Goal: Task Accomplishment & Management: Manage account settings

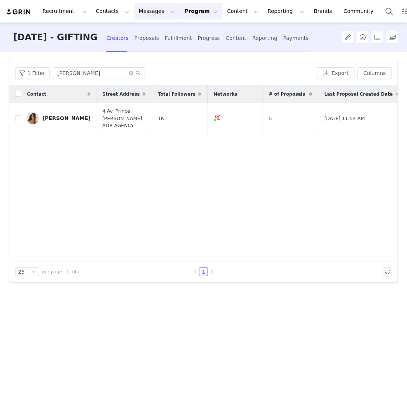
click at [141, 13] on button "Messages Messages" at bounding box center [156, 11] width 45 height 17
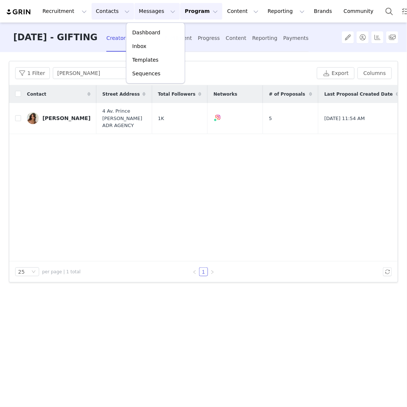
click at [115, 8] on button "Contacts Contacts" at bounding box center [113, 11] width 42 height 17
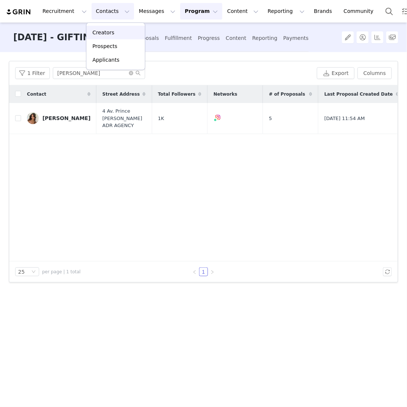
click at [107, 30] on p "Creators" at bounding box center [103, 33] width 22 height 8
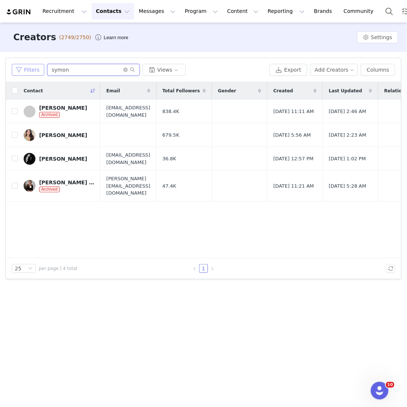
drag, startPoint x: 74, startPoint y: 66, endPoint x: 22, endPoint y: 65, distance: 52.1
click at [23, 66] on div "Filters symon Views" at bounding box center [139, 70] width 255 height 12
drag, startPoint x: 93, startPoint y: 73, endPoint x: 17, endPoint y: 73, distance: 76.4
click at [17, 73] on div "Filters symon Views" at bounding box center [139, 70] width 255 height 12
drag, startPoint x: 70, startPoint y: 71, endPoint x: 32, endPoint y: 71, distance: 38.8
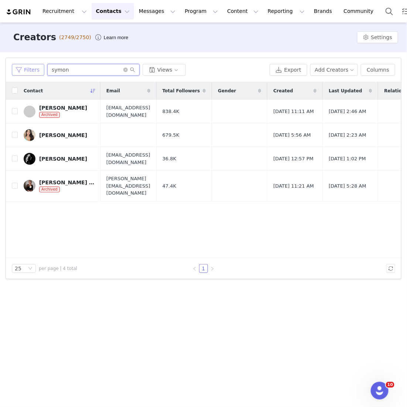
click at [33, 71] on div "Filters symon Views" at bounding box center [139, 70] width 255 height 12
type input "c"
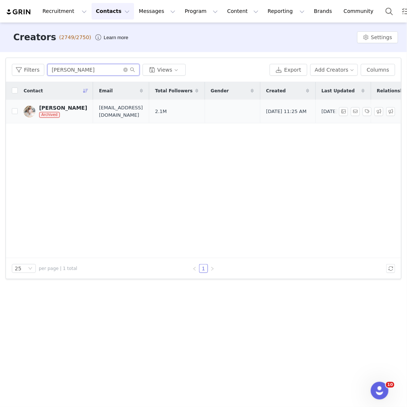
type input "jamie chua"
click at [60, 106] on div "Jamie Chua" at bounding box center [63, 108] width 48 height 6
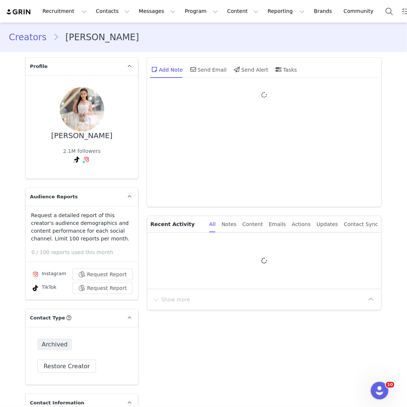
type input "+1 ([GEOGRAPHIC_DATA])"
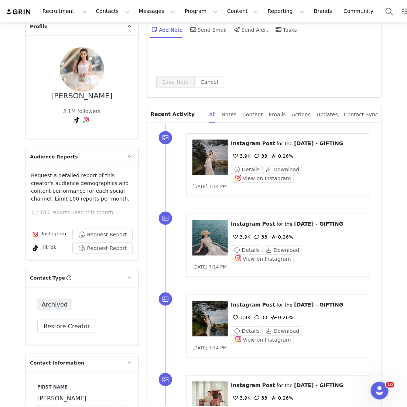
click at [75, 317] on div "Archived Restore Creator" at bounding box center [81, 316] width 113 height 58
click at [74, 324] on button "Restore Creator" at bounding box center [66, 326] width 59 height 13
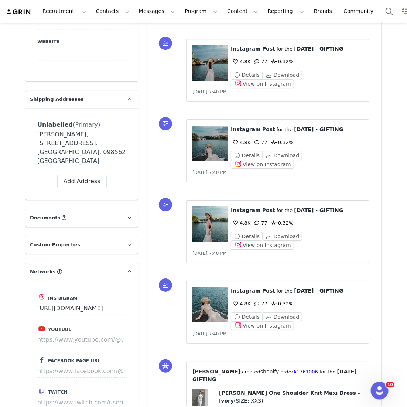
scroll to position [0, 0]
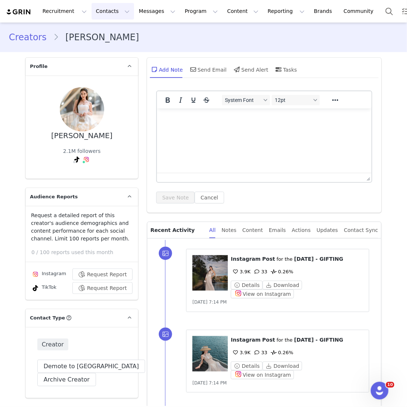
click at [115, 18] on button "Contacts Contacts" at bounding box center [113, 11] width 42 height 17
click at [115, 34] on div "Creators" at bounding box center [115, 33] width 49 height 8
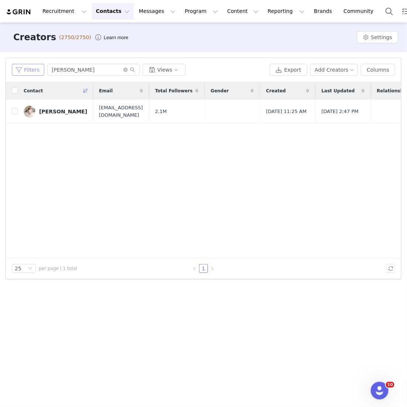
click at [34, 73] on button "Filters" at bounding box center [28, 70] width 32 height 12
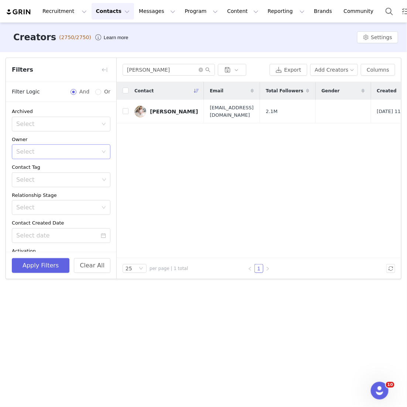
click at [40, 150] on div "Select" at bounding box center [57, 151] width 82 height 7
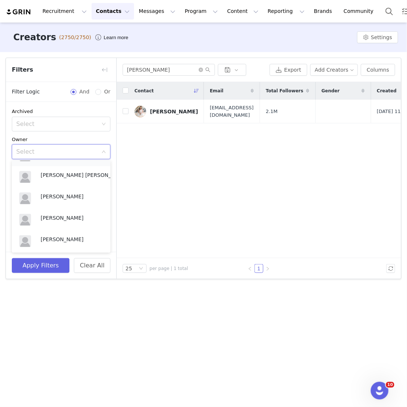
scroll to position [65, 0]
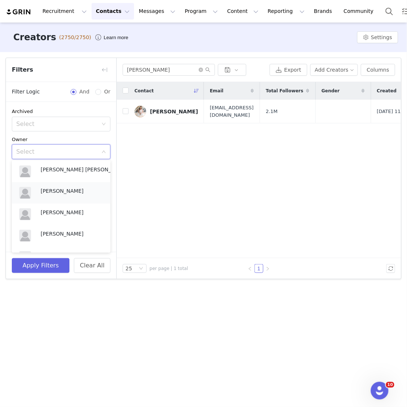
click at [52, 192] on p "Samantha Wong" at bounding box center [72, 191] width 62 height 8
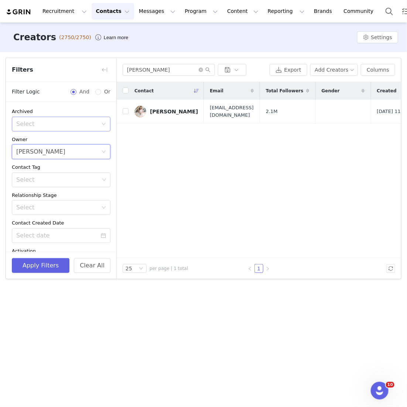
click at [65, 127] on div "Select" at bounding box center [57, 123] width 82 height 7
click at [55, 148] on li "No" at bounding box center [61, 152] width 99 height 12
click at [63, 126] on div "Select No" at bounding box center [58, 124] width 85 height 14
click at [67, 139] on li "Yes" at bounding box center [61, 140] width 99 height 12
click at [51, 263] on button "Apply Filters" at bounding box center [41, 265] width 58 height 15
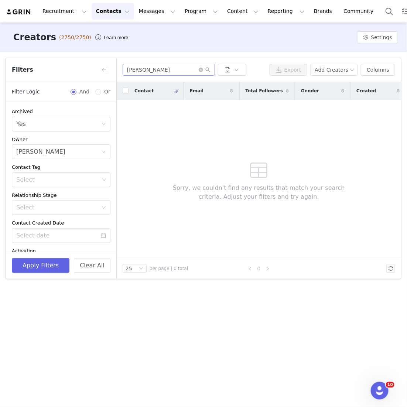
click at [201, 72] on span at bounding box center [205, 69] width 12 height 5
click at [202, 68] on icon "icon: close-circle" at bounding box center [201, 70] width 4 height 4
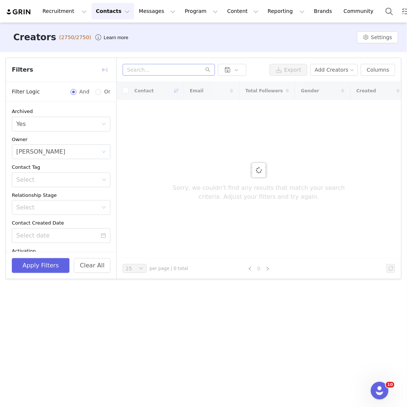
click at [105, 69] on button "button" at bounding box center [105, 70] width 12 height 12
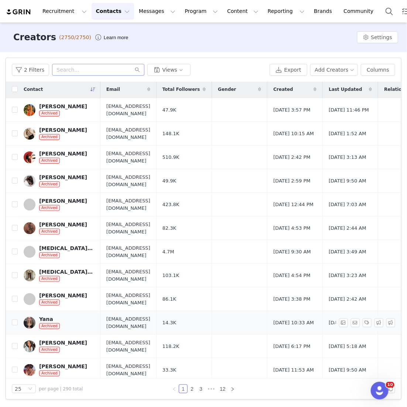
scroll to position [309, 0]
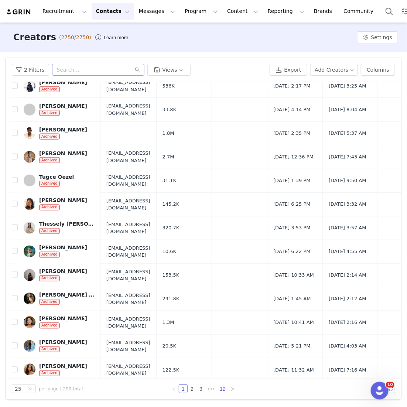
click at [224, 390] on link "12" at bounding box center [222, 389] width 10 height 8
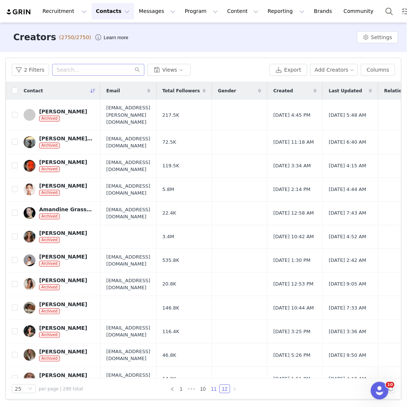
click at [216, 386] on link "11" at bounding box center [214, 389] width 10 height 8
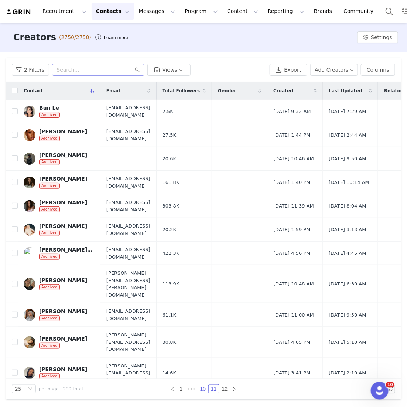
click at [206, 389] on link "10" at bounding box center [203, 389] width 10 height 8
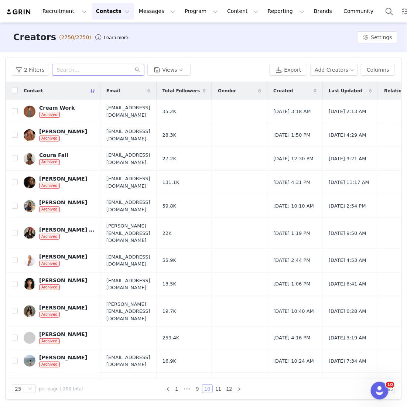
click at [204, 389] on link "10" at bounding box center [207, 389] width 10 height 8
click at [203, 389] on link "10" at bounding box center [207, 389] width 10 height 8
click at [202, 389] on link "10" at bounding box center [207, 389] width 10 height 8
click at [199, 389] on link "9" at bounding box center [197, 389] width 8 height 8
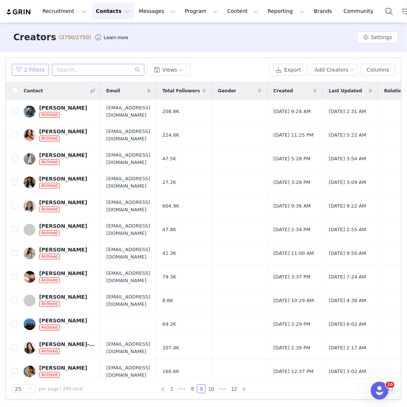
click at [35, 75] on button "2 Filters" at bounding box center [30, 70] width 37 height 12
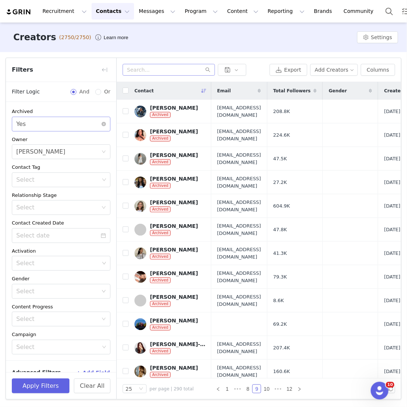
click at [51, 128] on div "Select Yes" at bounding box center [58, 124] width 85 height 14
click at [47, 149] on li "No" at bounding box center [61, 152] width 99 height 12
click at [53, 152] on div "Samantha Wong" at bounding box center [40, 152] width 49 height 14
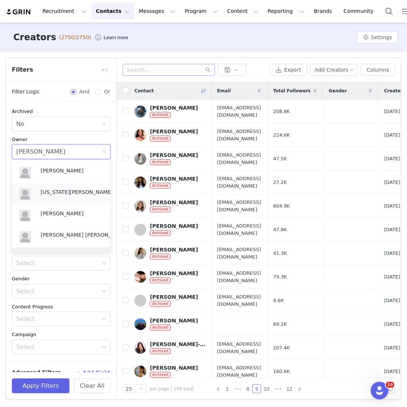
click at [56, 197] on div "Georgia Kalatzis" at bounding box center [77, 193] width 72 height 11
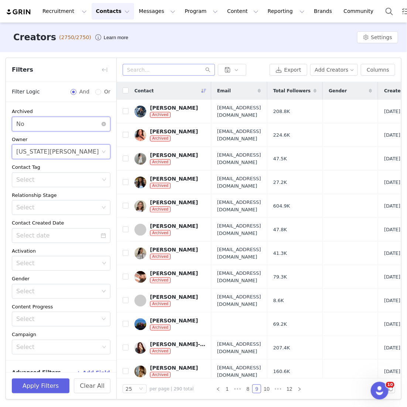
click at [68, 124] on div "Select No" at bounding box center [58, 124] width 85 height 14
click at [60, 141] on li "Yes" at bounding box center [61, 140] width 99 height 12
click at [54, 386] on button "Apply Filters" at bounding box center [41, 385] width 58 height 15
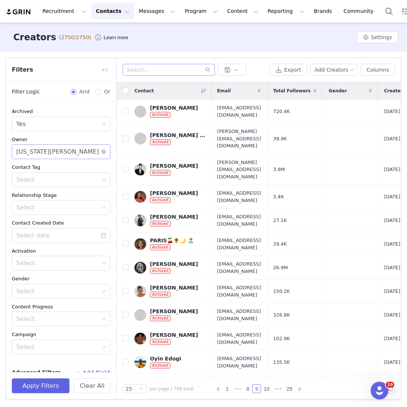
click at [72, 152] on div "Select Georgia Kalatzis" at bounding box center [58, 152] width 85 height 14
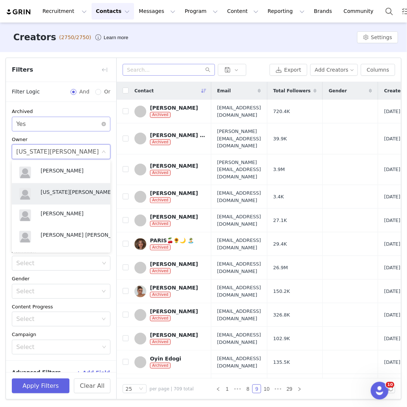
click at [72, 120] on div "Select Yes" at bounding box center [58, 124] width 85 height 14
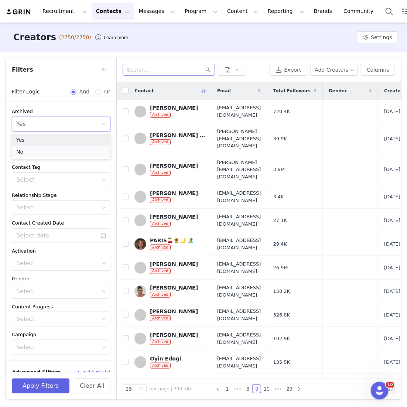
click at [62, 148] on li "No" at bounding box center [61, 152] width 99 height 12
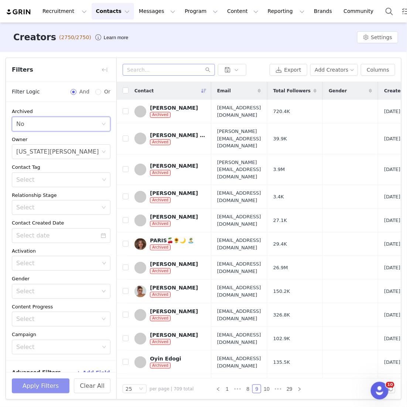
click at [54, 385] on button "Apply Filters" at bounding box center [41, 385] width 58 height 15
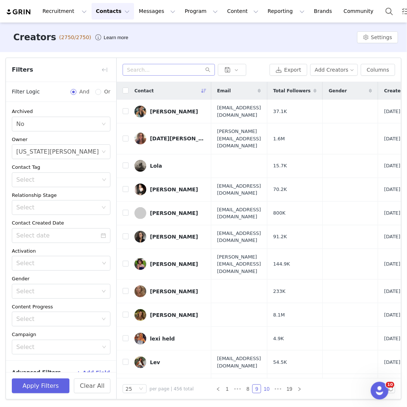
click at [268, 391] on link "10" at bounding box center [266, 389] width 10 height 8
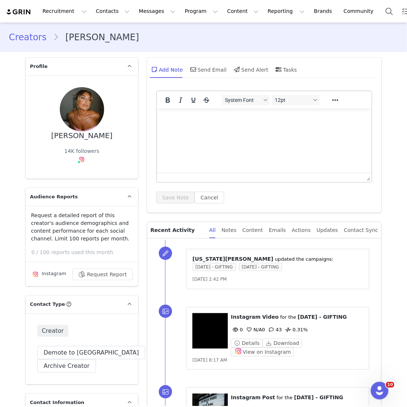
scroll to position [9, 0]
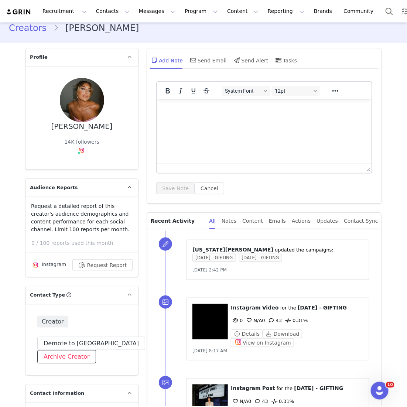
click at [81, 355] on button "Archive Creator" at bounding box center [66, 356] width 59 height 13
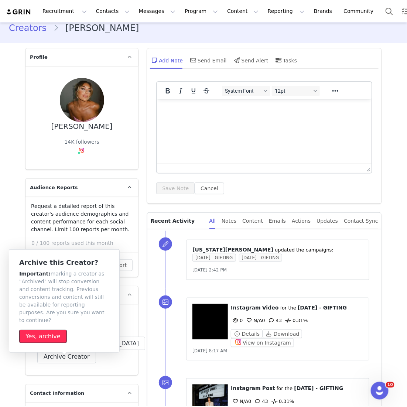
click at [54, 330] on button "Yes, archive" at bounding box center [43, 336] width 48 height 13
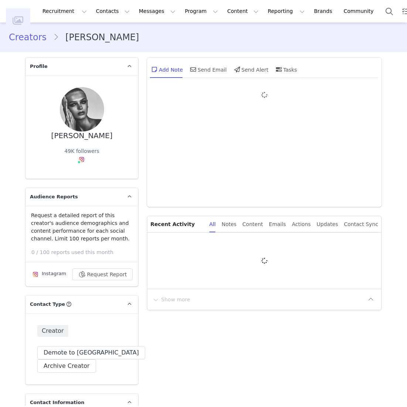
type input "+1 ([GEOGRAPHIC_DATA])"
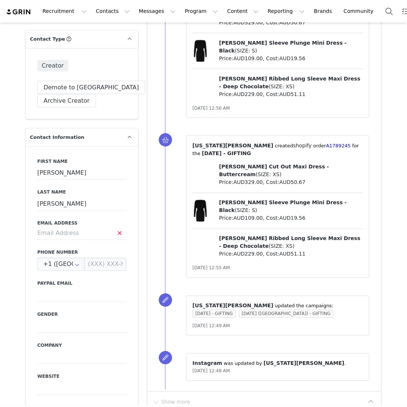
scroll to position [141, 0]
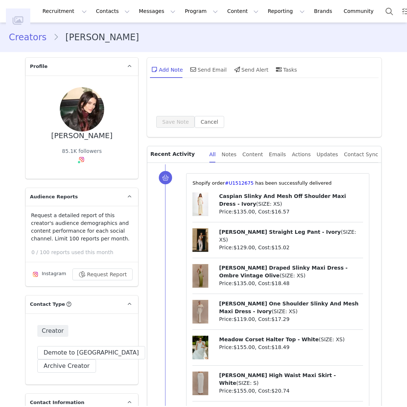
type input "+1 ([GEOGRAPHIC_DATA])"
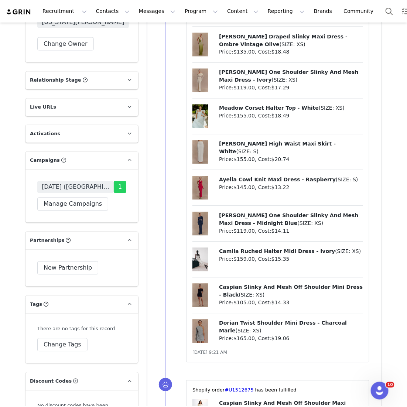
scroll to position [345, 0]
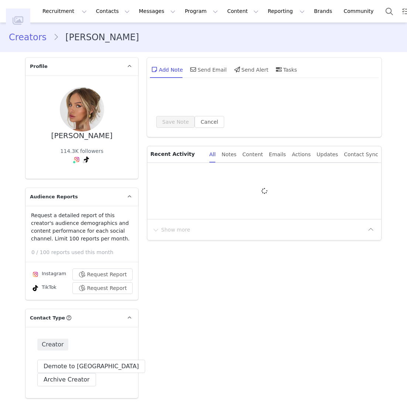
type input "+1 ([GEOGRAPHIC_DATA])"
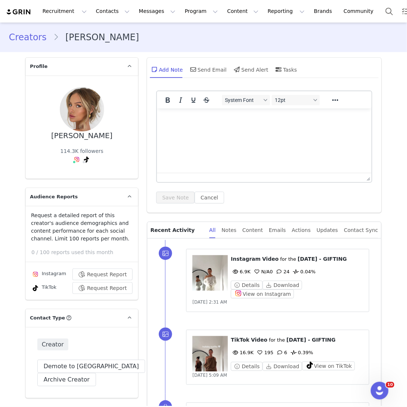
scroll to position [29, 0]
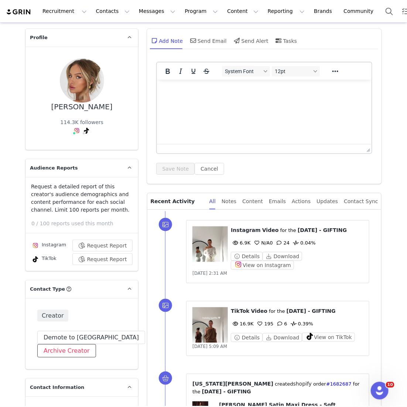
click at [81, 344] on button "Archive Creator" at bounding box center [66, 350] width 59 height 13
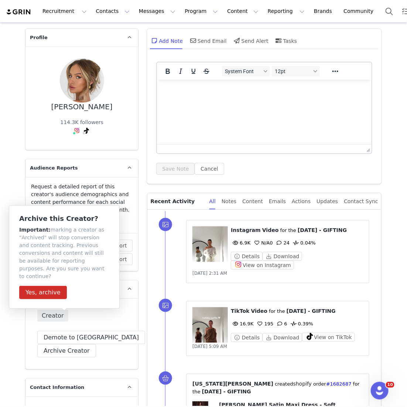
click at [64, 285] on div "Archive this Creator? Important: marking a creator as "Archived" will stop conv…" at bounding box center [64, 257] width 90 height 84
click at [59, 286] on button "Yes, archive" at bounding box center [43, 292] width 48 height 13
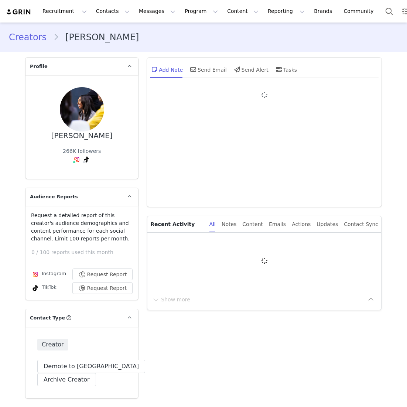
type input "+1 ([GEOGRAPHIC_DATA])"
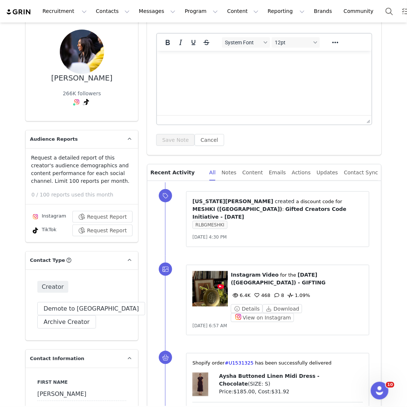
scroll to position [59, 0]
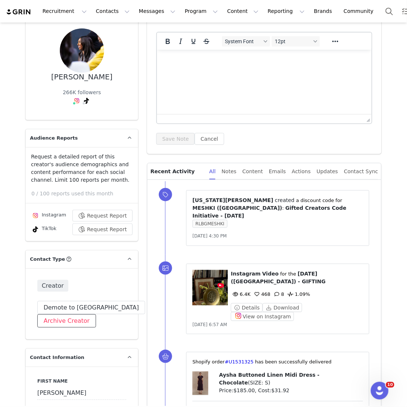
click at [68, 323] on button "Archive Creator" at bounding box center [66, 320] width 59 height 13
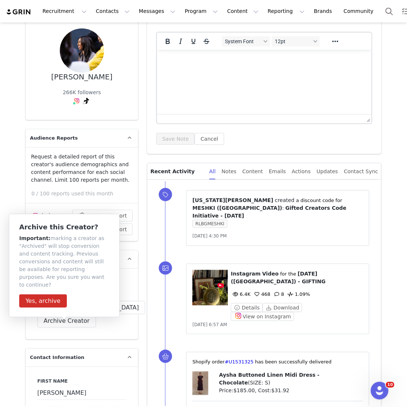
click at [52, 302] on div "Archive this Creator? Important: marking a creator as "Archived" will stop conv…" at bounding box center [64, 265] width 111 height 103
click at [53, 298] on button "Yes, archive" at bounding box center [43, 300] width 48 height 13
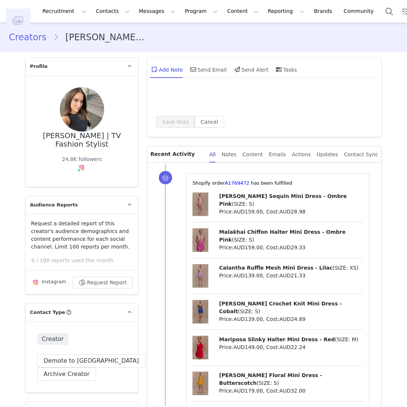
type input "+1 ([GEOGRAPHIC_DATA])"
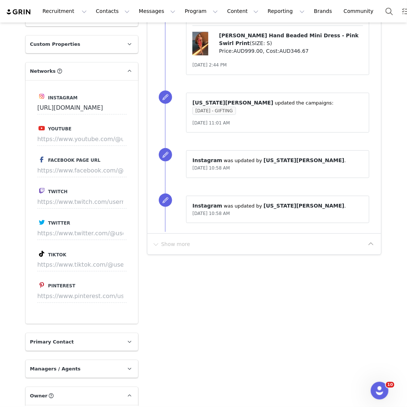
scroll to position [824, 0]
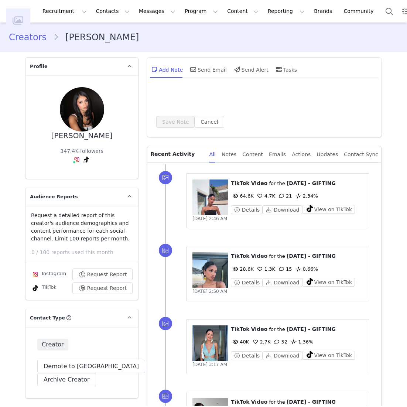
type input "+1 ([GEOGRAPHIC_DATA])"
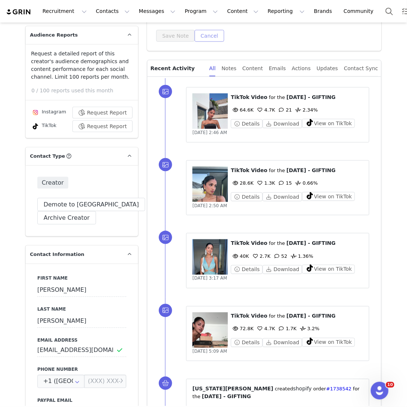
scroll to position [91, 0]
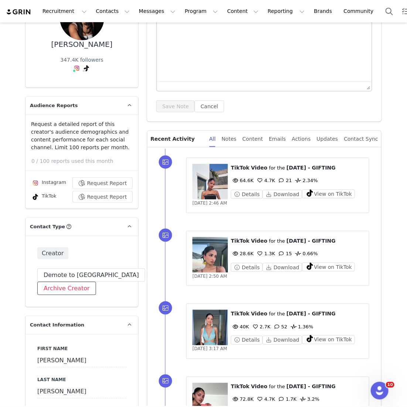
click at [85, 290] on button "Archive Creator" at bounding box center [66, 288] width 59 height 13
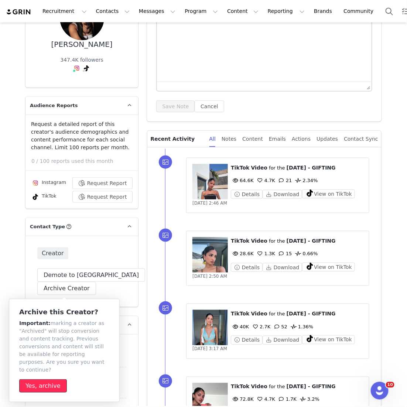
click at [53, 379] on button "Yes, archive" at bounding box center [43, 385] width 48 height 13
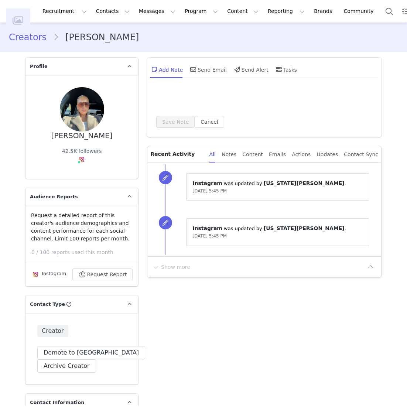
type input "+1 ([GEOGRAPHIC_DATA])"
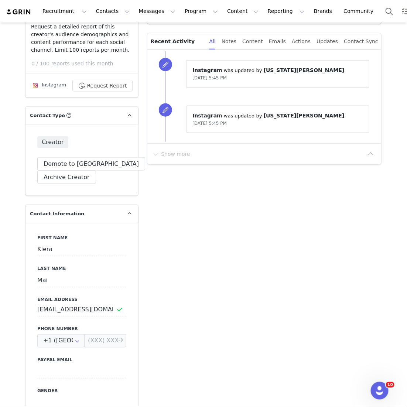
scroll to position [141, 0]
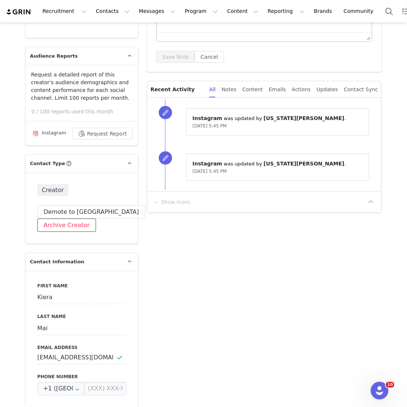
click at [87, 228] on button "Archive Creator" at bounding box center [66, 224] width 59 height 13
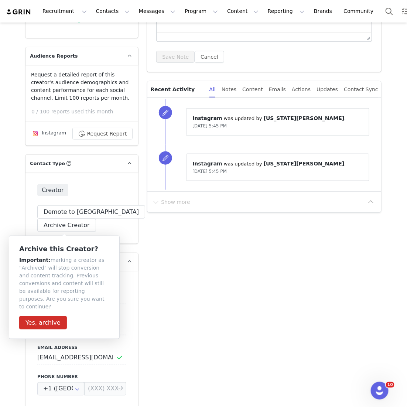
click at [43, 324] on div "Archive this Creator? Important: marking a creator as "Archived" will stop conv…" at bounding box center [64, 286] width 111 height 103
click at [44, 318] on button "Yes, archive" at bounding box center [43, 322] width 48 height 13
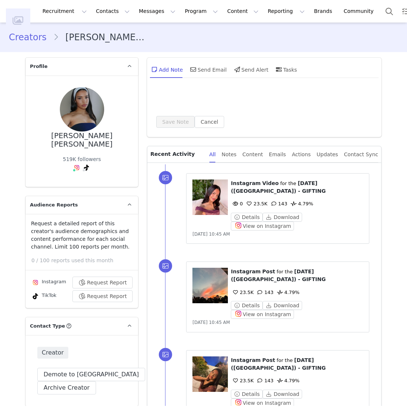
type input "+1 ([GEOGRAPHIC_DATA])"
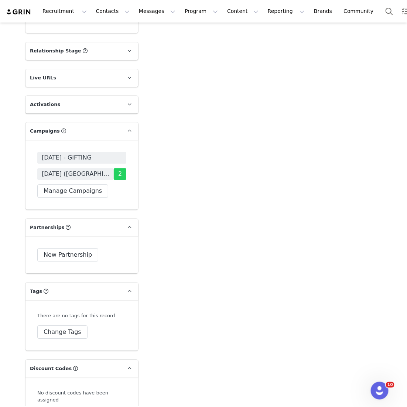
scroll to position [380, 0]
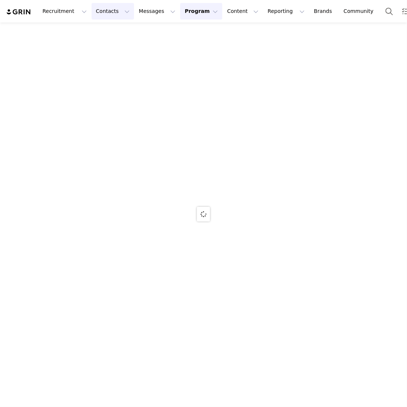
click at [116, 12] on button "Contacts Contacts" at bounding box center [113, 11] width 42 height 17
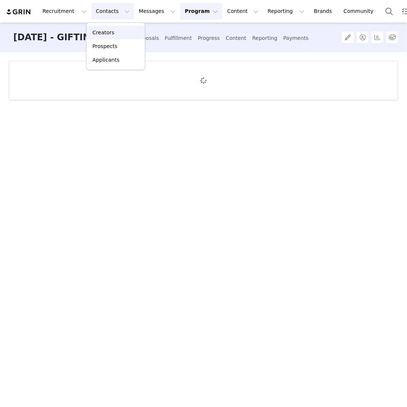
click at [101, 33] on p "Creators" at bounding box center [103, 33] width 22 height 8
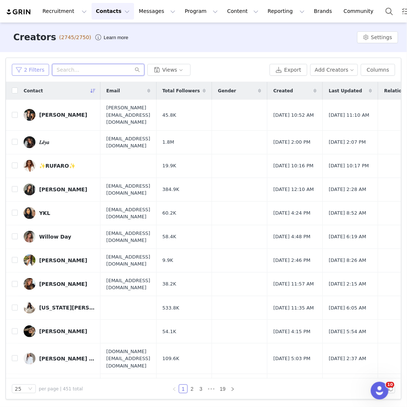
drag, startPoint x: 75, startPoint y: 73, endPoint x: 34, endPoint y: 73, distance: 41.0
click at [37, 73] on div "2 Filters Views" at bounding box center [139, 70] width 255 height 12
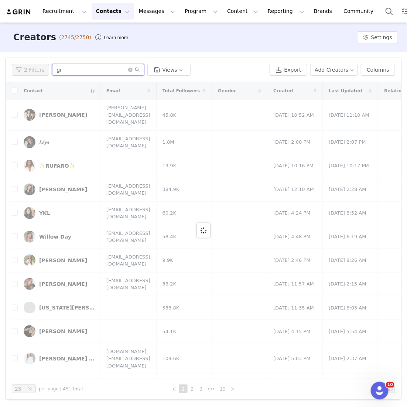
type input "g"
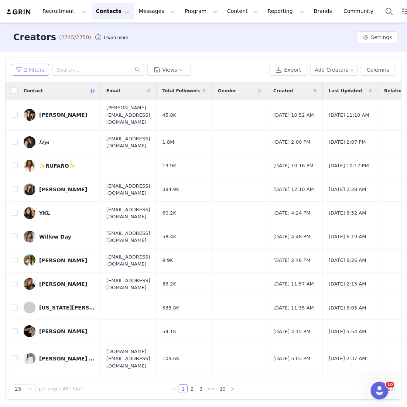
click at [33, 69] on button "2 Filters" at bounding box center [30, 70] width 37 height 12
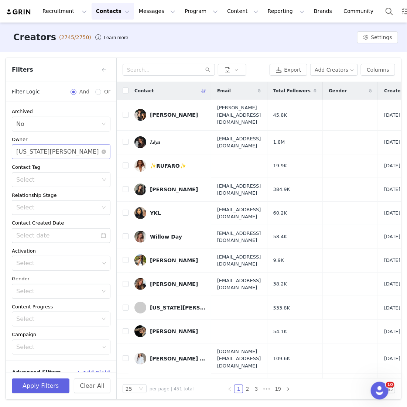
click at [35, 149] on div "Georgia Kalatzis" at bounding box center [57, 152] width 83 height 14
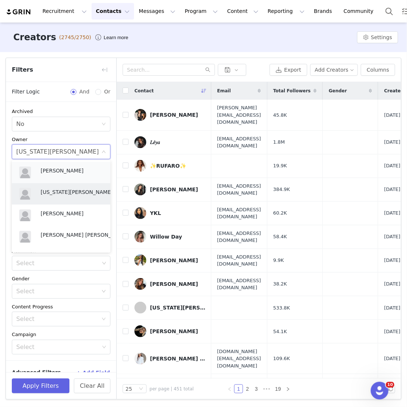
scroll to position [146, 0]
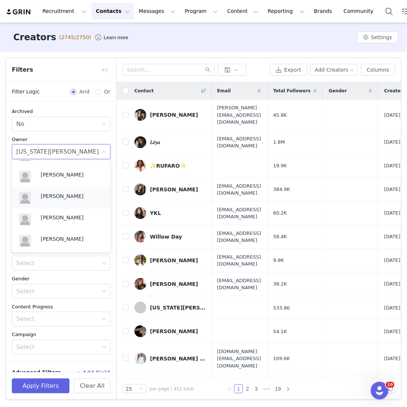
click at [47, 197] on p "[PERSON_NAME]" at bounding box center [72, 196] width 62 height 8
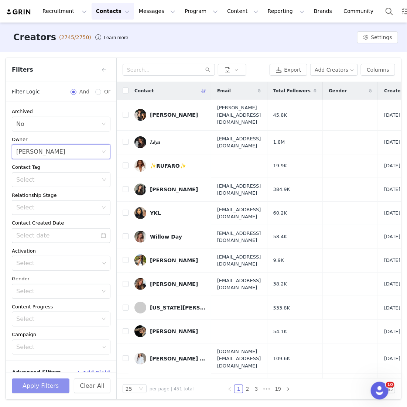
click at [34, 390] on button "Apply Filters" at bounding box center [41, 385] width 58 height 15
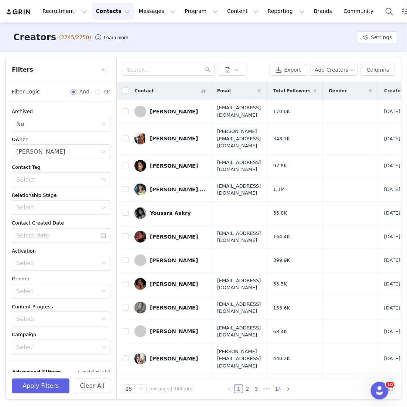
click at [277, 388] on link "14" at bounding box center [278, 389] width 10 height 8
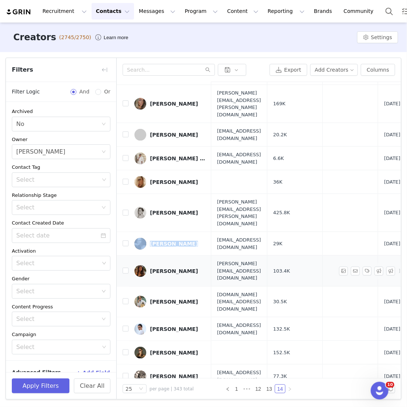
scroll to position [78, 0]
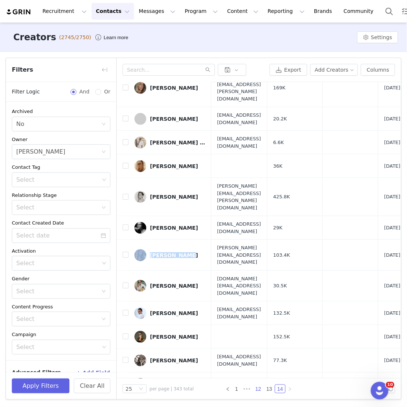
click at [257, 386] on link "12" at bounding box center [258, 389] width 10 height 8
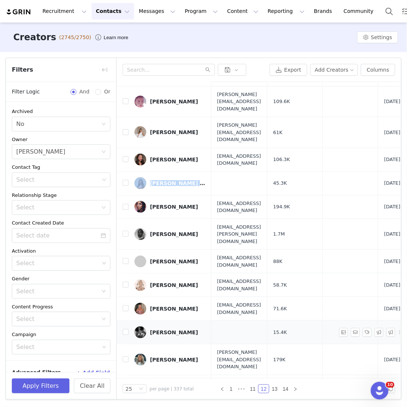
scroll to position [309, 0]
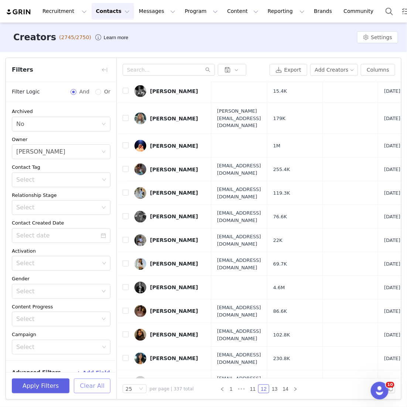
click at [78, 393] on button "Clear All" at bounding box center [92, 385] width 37 height 15
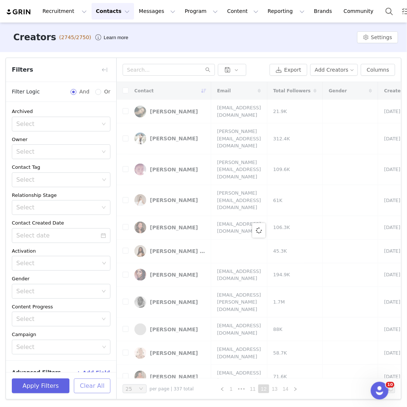
click at [85, 384] on button "Clear All" at bounding box center [92, 385] width 37 height 15
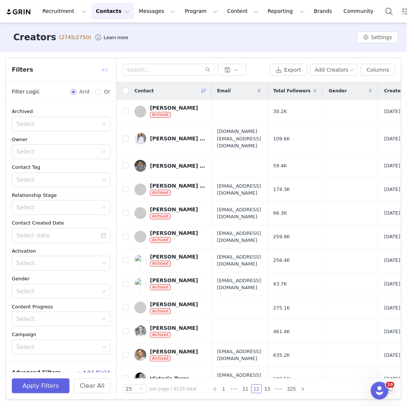
click at [104, 71] on button "button" at bounding box center [105, 70] width 12 height 12
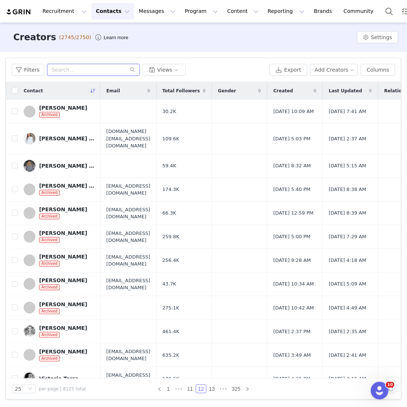
click at [86, 75] on input "text" at bounding box center [93, 70] width 92 height 12
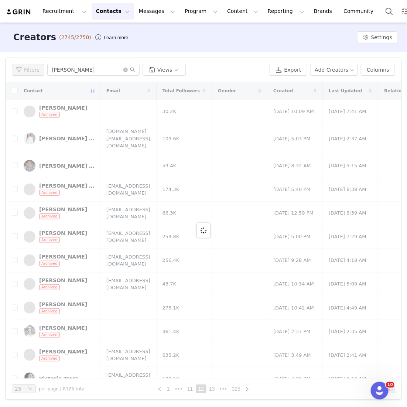
click at [92, 76] on div "Filters jamie chua Views Export Add Creators Columns" at bounding box center [203, 70] width 395 height 24
click at [93, 66] on input "jamie chua" at bounding box center [93, 70] width 92 height 12
type input "jamie chua"
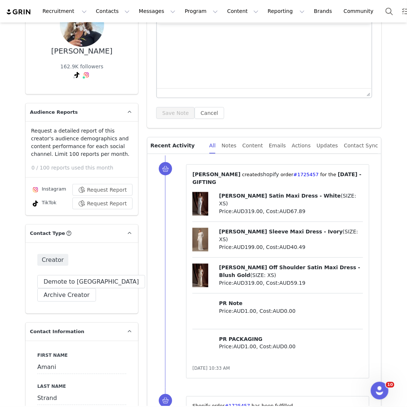
scroll to position [106, 0]
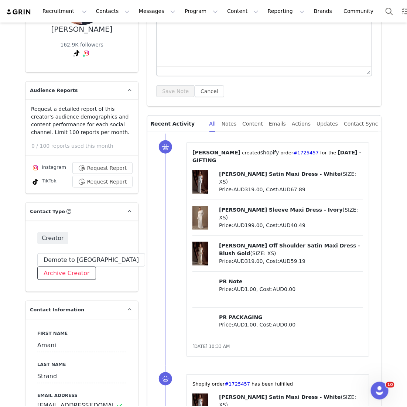
click at [66, 268] on button "Archive Creator" at bounding box center [66, 272] width 59 height 13
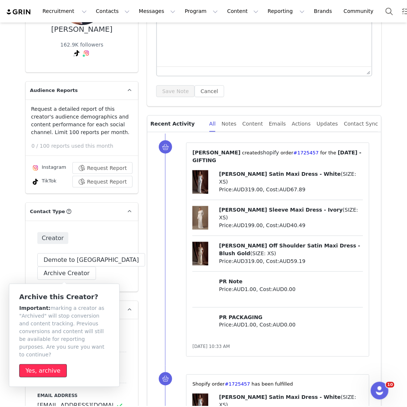
click at [45, 364] on button "Yes, archive" at bounding box center [43, 370] width 48 height 13
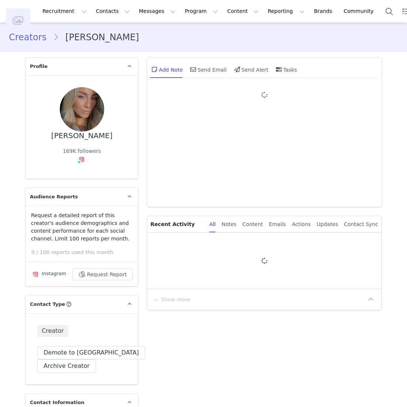
type input "+1 ([GEOGRAPHIC_DATA])"
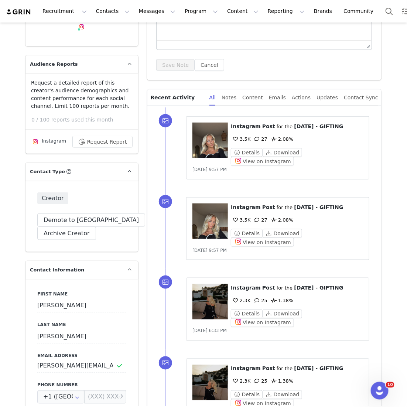
scroll to position [120, 0]
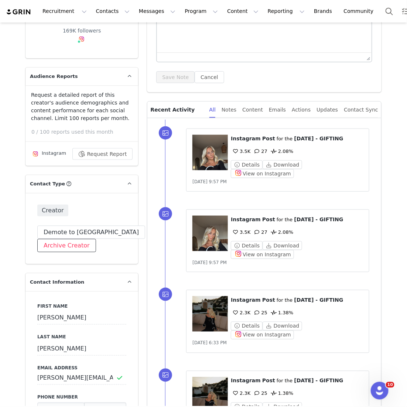
click at [80, 244] on button "Archive Creator" at bounding box center [66, 245] width 59 height 13
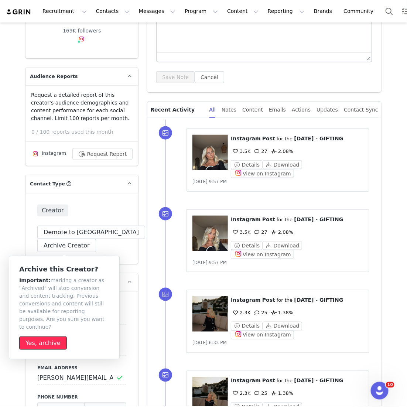
click at [45, 336] on button "Yes, archive" at bounding box center [43, 342] width 48 height 13
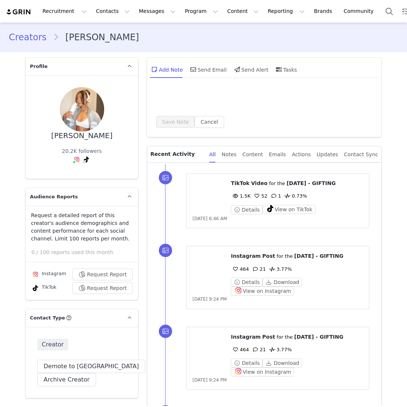
type input "+1 ([GEOGRAPHIC_DATA])"
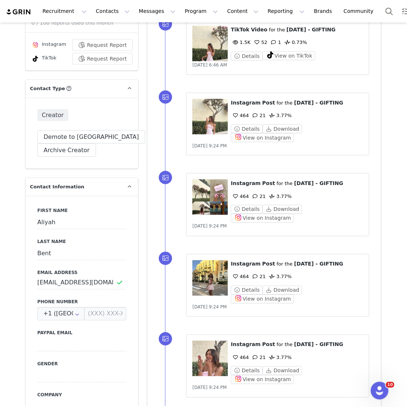
scroll to position [124, 0]
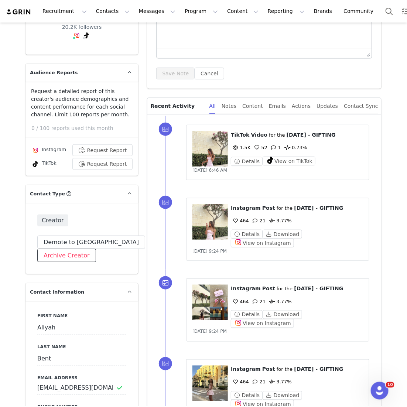
click at [82, 249] on button "Archive Creator" at bounding box center [66, 255] width 59 height 13
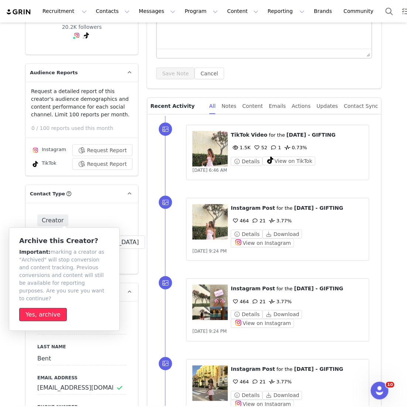
click at [45, 308] on button "Yes, archive" at bounding box center [43, 314] width 48 height 13
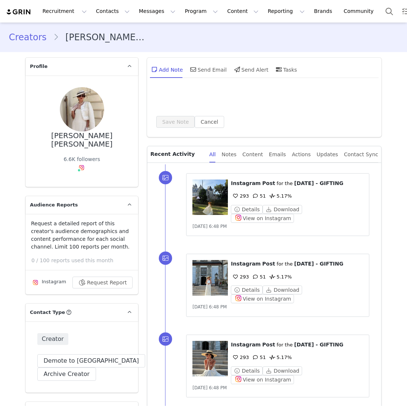
type input "+1 ([GEOGRAPHIC_DATA])"
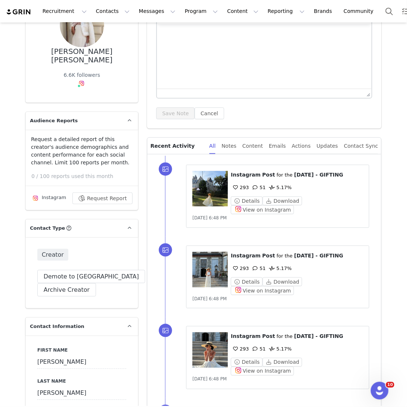
scroll to position [85, 0]
click at [83, 288] on div "Creator Demote this Creator? This will remove all accepted proposals attached t…" at bounding box center [81, 272] width 113 height 71
click at [83, 284] on button "Archive Creator" at bounding box center [66, 289] width 59 height 13
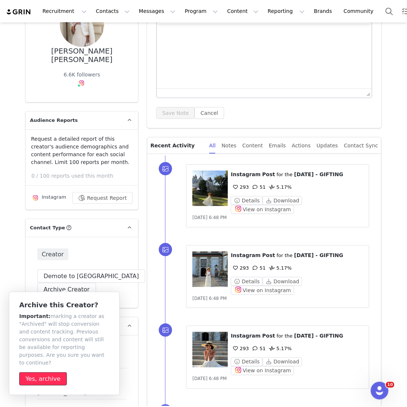
click at [44, 372] on button "Yes, archive" at bounding box center [43, 378] width 48 height 13
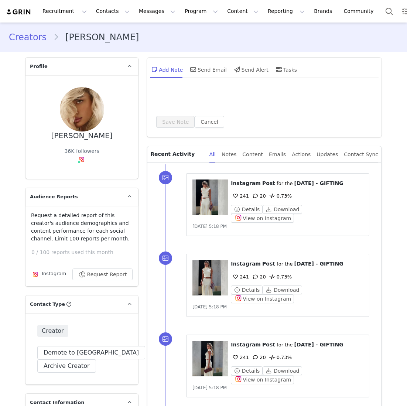
type input "+1 ([GEOGRAPHIC_DATA])"
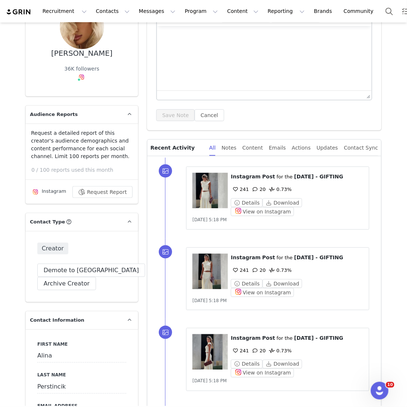
scroll to position [82, 0]
click at [71, 286] on button "Archive Creator" at bounding box center [66, 283] width 59 height 13
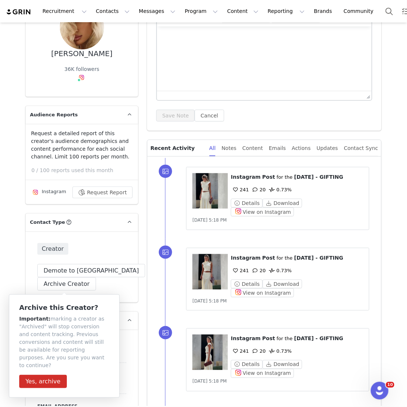
click at [47, 365] on div "Archive this Creator? Important: marking a creator as "Archived" will stop conv…" at bounding box center [64, 346] width 90 height 84
click at [47, 375] on button "Yes, archive" at bounding box center [43, 381] width 48 height 13
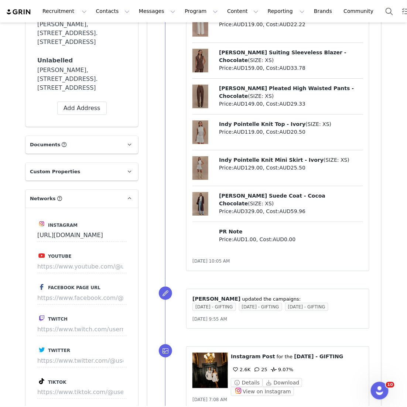
scroll to position [1191, 0]
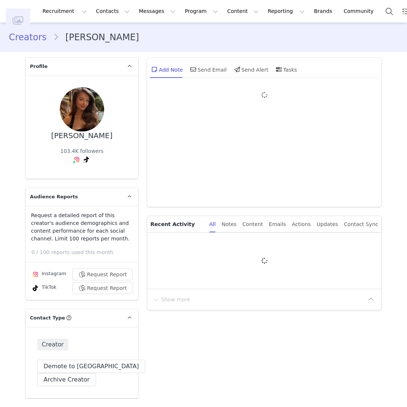
type input "+1 ([GEOGRAPHIC_DATA])"
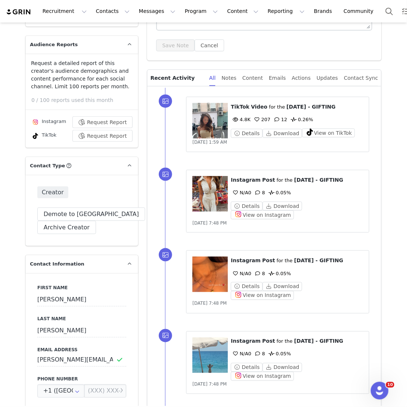
scroll to position [89, 0]
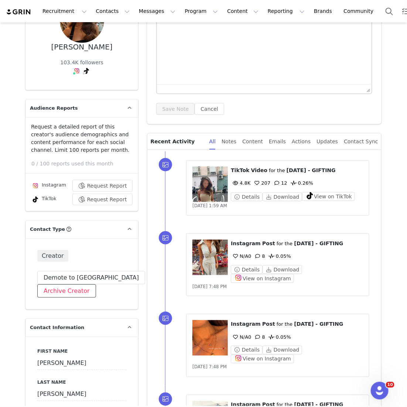
click at [89, 292] on button "Archive Creator" at bounding box center [66, 290] width 59 height 13
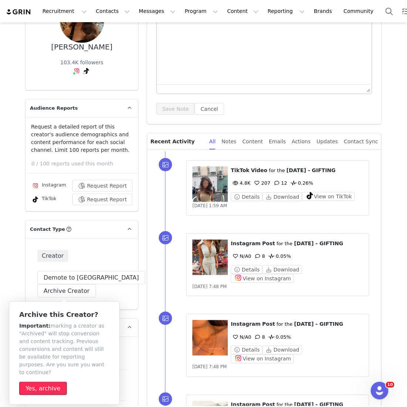
click at [50, 382] on button "Yes, archive" at bounding box center [43, 388] width 48 height 13
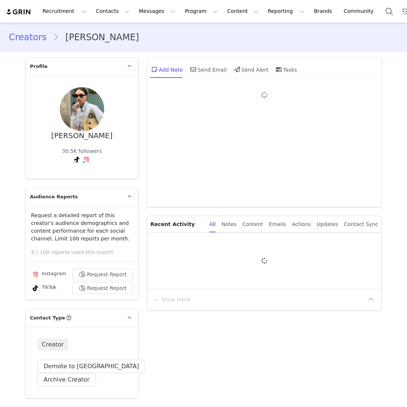
type input "+1 ([GEOGRAPHIC_DATA])"
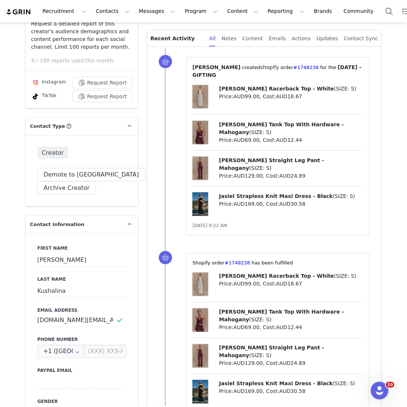
scroll to position [73, 0]
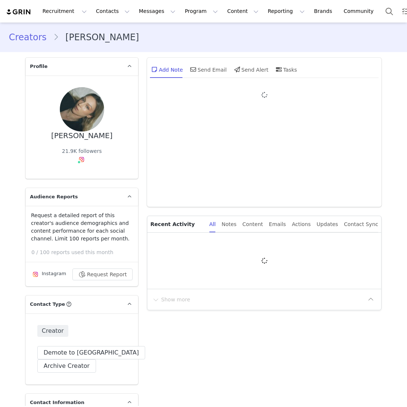
type input "+1 ([GEOGRAPHIC_DATA])"
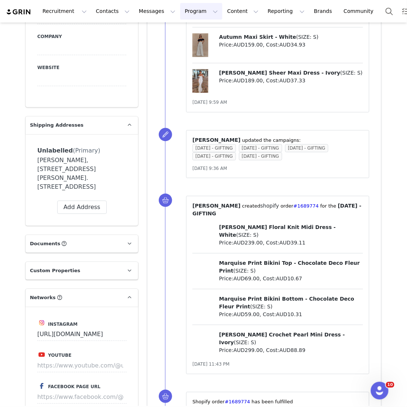
scroll to position [478, 0]
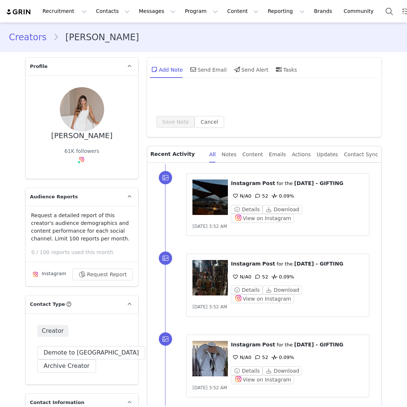
type input "+1 ([GEOGRAPHIC_DATA])"
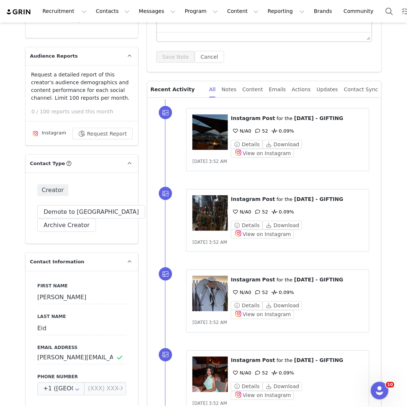
scroll to position [107, 0]
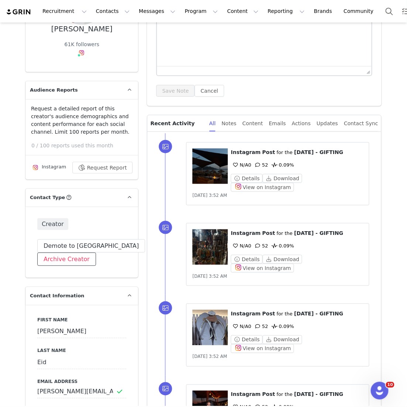
click at [90, 257] on button "Archive Creator" at bounding box center [66, 258] width 59 height 13
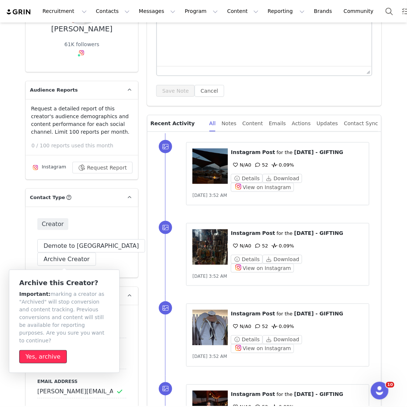
click at [52, 350] on button "Yes, archive" at bounding box center [43, 356] width 48 height 13
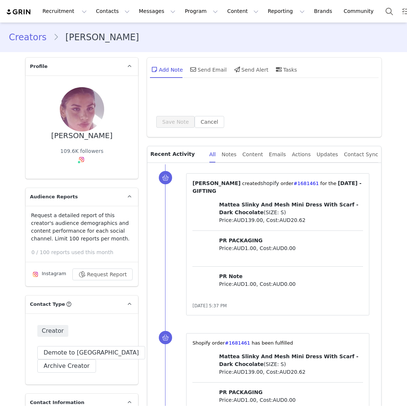
type input "+1 ([GEOGRAPHIC_DATA])"
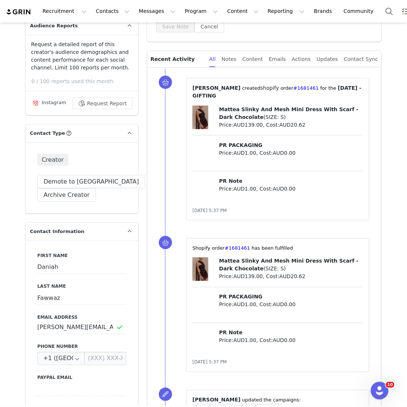
scroll to position [81, 0]
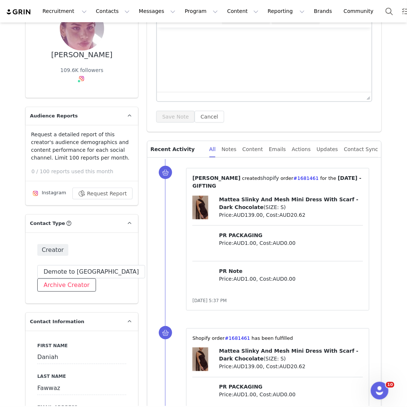
click at [75, 278] on button "Archive Creator" at bounding box center [66, 284] width 59 height 13
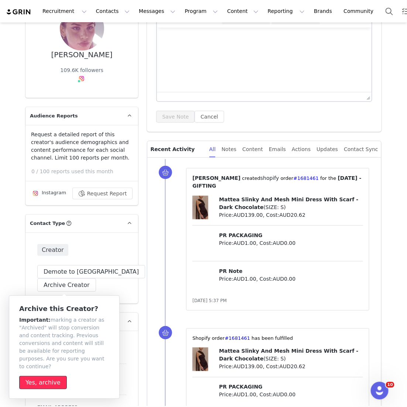
click at [47, 376] on button "Yes, archive" at bounding box center [43, 382] width 48 height 13
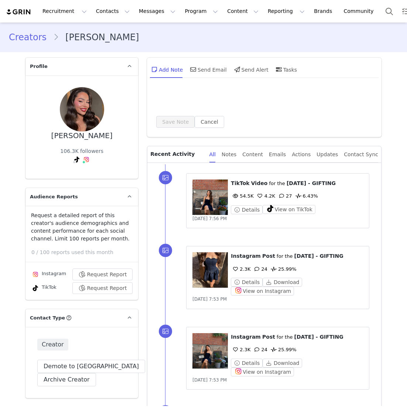
type input "+1 ([GEOGRAPHIC_DATA])"
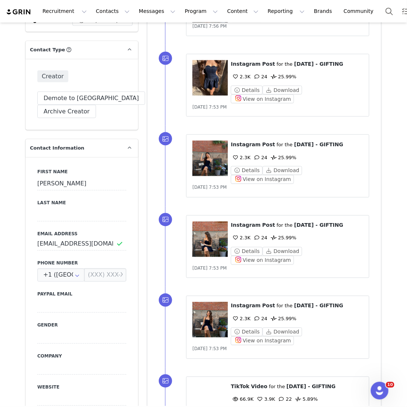
scroll to position [91, 0]
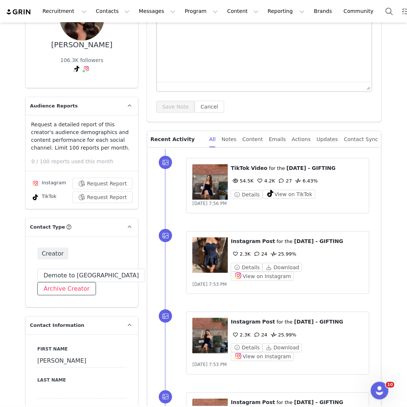
click at [73, 286] on button "Archive Creator" at bounding box center [66, 288] width 59 height 13
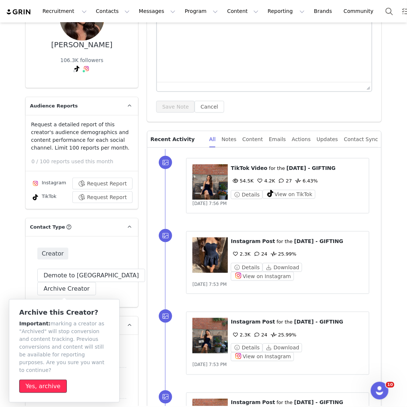
click at [49, 379] on button "Yes, archive" at bounding box center [43, 385] width 48 height 13
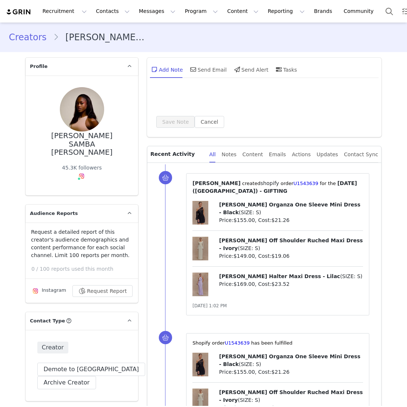
type input "+1 ([GEOGRAPHIC_DATA])"
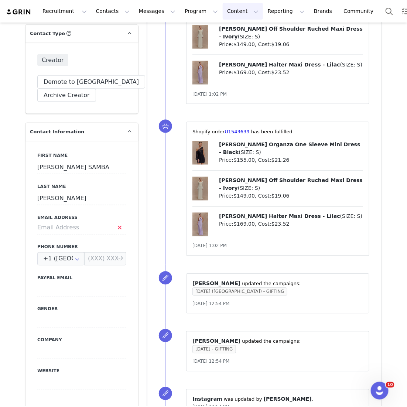
scroll to position [17, 0]
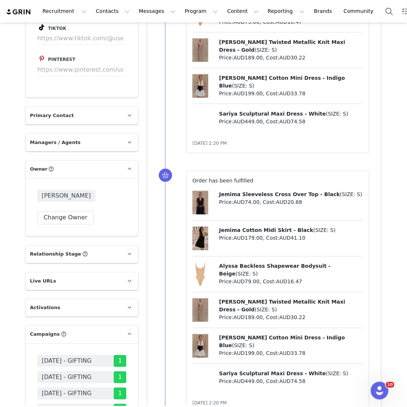
scroll to position [804, 0]
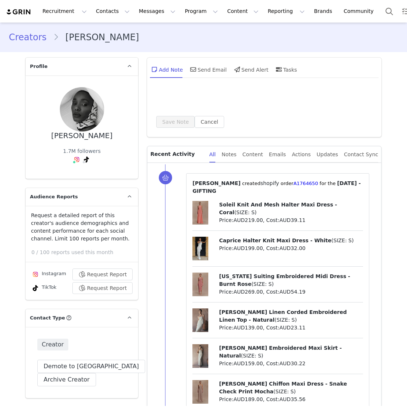
type input "+1 ([GEOGRAPHIC_DATA])"
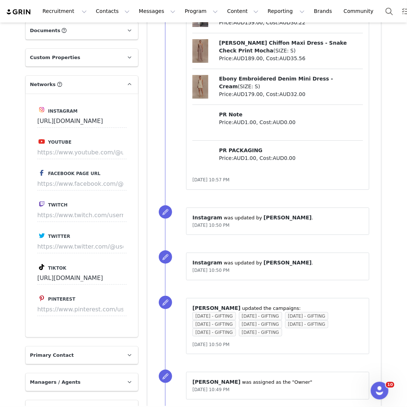
scroll to position [177, 0]
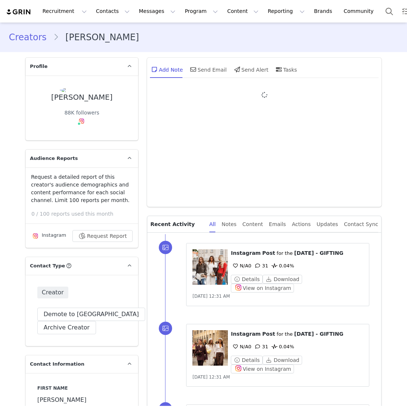
type input "+1 ([GEOGRAPHIC_DATA])"
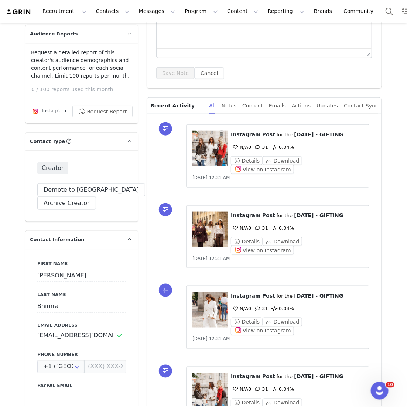
scroll to position [140, 0]
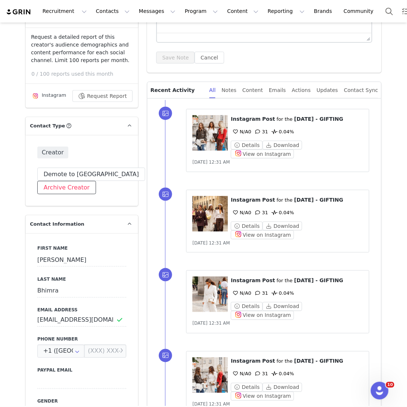
click at [83, 187] on button "Archive Creator" at bounding box center [66, 187] width 59 height 13
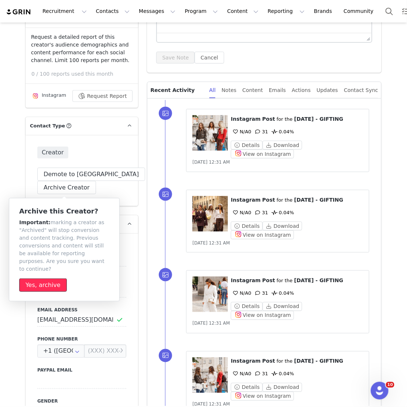
click at [55, 280] on button "Yes, archive" at bounding box center [43, 284] width 48 height 13
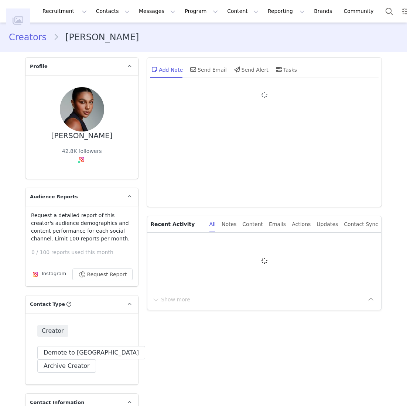
type input "+1 ([GEOGRAPHIC_DATA])"
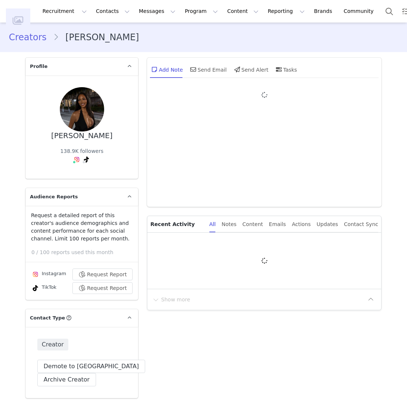
type input "+1 ([GEOGRAPHIC_DATA])"
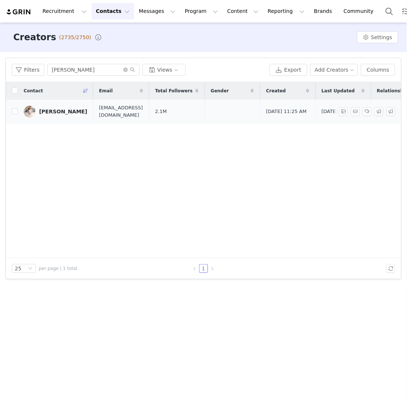
click at [32, 111] on img at bounding box center [30, 112] width 12 height 12
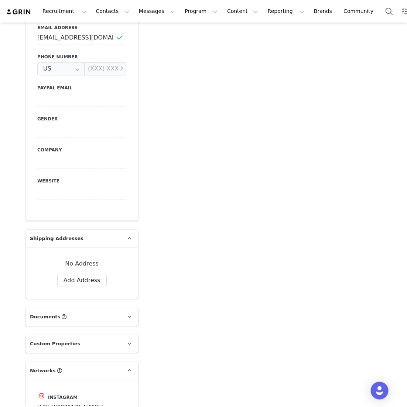
type input "+1 ([GEOGRAPHIC_DATA])"
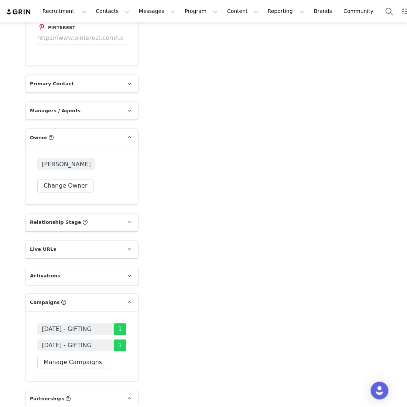
scroll to position [1122, 0]
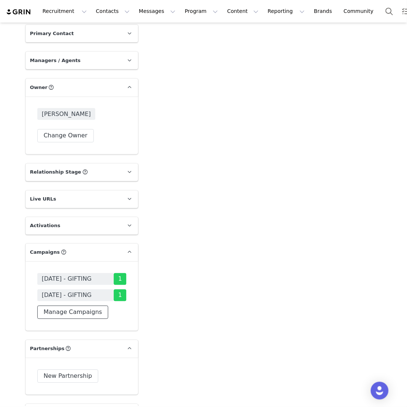
click at [82, 306] on button "Manage Campaigns" at bounding box center [72, 312] width 71 height 13
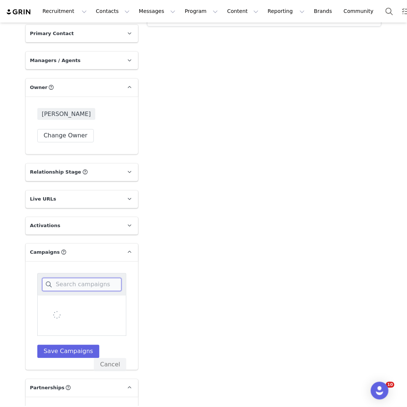
click at [84, 278] on input at bounding box center [81, 284] width 79 height 13
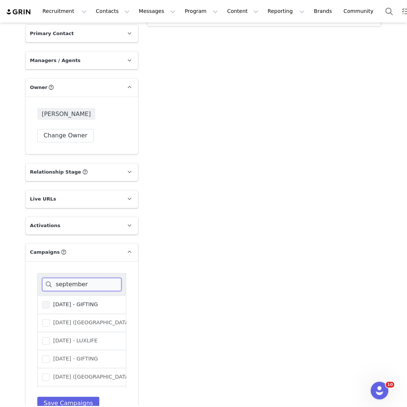
type input "september"
click at [83, 301] on span "SEPTEMBER 25 - GIFTING" at bounding box center [73, 304] width 48 height 7
click at [49, 301] on input "[DATE] - GIFTING" at bounding box center [49, 301] width 0 height 0
click at [69, 374] on div "september SEPTEMBER 25 - GIFTING SEPTEMBER 25 (USA) - PUBLIC RELATIONS SEPTEMBE…" at bounding box center [81, 341] width 89 height 137
click at [69, 397] on button "Save Campaigns" at bounding box center [68, 403] width 62 height 13
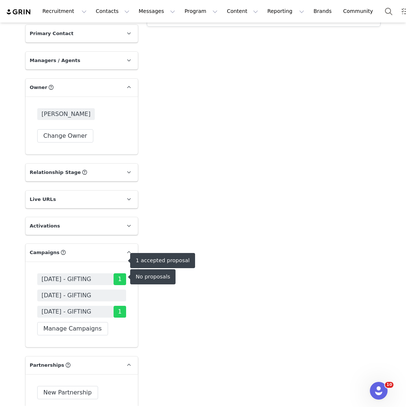
click at [73, 284] on div "JULY 25 - GIFTING 1 SEPTEMBER 25 - GIFTING AUGUST 25 - GIFTING 1" at bounding box center [81, 295] width 89 height 44
click at [74, 291] on span "[DATE] - GIFTING" at bounding box center [67, 295] width 50 height 9
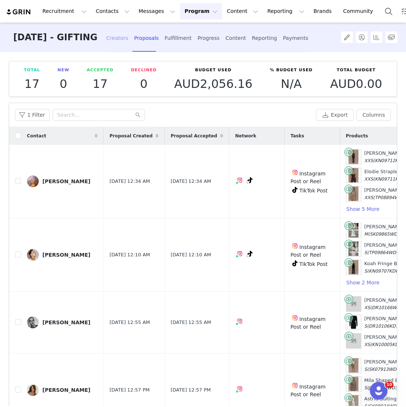
click at [128, 41] on div "Creators" at bounding box center [117, 38] width 22 height 20
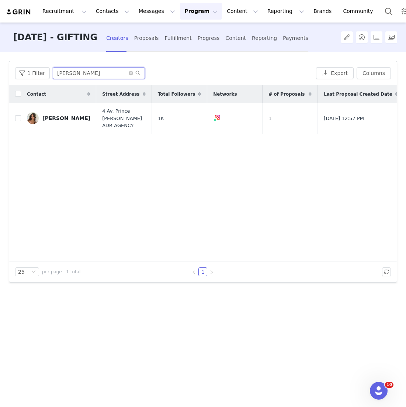
drag, startPoint x: 94, startPoint y: 75, endPoint x: 0, endPoint y: 71, distance: 94.6
click at [0, 71] on div "Filters Filter Logic And Or Archived Select No Application Status Select Contac…" at bounding box center [203, 229] width 406 height 354
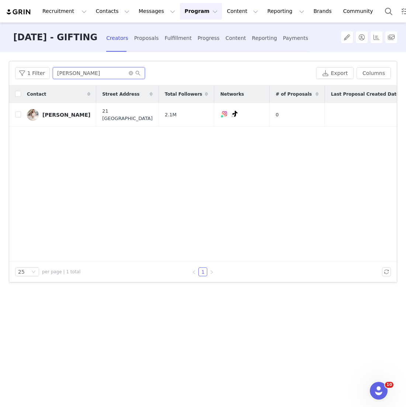
type input "[PERSON_NAME]"
click at [49, 112] on div "[PERSON_NAME]" at bounding box center [66, 115] width 48 height 6
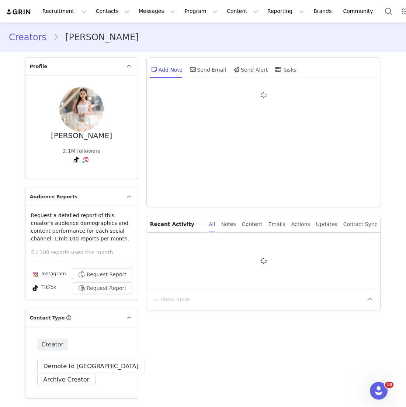
type input "+1 (United States)"
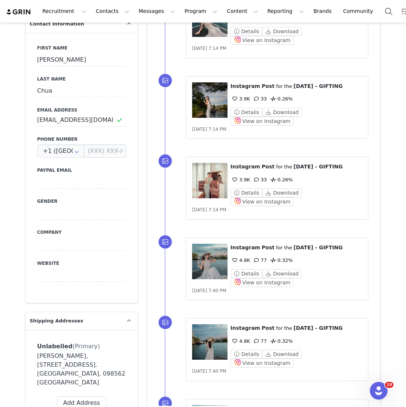
scroll to position [843, 0]
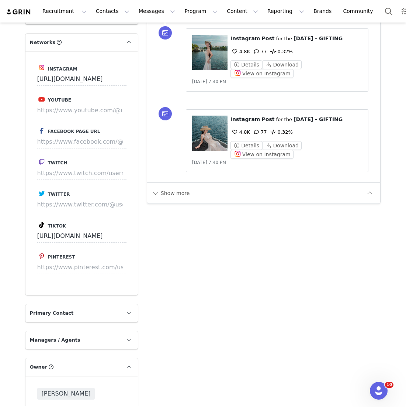
click at [180, 182] on div "Show more" at bounding box center [264, 192] width 234 height 21
click at [178, 187] on button "Show more" at bounding box center [171, 193] width 39 height 12
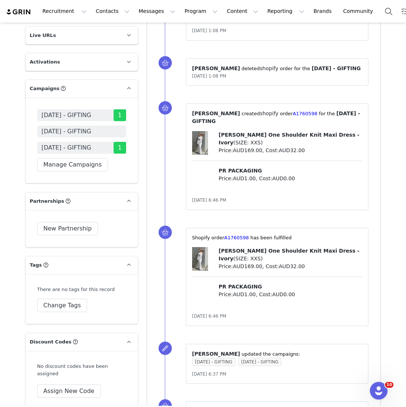
scroll to position [1157, 0]
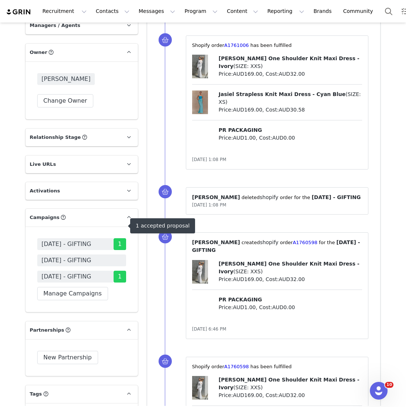
click at [86, 256] on span "[DATE] - GIFTING" at bounding box center [67, 260] width 50 height 9
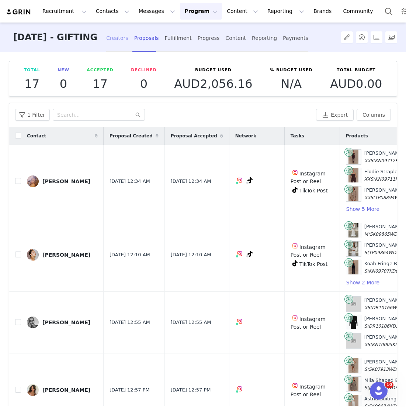
click at [128, 44] on div "Creators" at bounding box center [117, 38] width 22 height 20
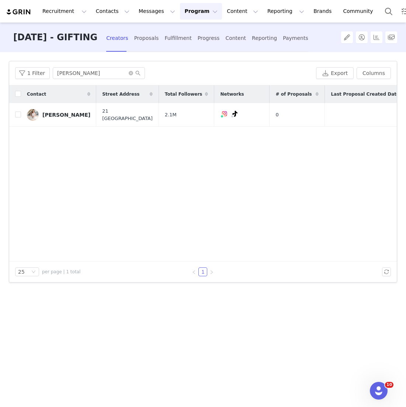
drag, startPoint x: 48, startPoint y: 113, endPoint x: 35, endPoint y: 150, distance: 39.8
click at [42, 161] on div "Contact Street Address Total Followers Networks # of Proposals Last Proposal Cr…" at bounding box center [203, 173] width 388 height 176
click at [18, 111] on input "checkbox" at bounding box center [18, 114] width 6 height 6
checkbox input "true"
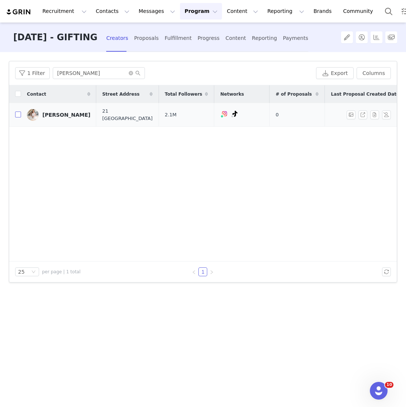
checkbox input "true"
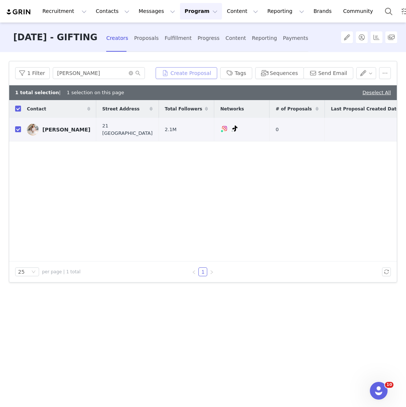
click at [217, 72] on button "Create Proposal" at bounding box center [186, 73] width 61 height 12
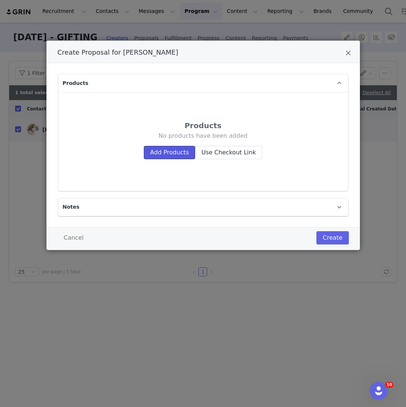
click at [169, 149] on button "Add Products" at bounding box center [169, 152] width 51 height 13
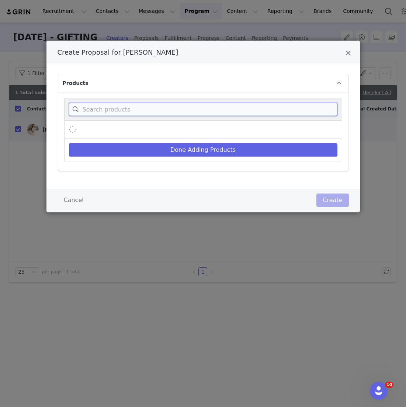
click at [171, 112] on input "Create Proposal for Jamie Chua" at bounding box center [203, 109] width 269 height 13
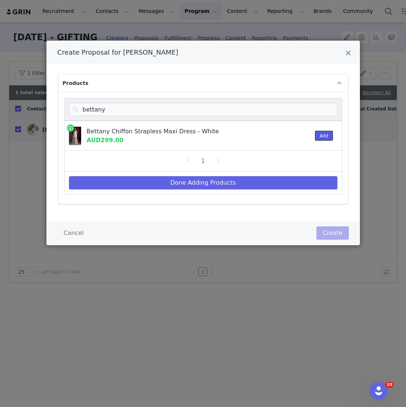
click at [320, 135] on button "Add" at bounding box center [324, 136] width 18 height 10
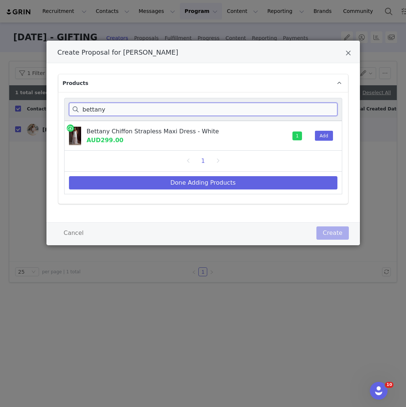
click at [121, 107] on input "bettany" at bounding box center [203, 109] width 269 height 13
drag, startPoint x: 121, startPoint y: 107, endPoint x: 56, endPoint y: 105, distance: 65.7
click at [56, 105] on div "Products bettany Bettany Chiffon Strapless Maxi Dress - White AUD299.00 1 Add 1…" at bounding box center [204, 142] width 314 height 159
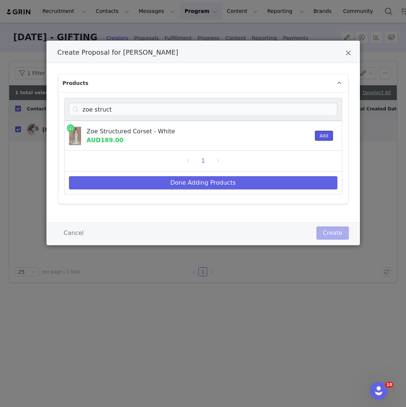
click at [328, 131] on button "Add" at bounding box center [324, 136] width 18 height 10
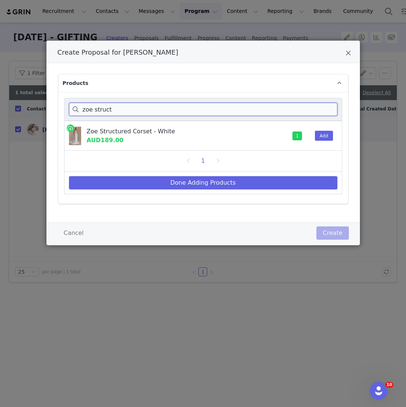
drag, startPoint x: 118, startPoint y: 114, endPoint x: 42, endPoint y: 89, distance: 80.1
click at [42, 89] on div "Create Proposal for Jamie Chua Products zoe struct Zoe Structured Corset - Whit…" at bounding box center [203, 203] width 406 height 407
type input "clara fish"
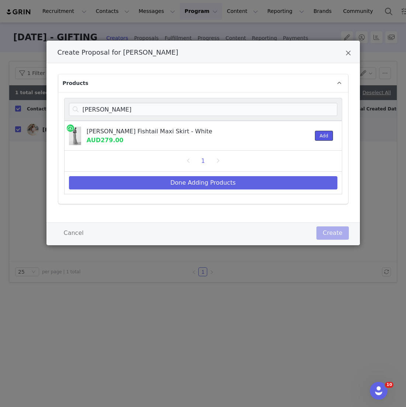
click at [326, 132] on button "Add" at bounding box center [324, 136] width 18 height 10
click at [297, 163] on div "1" at bounding box center [203, 161] width 269 height 12
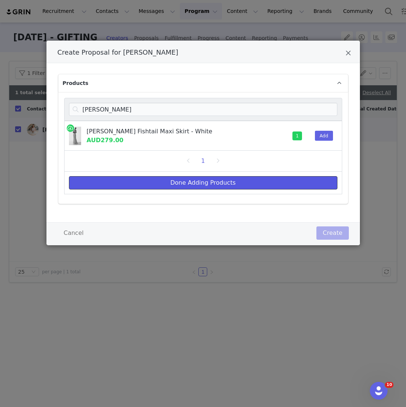
click at [285, 178] on button "Done Adding Products" at bounding box center [203, 182] width 269 height 13
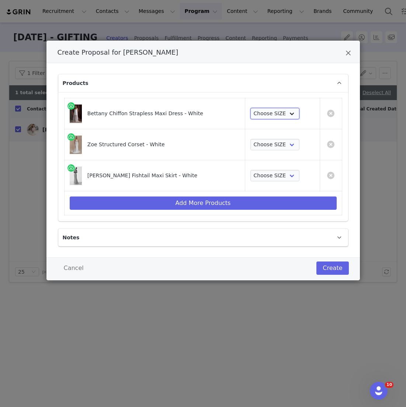
click at [263, 112] on select "Choose SIZE XXS XS S M L XL XXL 3XL" at bounding box center [275, 114] width 49 height 12
select select "25980352"
click at [251, 108] on select "Choose SIZE XXS XS S M L XL XXL 3XL" at bounding box center [275, 114] width 49 height 12
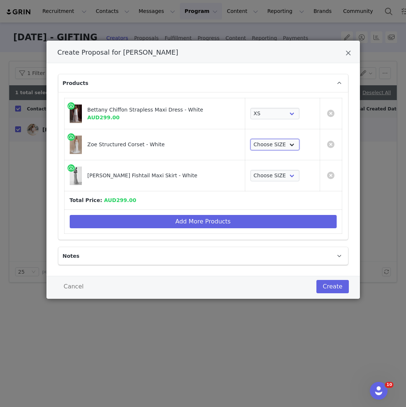
click at [264, 145] on select "Choose SIZE XXS XS S M L XL XXL 3XL" at bounding box center [275, 145] width 49 height 12
select select "27410545"
click at [251, 139] on select "Choose SIZE XXS XS S M L XL XXL 3XL" at bounding box center [275, 145] width 49 height 12
click at [263, 177] on select "Choose SIZE XXS XS S M L XL XXL 3XL" at bounding box center [275, 176] width 49 height 12
select select "27410657"
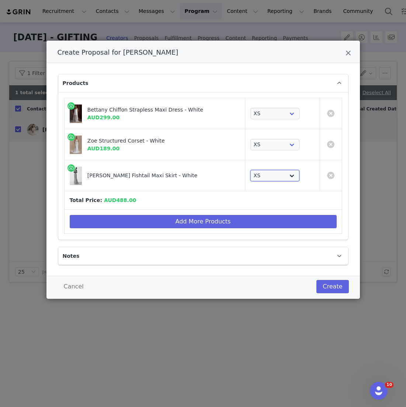
click at [251, 170] on select "Choose SIZE XXS XS S M L XL XXL 3XL" at bounding box center [275, 176] width 49 height 12
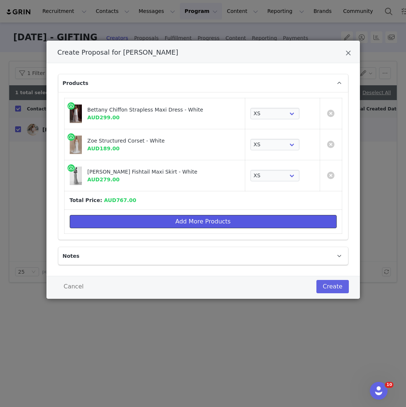
click at [155, 223] on button "Add More Products" at bounding box center [203, 221] width 267 height 13
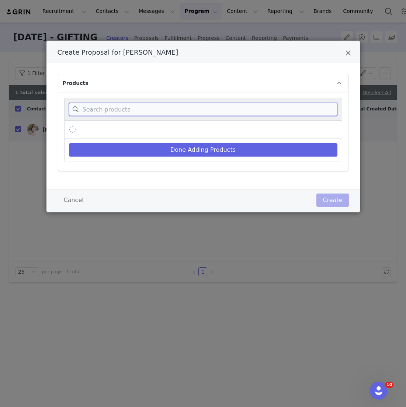
click at [160, 111] on input "Create Proposal for Jamie Chua" at bounding box center [203, 109] width 269 height 13
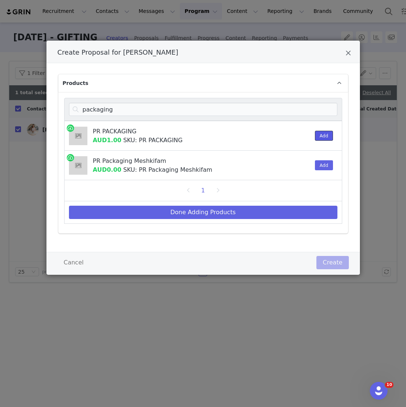
click at [317, 136] on button "Add" at bounding box center [324, 136] width 18 height 10
drag, startPoint x: 130, startPoint y: 117, endPoint x: 56, endPoint y: 104, distance: 75.3
click at [56, 104] on div "Products packaging PR PACKAGING AUD1.00 SKU: PR PACKAGING 1 Add PR Packaging Me…" at bounding box center [204, 157] width 314 height 189
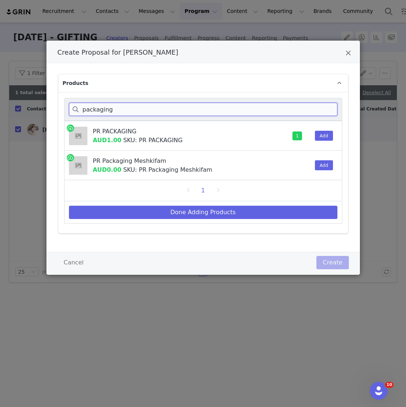
click at [126, 108] on input "packaging" at bounding box center [203, 109] width 269 height 13
drag, startPoint x: 126, startPoint y: 108, endPoint x: 32, endPoint y: 103, distance: 94.3
click at [32, 103] on div "Create Proposal for Jamie Chua Products packaging PR PACKAGING AUD1.00 SKU: PR …" at bounding box center [203, 203] width 406 height 407
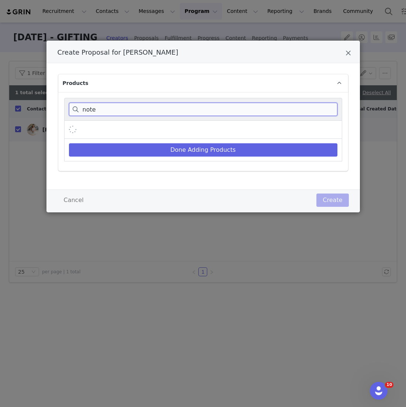
type input "note"
click at [255, 135] on div "Create Proposal for Jamie Chua" at bounding box center [203, 130] width 278 height 18
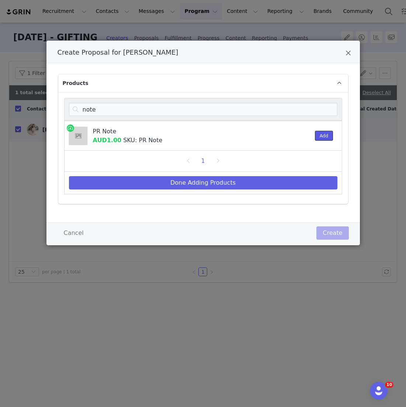
click at [322, 138] on button "Add" at bounding box center [324, 136] width 18 height 10
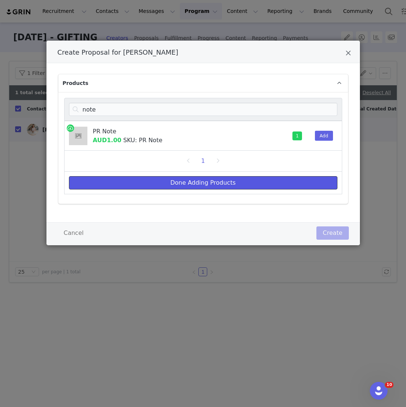
click at [275, 186] on button "Done Adding Products" at bounding box center [203, 182] width 269 height 13
select select "25980352"
select select "27410545"
select select "27410657"
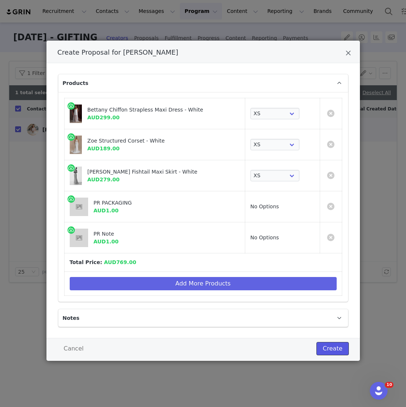
click at [322, 342] on button "Create" at bounding box center [333, 348] width 32 height 13
click at [213, 42] on div at bounding box center [203, 203] width 406 height 407
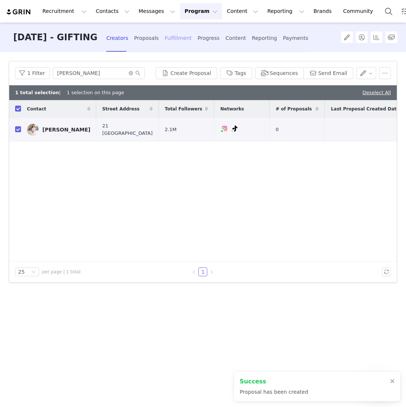
click at [192, 41] on div "Fulfillment" at bounding box center [178, 38] width 27 height 20
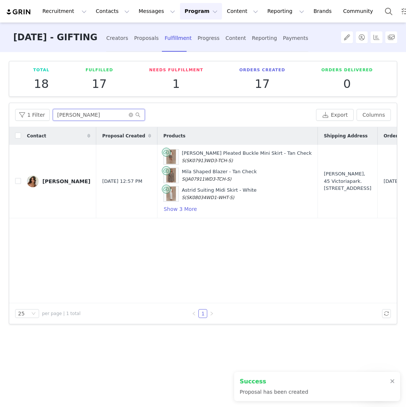
drag, startPoint x: 104, startPoint y: 111, endPoint x: -9, endPoint y: 109, distance: 113.7
click at [0, 109] on html "Recruitment Recruitment Creator Search Curated Lists Landing Pages Web Extensio…" at bounding box center [203, 203] width 406 height 407
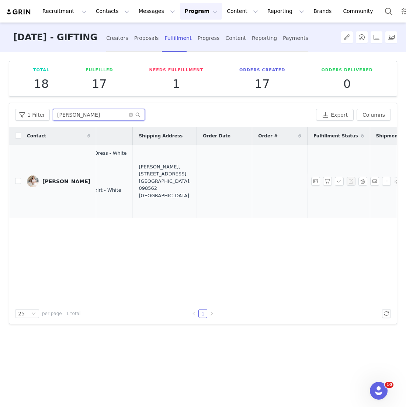
scroll to position [0, 163]
type input "[PERSON_NAME]"
click at [329, 179] on button "button" at bounding box center [327, 181] width 9 height 9
click at [338, 181] on button "button" at bounding box center [339, 181] width 9 height 9
drag, startPoint x: 244, startPoint y: 179, endPoint x: 207, endPoint y: 179, distance: 36.9
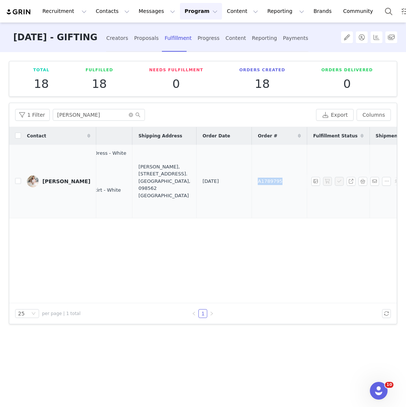
click at [207, 179] on tr "Jamie Chua Sep 2, 2025 3:01 PM Bettany Chiffon Strapless Maxi Dress - White XS …" at bounding box center [165, 181] width 639 height 73
copy tr "A1789795"
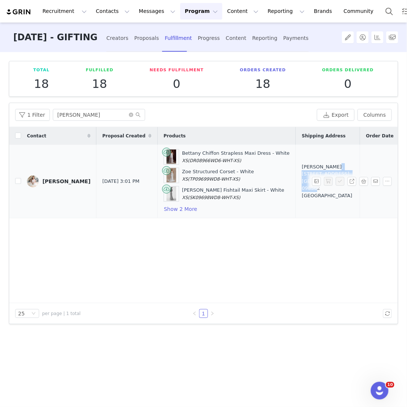
drag, startPoint x: 312, startPoint y: 194, endPoint x: 300, endPoint y: 173, distance: 24.8
click at [302, 173] on div "Jamie Chua, 21 Coral Island. Singapore, 098562 Singapore" at bounding box center [328, 181] width 52 height 36
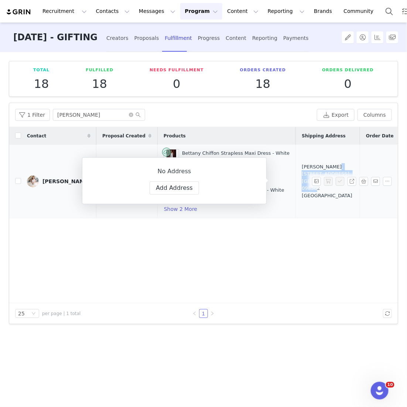
copy div "21 Coral Island. Singapore, 098562 Singapore"
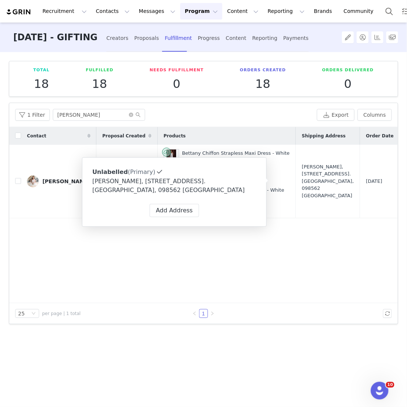
click at [138, 220] on div "Contact Proposal Created Products Shipping Address Order Date Order # Fulfillme…" at bounding box center [203, 215] width 388 height 176
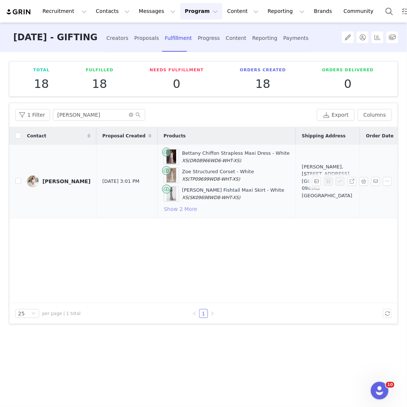
click at [163, 205] on button "Show 2 More" at bounding box center [180, 208] width 34 height 9
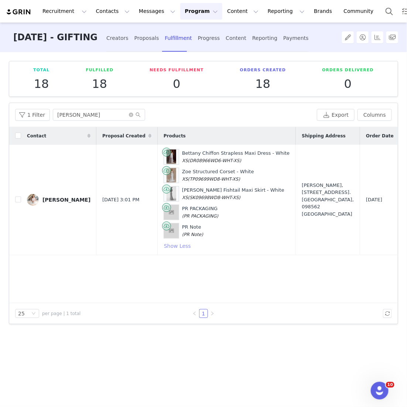
scroll to position [0, 79]
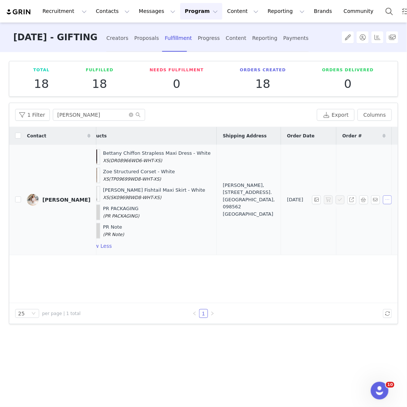
click at [391, 202] on button "button" at bounding box center [387, 199] width 9 height 9
click at [358, 242] on ul "Add Note Delete Shopify Order Mark as Unfulfilled" at bounding box center [360, 223] width 72 height 38
click at [362, 239] on span "Mark as Unfulfilled" at bounding box center [361, 235] width 48 height 8
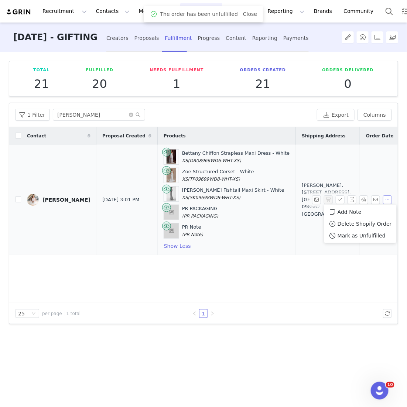
click at [386, 197] on button "button" at bounding box center [387, 199] width 9 height 9
click at [385, 202] on button "button" at bounding box center [387, 199] width 9 height 9
click at [374, 221] on span "Delete Shopify Order" at bounding box center [364, 224] width 54 height 8
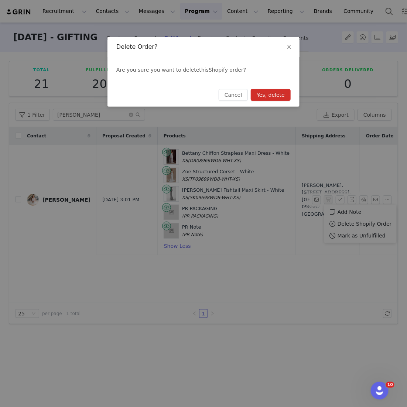
click at [279, 94] on button "Yes, delete" at bounding box center [271, 95] width 40 height 12
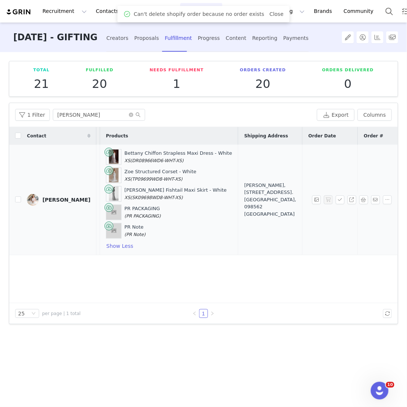
scroll to position [0, 121]
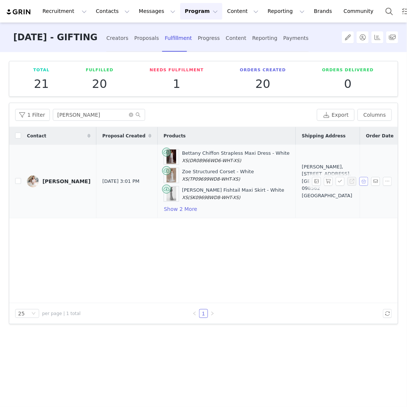
click at [362, 180] on button "button" at bounding box center [363, 181] width 9 height 9
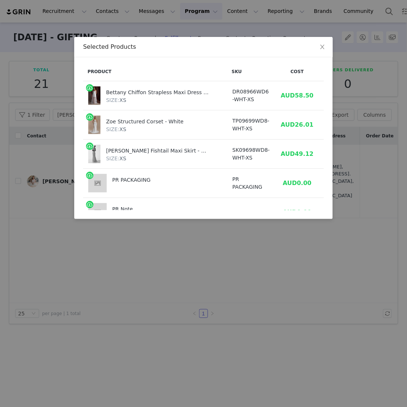
scroll to position [30, 0]
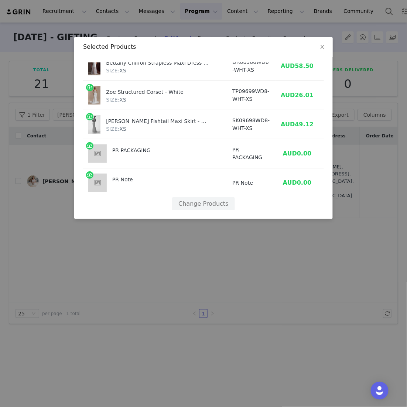
click at [224, 210] on div "Product SKU Cost Price Bettany Chiffon Strapless Maxi Dress - White SIZE: XS DR…" at bounding box center [203, 138] width 258 height 162
click at [218, 206] on button "Change Products" at bounding box center [203, 203] width 62 height 13
select select "25980352"
select select "27410545"
select select "27410657"
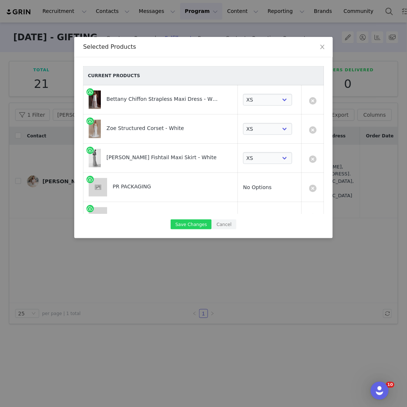
scroll to position [0, 0]
click at [312, 187] on link at bounding box center [312, 188] width 7 height 7
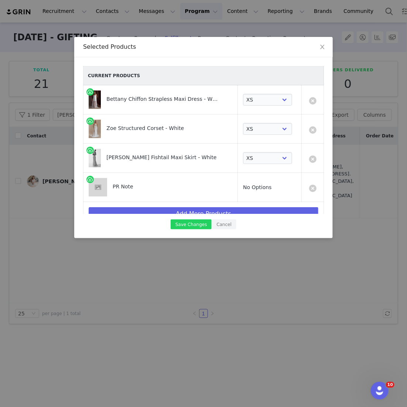
click at [312, 187] on link at bounding box center [312, 188] width 7 height 7
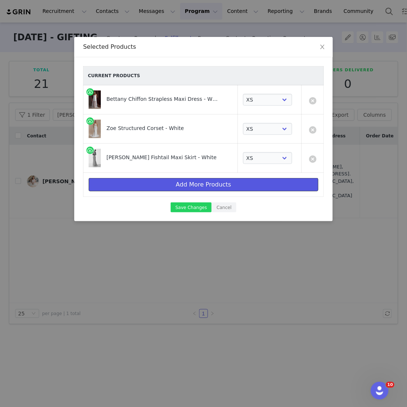
click at [260, 188] on button "Add More Products" at bounding box center [204, 184] width 230 height 13
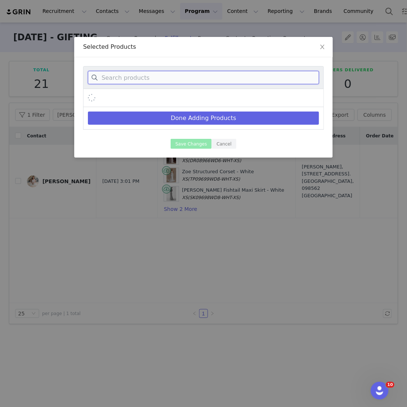
click at [174, 77] on input at bounding box center [203, 77] width 231 height 13
type input "i"
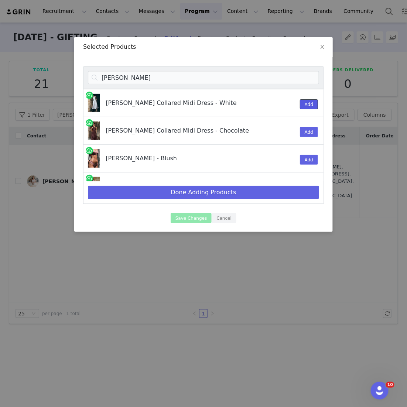
click at [314, 99] on button "Add" at bounding box center [309, 104] width 18 height 10
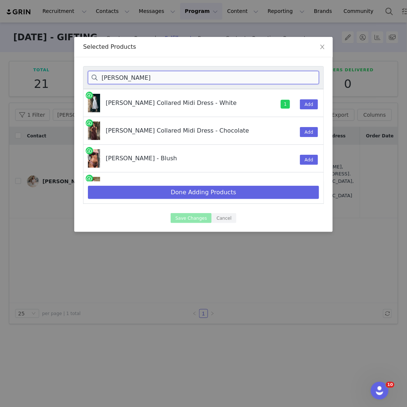
drag, startPoint x: 152, startPoint y: 79, endPoint x: 42, endPoint y: 55, distance: 112.0
click at [42, 55] on div "Selected Products [PERSON_NAME] [PERSON_NAME] Collared Midi Dress - White 1 Add…" at bounding box center [203, 203] width 407 height 407
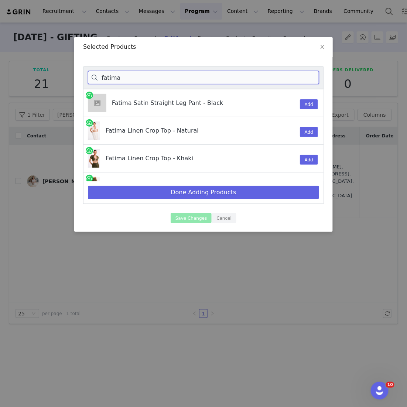
scroll to position [73, 0]
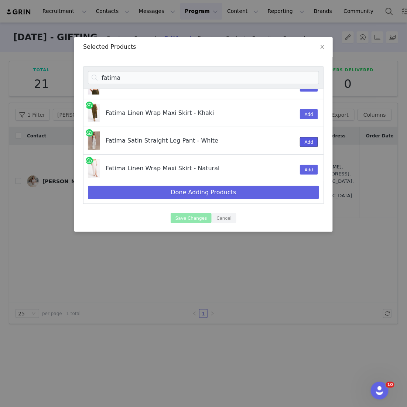
click at [303, 142] on button "Add" at bounding box center [309, 142] width 18 height 10
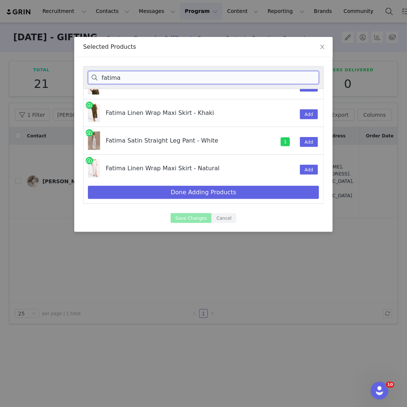
drag, startPoint x: 142, startPoint y: 76, endPoint x: 58, endPoint y: 74, distance: 84.2
click at [58, 74] on div "Selected Products fatima Fatima Satin Straight Leg Pant - Black Add Fatima Line…" at bounding box center [203, 203] width 407 height 407
click at [117, 76] on input "fatima" at bounding box center [203, 77] width 231 height 13
drag, startPoint x: 119, startPoint y: 80, endPoint x: 78, endPoint y: 80, distance: 41.0
click at [78, 80] on div "fatima Fatima Satin Straight Leg Pant - Black Add Fatima Linen Crop Top - Natur…" at bounding box center [203, 144] width 258 height 175
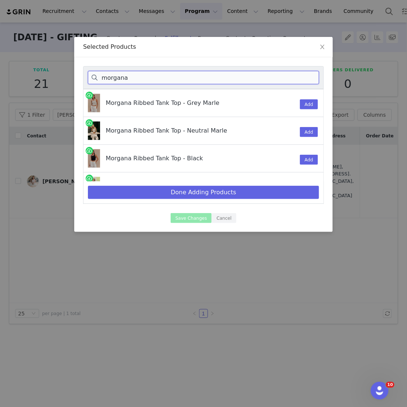
scroll to position [18, 0]
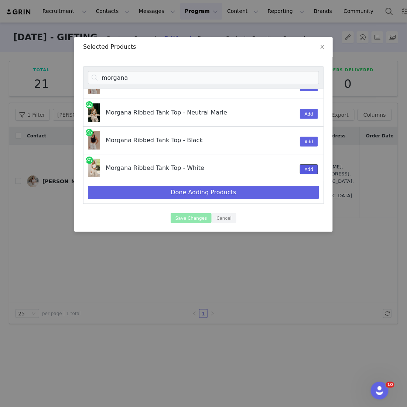
click at [307, 168] on button "Add" at bounding box center [309, 169] width 18 height 10
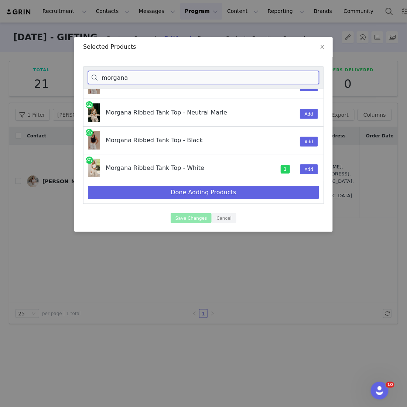
drag, startPoint x: 130, startPoint y: 78, endPoint x: 46, endPoint y: 74, distance: 83.5
click at [46, 74] on div "Selected Products morgana Morgana Ribbed Tank Top - Grey Marle Add Morgana Ribb…" at bounding box center [203, 203] width 407 height 407
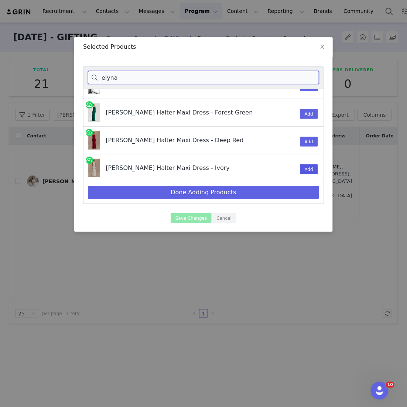
type input "elyna"
click at [307, 164] on button "Add" at bounding box center [309, 169] width 18 height 10
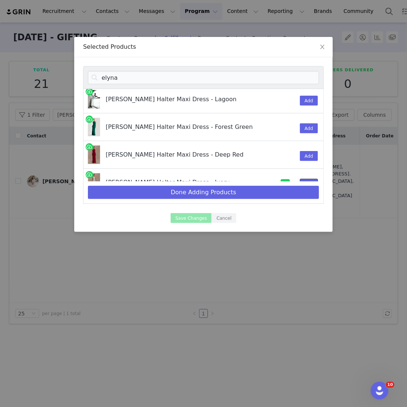
scroll to position [9, 0]
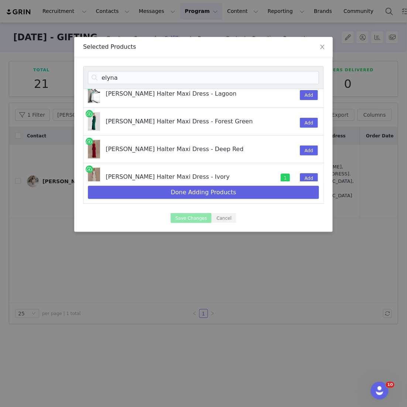
click at [231, 183] on div "Done Adding Products" at bounding box center [203, 192] width 241 height 23
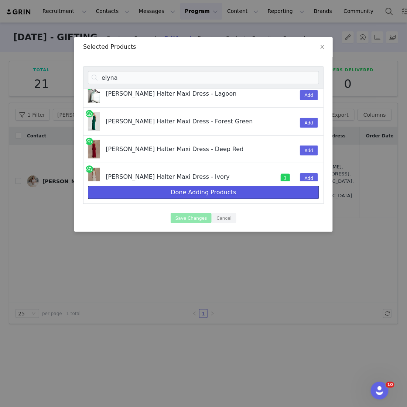
click at [227, 192] on button "Done Adding Products" at bounding box center [203, 192] width 231 height 13
select select "25980352"
select select "27410545"
select select "27410657"
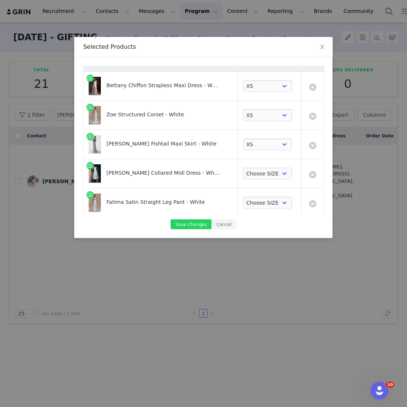
scroll to position [32, 0]
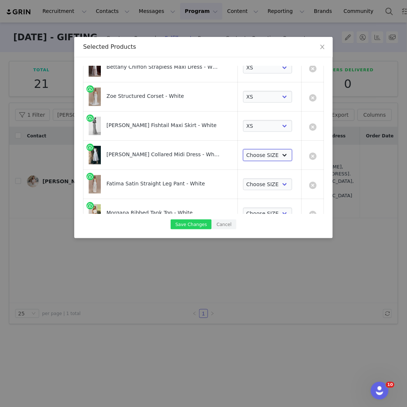
click at [266, 150] on select "Choose SIZE XXS XS S M L XL XXL 3XL" at bounding box center [267, 155] width 49 height 12
select select "25939118"
click at [243, 149] on select "Choose SIZE XXS XS S M L XL XXL 3XL" at bounding box center [267, 155] width 49 height 12
click at [254, 180] on select "Choose SIZE XXS XS S M L XL XXL 3XL" at bounding box center [267, 184] width 49 height 12
select select "27556483"
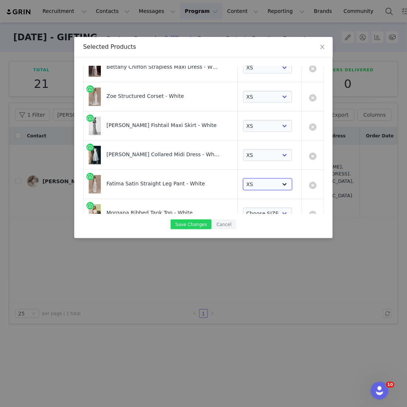
click at [243, 178] on select "Choose SIZE XXS XS S M L XL XXL 3XL" at bounding box center [267, 184] width 49 height 12
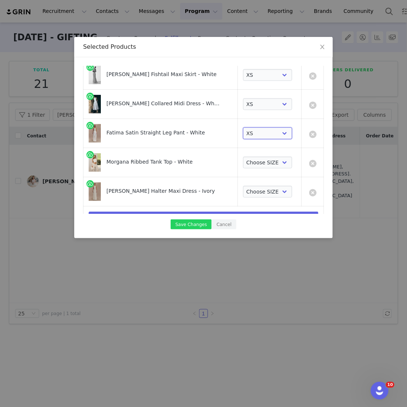
scroll to position [87, 0]
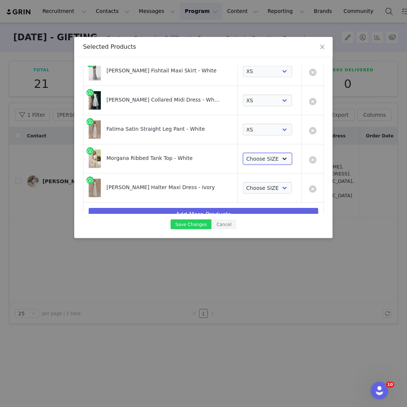
click at [265, 158] on select "Choose SIZE XXS XS S M L XL XXL 3XL" at bounding box center [267, 159] width 49 height 12
click at [243, 153] on select "Choose SIZE XXS XS S M L XL XXL 3XL" at bounding box center [267, 159] width 49 height 12
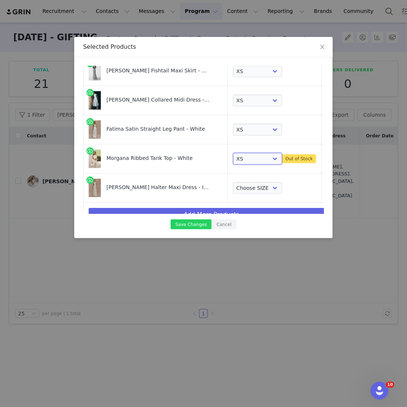
scroll to position [99, 0]
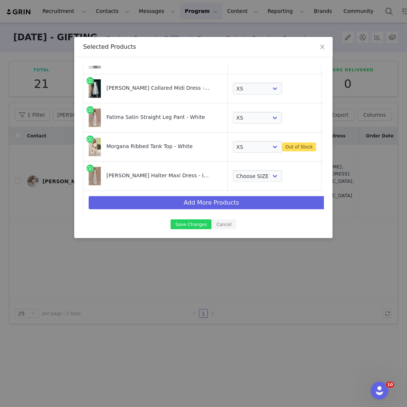
click at [261, 168] on td "Choose SIZE XXS XS S M L XL XXL 3XL" at bounding box center [275, 176] width 94 height 29
click at [261, 142] on select "Choose SIZE XXS XS S M L XL XXL 3XL" at bounding box center [257, 147] width 49 height 12
select select "25279682"
click at [241, 141] on select "Choose SIZE XXS XS S M L XL XXL 3XL" at bounding box center [257, 147] width 49 height 12
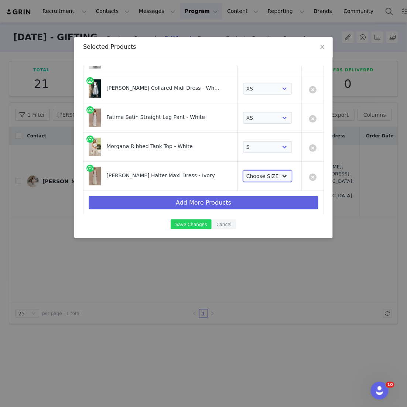
click at [262, 178] on select "Choose SIZE XXS XS S M L XL XXL 3XL" at bounding box center [267, 176] width 49 height 12
select select "27441613"
click at [243, 170] on select "Choose SIZE XXS XS S M L XL XXL 3XL" at bounding box center [267, 176] width 49 height 12
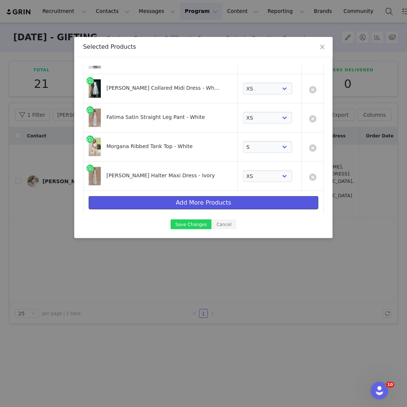
click at [200, 203] on button "Add More Products" at bounding box center [204, 202] width 230 height 13
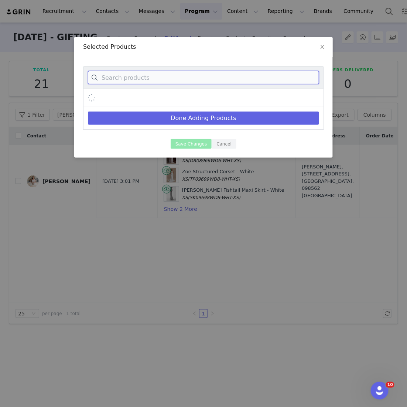
click at [190, 80] on input at bounding box center [203, 77] width 231 height 13
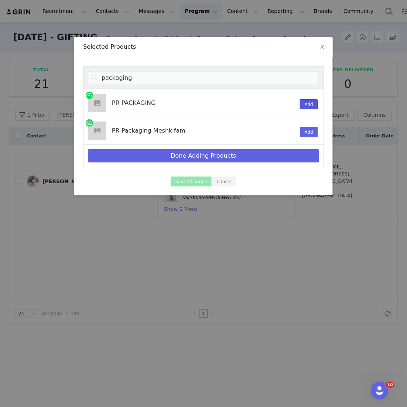
click at [307, 103] on button "Add" at bounding box center [309, 104] width 18 height 10
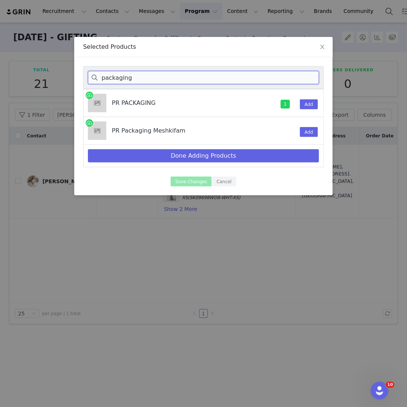
drag, startPoint x: 160, startPoint y: 80, endPoint x: 52, endPoint y: 68, distance: 108.1
click at [52, 68] on div "Selected Products packaging PR PACKAGING 1 Add PR Packaging Meshkifam Add Done …" at bounding box center [203, 203] width 407 height 407
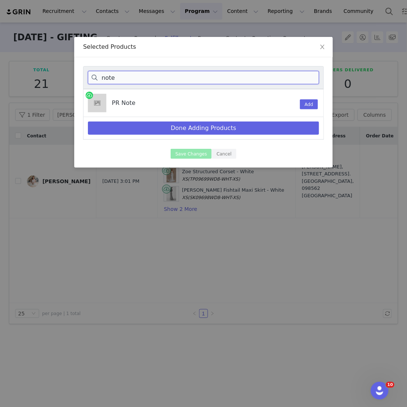
type input "note"
click at [304, 109] on div "Add" at bounding box center [304, 102] width 19 height 27
click at [282, 120] on div "Done Adding Products" at bounding box center [203, 128] width 241 height 23
click at [304, 101] on button "Add" at bounding box center [309, 104] width 18 height 10
click at [289, 118] on div "Done Adding Products" at bounding box center [203, 128] width 241 height 23
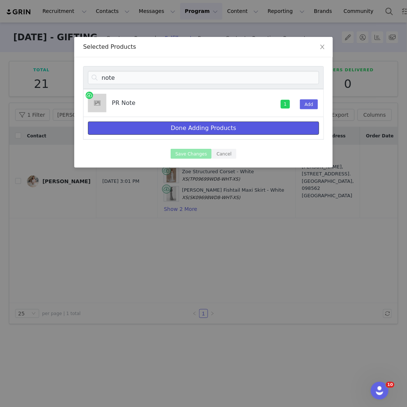
click at [283, 124] on button "Done Adding Products" at bounding box center [203, 127] width 231 height 13
select select "25980352"
select select "27410545"
select select "27410657"
select select "25939118"
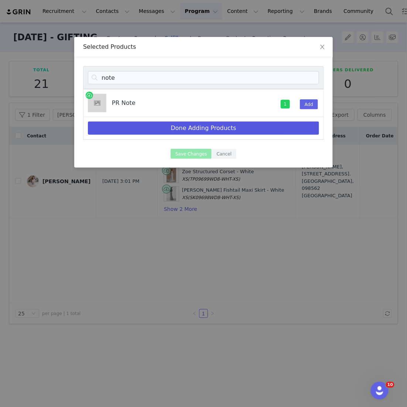
select select "27556483"
select select "25279682"
select select "27441613"
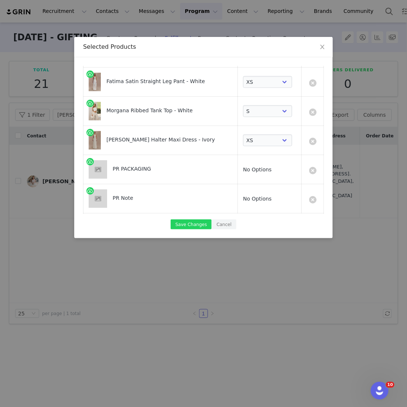
scroll to position [156, 0]
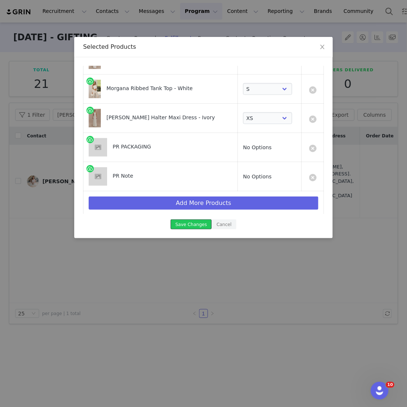
click at [195, 226] on button "Save Changes" at bounding box center [191, 224] width 41 height 10
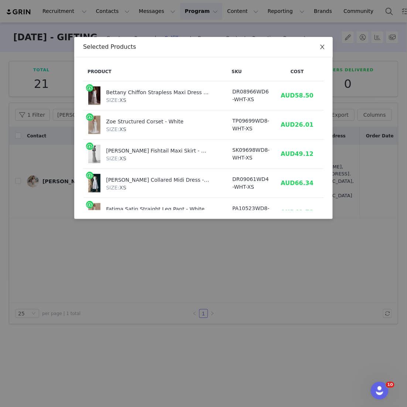
click at [324, 51] on span "Close" at bounding box center [322, 47] width 21 height 21
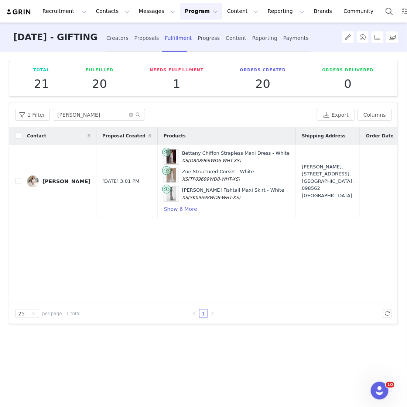
scroll to position [0, 62]
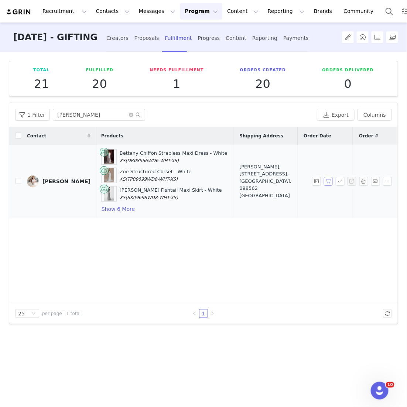
click at [328, 180] on button "button" at bounding box center [328, 181] width 9 height 9
click at [340, 180] on button "button" at bounding box center [339, 181] width 9 height 9
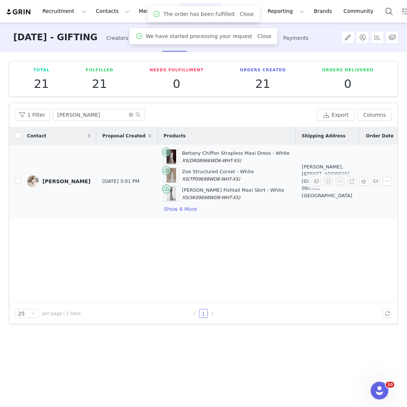
scroll to position [0, 135]
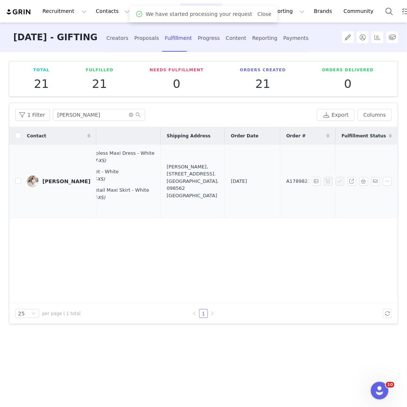
drag, startPoint x: 278, startPoint y: 184, endPoint x: 247, endPoint y: 184, distance: 31.4
click at [280, 184] on td "A1789823" at bounding box center [307, 181] width 55 height 73
copy span "A1789823"
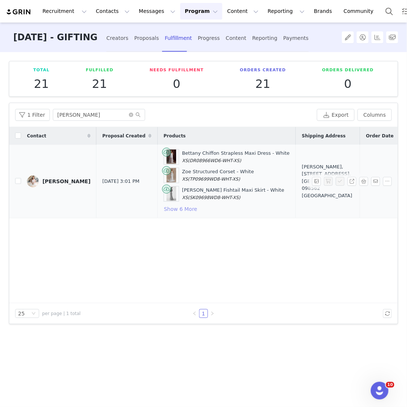
click at [163, 209] on button "Show 6 More" at bounding box center [180, 208] width 34 height 9
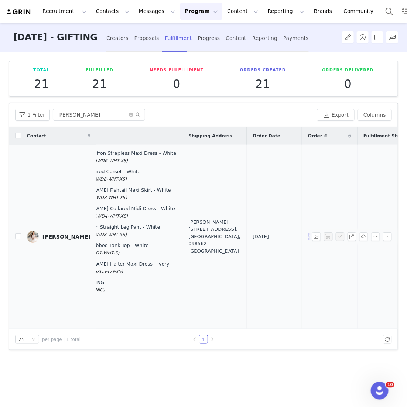
scroll to position [0, 125]
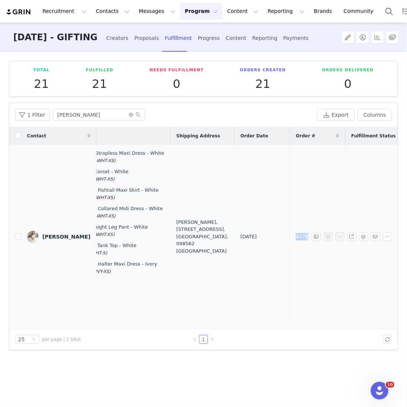
click at [290, 249] on td "A1789823" at bounding box center [317, 237] width 55 height 184
drag, startPoint x: 291, startPoint y: 233, endPoint x: 262, endPoint y: 232, distance: 29.5
click at [290, 232] on td "A1789823" at bounding box center [317, 237] width 55 height 184
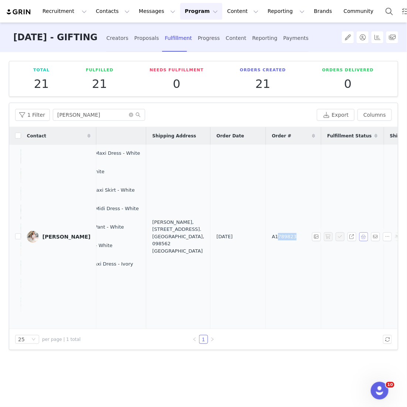
click at [364, 237] on button "button" at bounding box center [363, 236] width 9 height 9
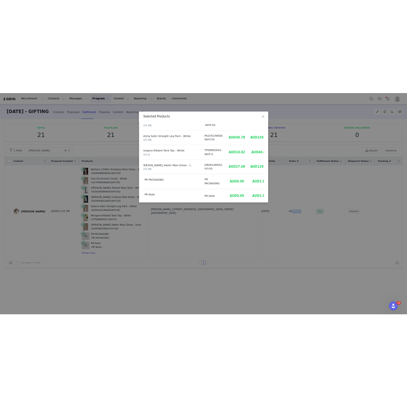
scroll to position [0, 0]
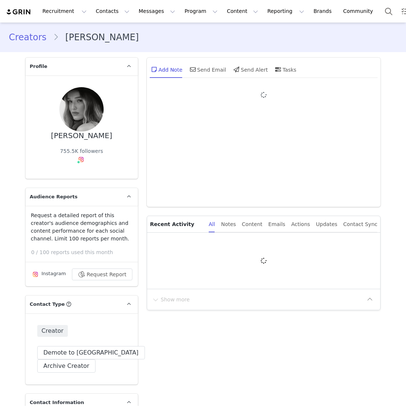
type input "+1 ([GEOGRAPHIC_DATA])"
select select
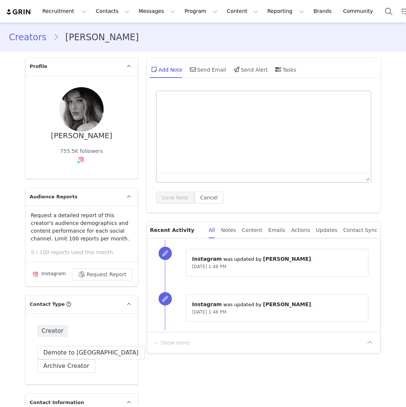
type input "+1 ([GEOGRAPHIC_DATA])"
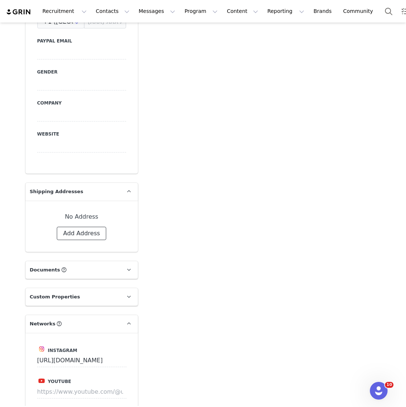
click at [86, 227] on button "Add Address" at bounding box center [81, 233] width 49 height 13
select select
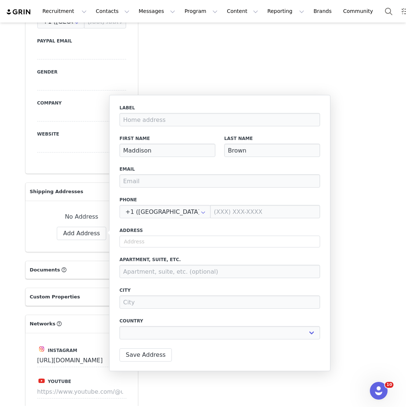
click at [169, 233] on label "Address" at bounding box center [220, 230] width 201 height 7
click at [165, 241] on input "text" at bounding box center [220, 241] width 201 height 12
paste input "[STREET_ADDRESS]"
type input "[STREET_ADDRESS]"
select select
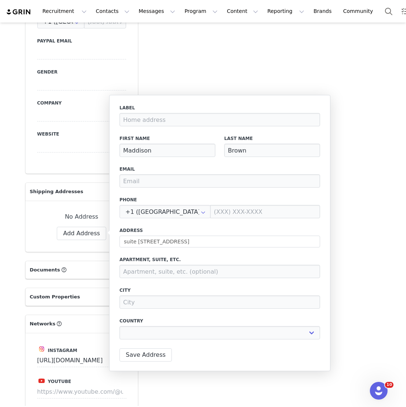
type input "19A Boundary St"
type input "Darlinghurst"
select select "[object Object]"
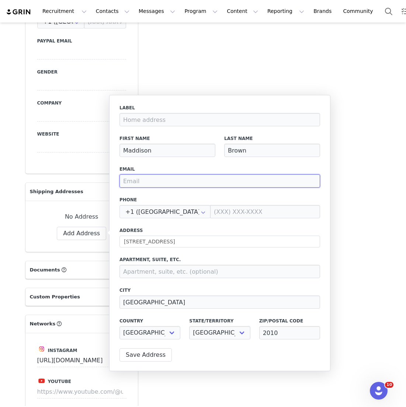
click at [153, 179] on input "email" at bounding box center [220, 180] width 201 height 13
paste input "hannah@russh.com"
type input "hannah@russh.com"
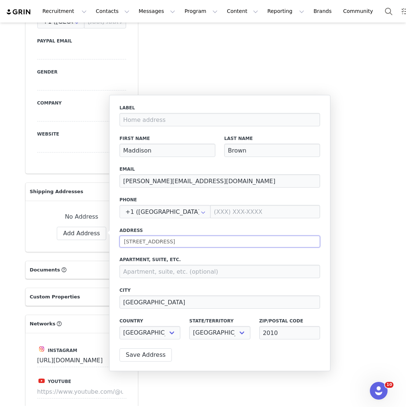
click at [161, 242] on input "19A Boundary St" at bounding box center [220, 241] width 201 height 12
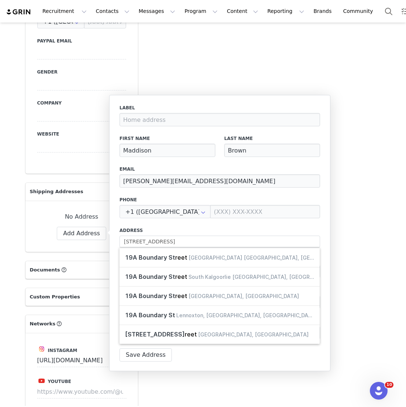
click at [181, 232] on label "Address" at bounding box center [220, 230] width 201 height 7
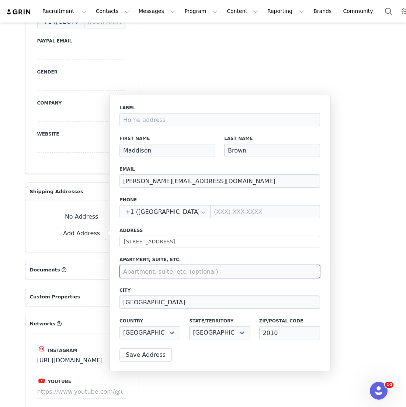
click at [155, 269] on input at bounding box center [220, 271] width 201 height 13
type input "A"
type input "Suite 102"
click at [162, 249] on div "Label First Name Maddison Last Name Brown Email hannah@russh.com Phone +1 (Unit…" at bounding box center [220, 223] width 201 height 239
click at [197, 211] on icon at bounding box center [203, 211] width 12 height 13
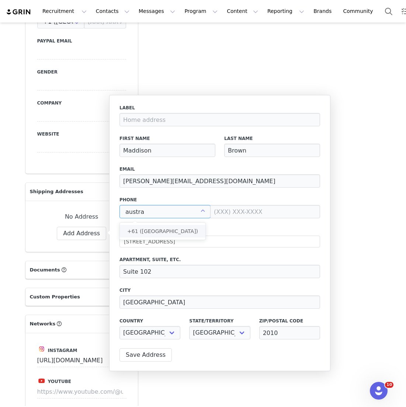
click at [189, 228] on li "+61 ([GEOGRAPHIC_DATA])" at bounding box center [163, 231] width 86 height 13
type input "+61 ([GEOGRAPHIC_DATA])"
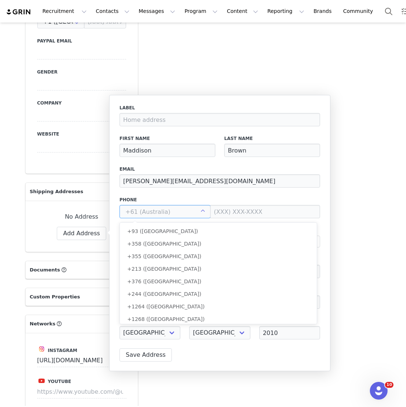
scroll to position [52, 0]
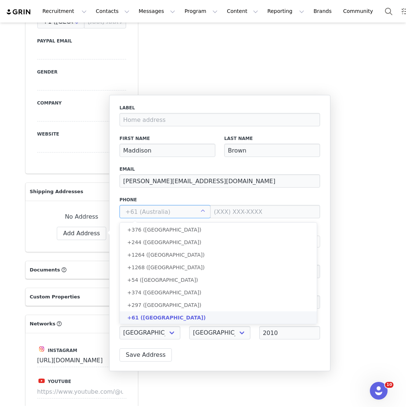
click at [216, 218] on div "Label First Name Maddison Last Name Brown Email hannah@russh.com Phone Address …" at bounding box center [220, 223] width 201 height 239
type input "+61 ([GEOGRAPHIC_DATA])"
click at [216, 218] on div "Label First Name Maddison Last Name Brown Email hannah@russh.com Phone +61 (Aus…" at bounding box center [220, 223] width 201 height 239
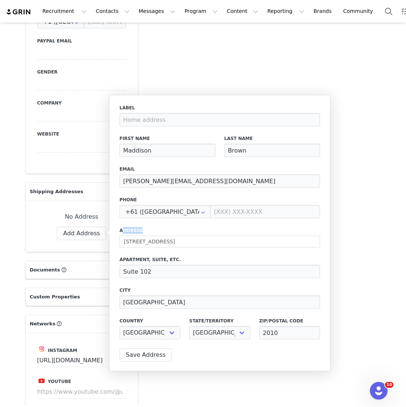
click at [216, 218] on div "Label First Name Maddison Last Name Brown Email hannah@russh.com Phone +61 (Aus…" at bounding box center [220, 223] width 201 height 239
click at [217, 213] on input at bounding box center [265, 211] width 110 height 13
paste input "447052996"
click at [210, 213] on input "447052996" at bounding box center [265, 211] width 110 height 13
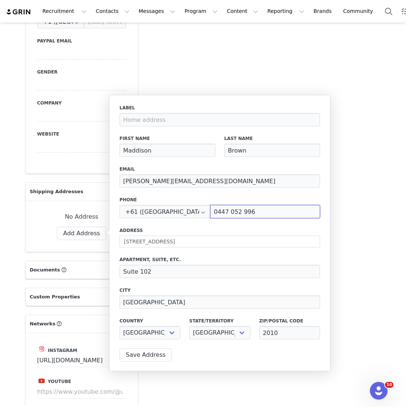
type input "0447 052 996"
click at [206, 202] on label "Phone" at bounding box center [220, 199] width 201 height 7
click at [157, 364] on div "Label First Name Maddison Last Name Brown Email hannah@russh.com Phone +61 (Aus…" at bounding box center [219, 233] width 221 height 276
click at [156, 358] on button "Save Address" at bounding box center [146, 354] width 52 height 13
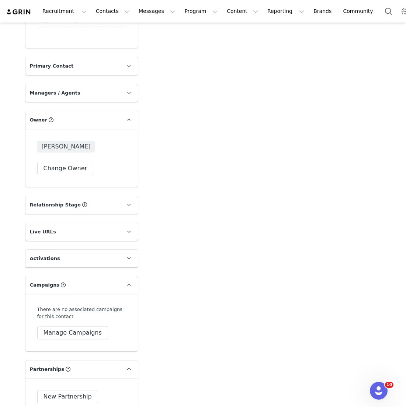
scroll to position [1084, 0]
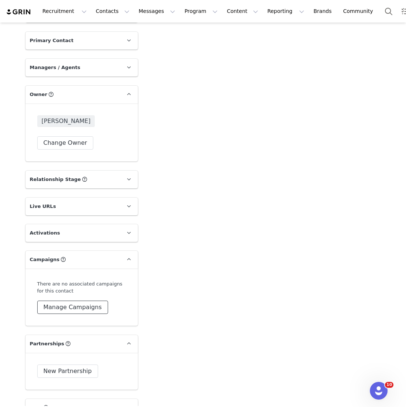
click at [73, 314] on button "Manage Campaigns" at bounding box center [72, 306] width 71 height 13
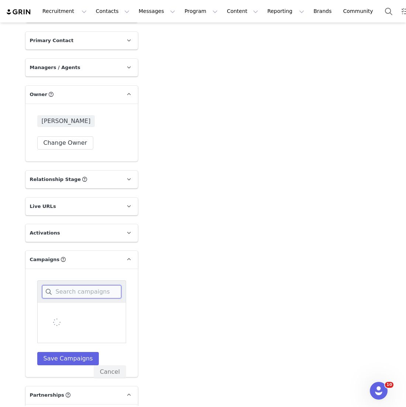
click at [73, 298] on input at bounding box center [81, 291] width 79 height 13
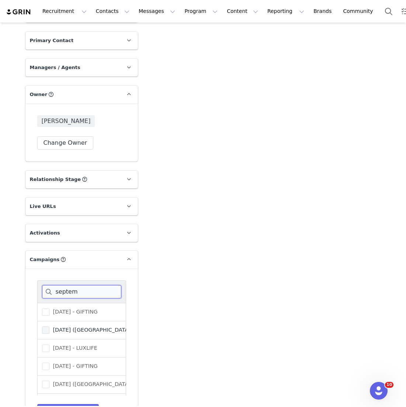
scroll to position [52, 0]
type input "septem"
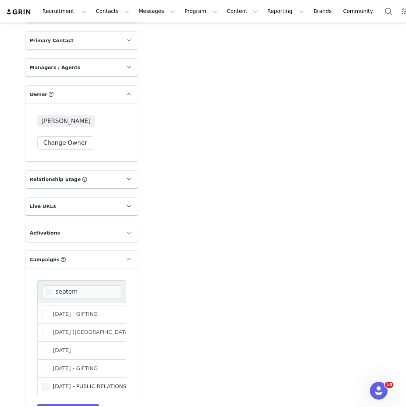
click at [98, 390] on span "[DATE] - PUBLIC RELATIONS" at bounding box center [87, 386] width 77 height 7
click at [49, 383] on input "[DATE] - PUBLIC RELATIONS" at bounding box center [49, 383] width 0 height 0
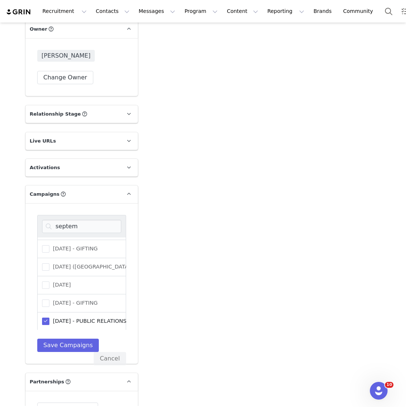
scroll to position [1178, 0]
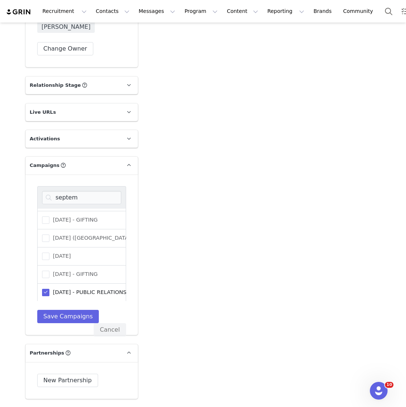
click at [56, 335] on div "septem SEPTEMBER 25 - GIFTING SEPTEMBER 25 (USA) - PUBLIC RELATIONS SEPTEMBER 2…" at bounding box center [81, 254] width 113 height 161
click at [62, 323] on button "Save Campaigns" at bounding box center [68, 316] width 62 height 13
click at [62, 323] on div "septem SEPTEMBER 25 - GIFTING SEPTEMBER 25 (USA) - PUBLIC RELATIONS SEPTEMBER 2…" at bounding box center [81, 254] width 89 height 137
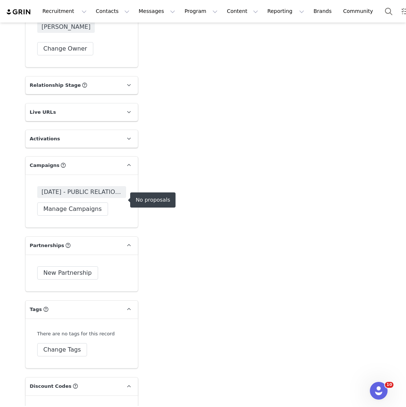
click at [105, 196] on span "[DATE] - PUBLIC RELATIONS" at bounding box center [82, 191] width 80 height 9
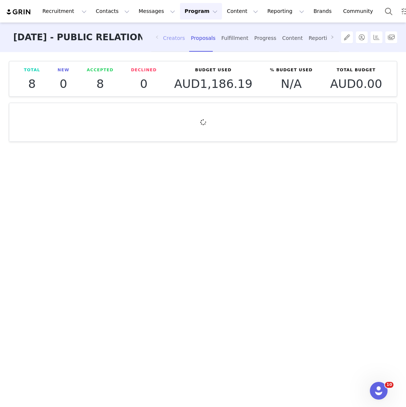
click at [176, 37] on div "Creators" at bounding box center [174, 38] width 22 height 20
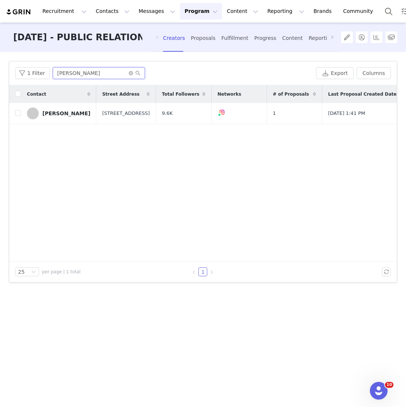
click at [82, 73] on input "georgina" at bounding box center [99, 73] width 92 height 12
drag, startPoint x: 82, startPoint y: 73, endPoint x: 14, endPoint y: 73, distance: 68.3
click at [14, 73] on div "1 Filter georgina Export Columns" at bounding box center [203, 73] width 388 height 24
type input "h"
type input "[PERSON_NAME]"
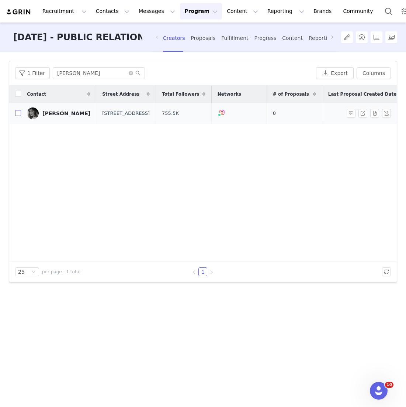
click at [19, 114] on input "checkbox" at bounding box center [18, 113] width 6 height 6
checkbox input "true"
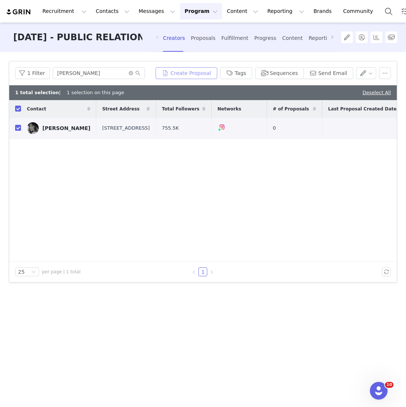
click at [185, 68] on button "Create Proposal" at bounding box center [186, 73] width 61 height 12
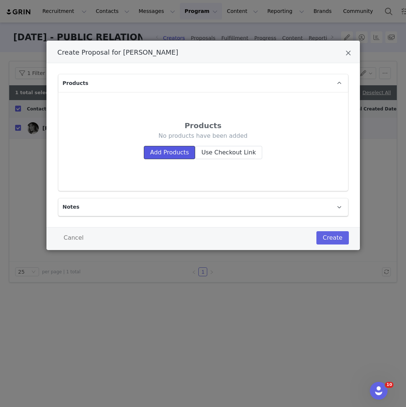
click at [171, 153] on button "Add Products" at bounding box center [169, 152] width 51 height 13
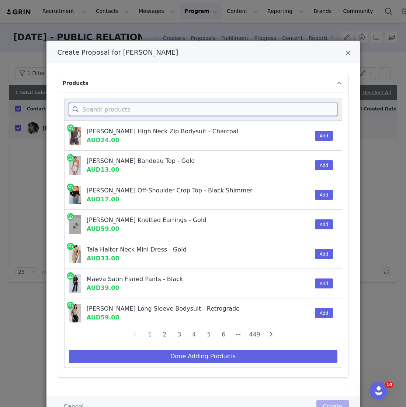
click at [115, 110] on input "Create Proposal for Maddison Brown" at bounding box center [203, 109] width 269 height 13
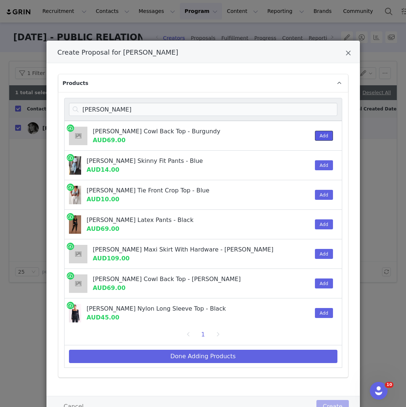
click at [325, 137] on button "Add" at bounding box center [324, 136] width 18 height 10
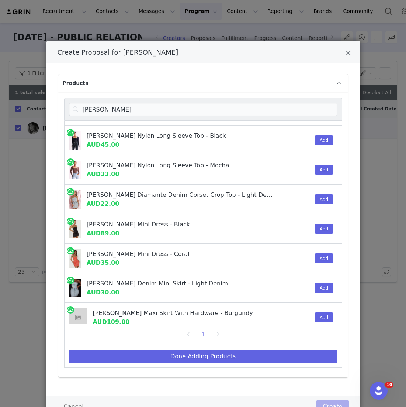
scroll to position [209, 0]
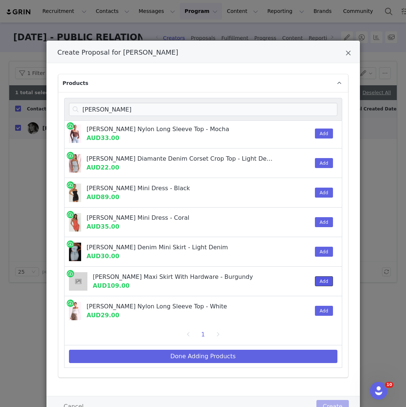
click at [323, 277] on button "Add" at bounding box center [324, 281] width 18 height 10
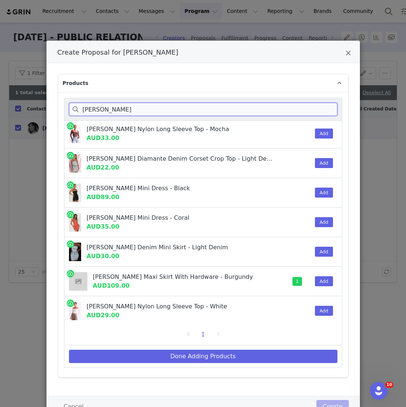
drag, startPoint x: 107, startPoint y: 114, endPoint x: 42, endPoint y: 106, distance: 65.9
click at [42, 106] on div "Create Proposal for Maddison Brown Products bridget Bridget Slinky Cowl Back To…" at bounding box center [203, 203] width 406 height 407
type input "a"
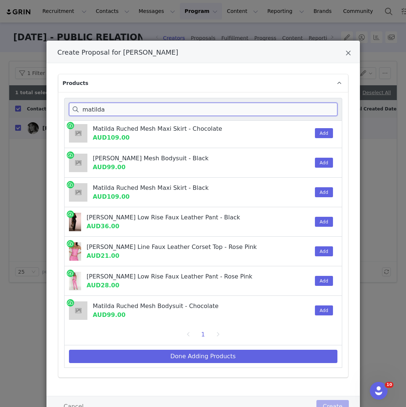
scroll to position [30, 0]
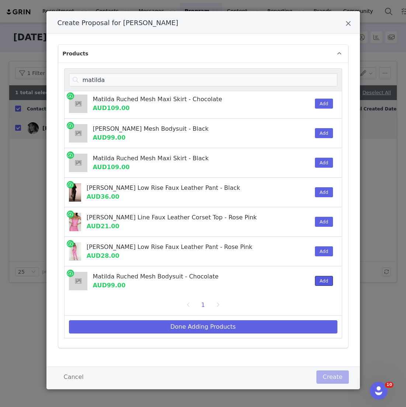
click at [330, 276] on button "Add" at bounding box center [324, 281] width 18 height 10
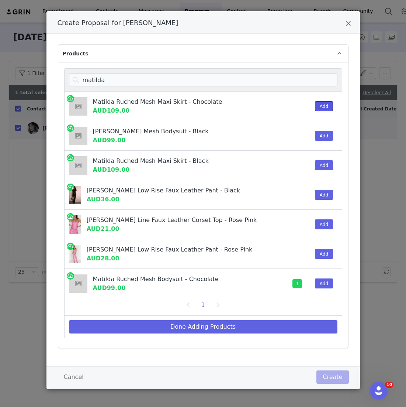
click at [325, 108] on button "Add" at bounding box center [324, 106] width 18 height 10
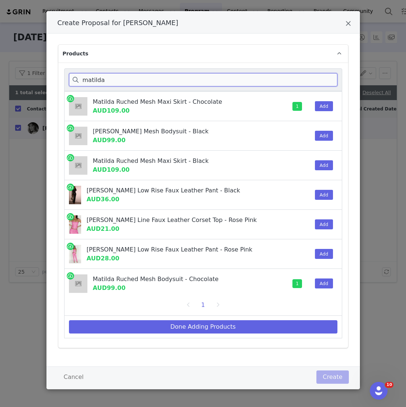
drag, startPoint x: 109, startPoint y: 82, endPoint x: 48, endPoint y: 79, distance: 60.2
click at [48, 79] on div "Products matilda Matilda Ruched Mesh Maxi Skirt - Chocolate AUD109.00 1 Add Mat…" at bounding box center [204, 200] width 314 height 333
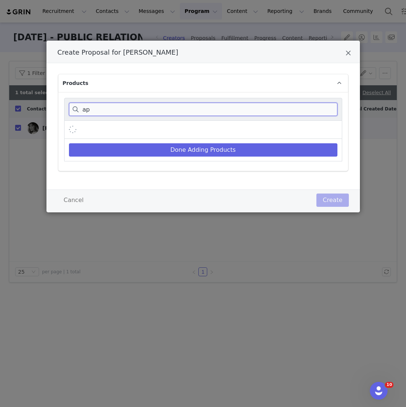
type input "a"
type input "o"
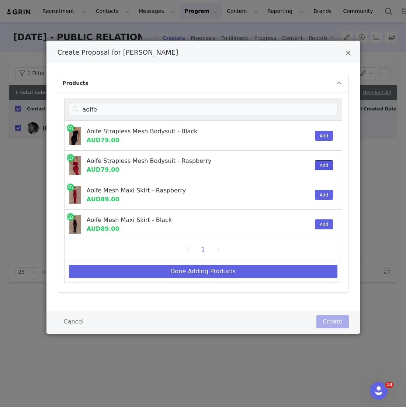
click at [320, 163] on button "Add" at bounding box center [324, 165] width 18 height 10
click at [321, 188] on div "Add" at bounding box center [322, 194] width 23 height 29
click at [321, 192] on button "Add" at bounding box center [324, 195] width 18 height 10
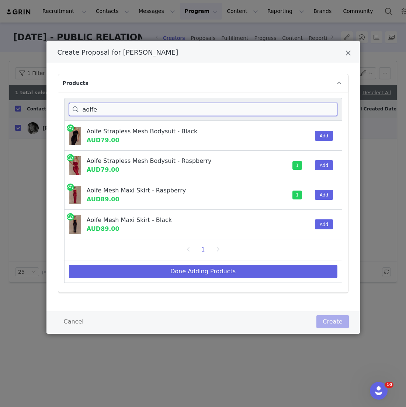
drag, startPoint x: 131, startPoint y: 109, endPoint x: 64, endPoint y: 109, distance: 67.2
click at [64, 109] on div "aoife" at bounding box center [203, 109] width 278 height 23
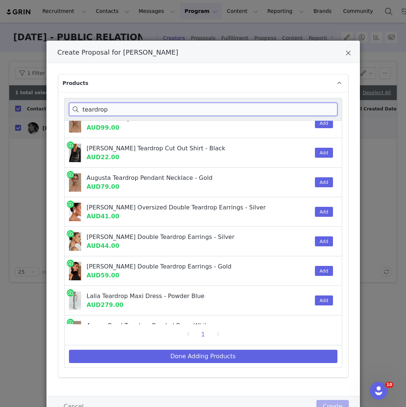
scroll to position [62, 0]
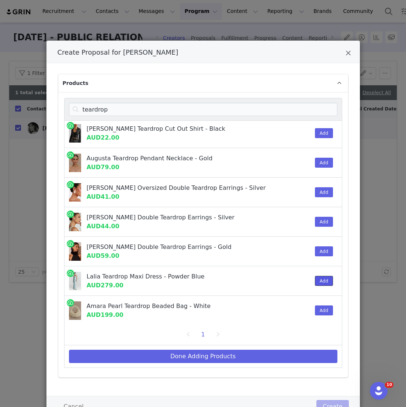
click at [327, 278] on button "Add" at bounding box center [324, 281] width 18 height 10
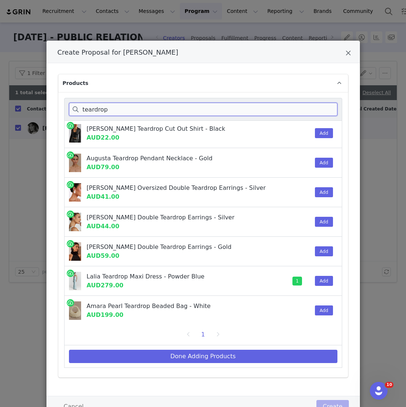
drag, startPoint x: 118, startPoint y: 111, endPoint x: 36, endPoint y: 109, distance: 82.3
click at [36, 109] on div "Create Proposal for Maddison Brown Products teardrop Zadie Oversized Double Tea…" at bounding box center [203, 203] width 406 height 407
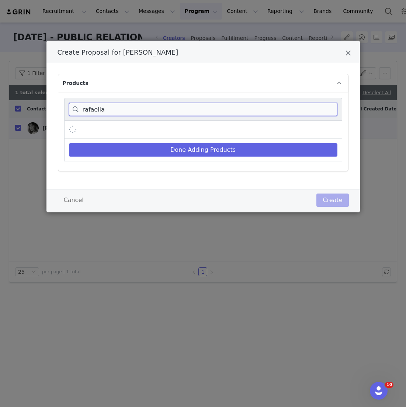
scroll to position [0, 0]
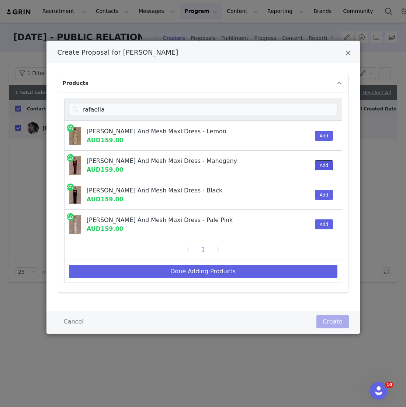
click at [323, 169] on button "Add" at bounding box center [324, 165] width 18 height 10
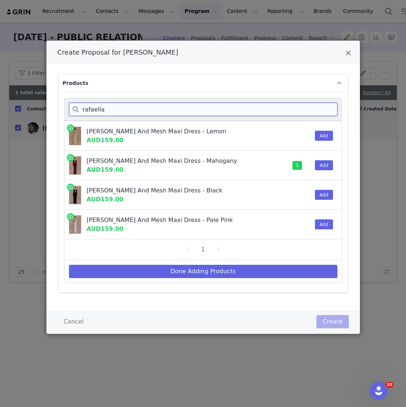
drag, startPoint x: 111, startPoint y: 109, endPoint x: 39, endPoint y: 107, distance: 72.0
click at [39, 107] on div "Create Proposal for Maddison Brown Products rafaella Rafaella Slinky And Mesh M…" at bounding box center [203, 203] width 406 height 407
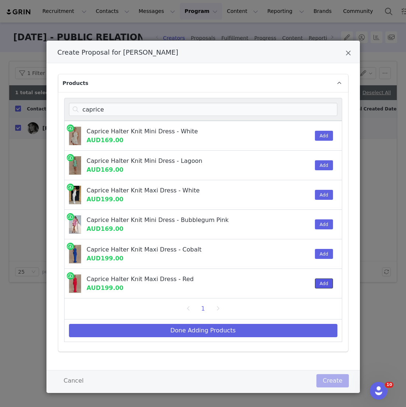
click at [324, 287] on button "Add" at bounding box center [324, 283] width 18 height 10
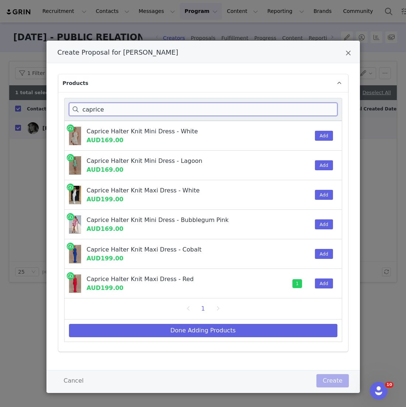
drag, startPoint x: 118, startPoint y: 110, endPoint x: 59, endPoint y: 110, distance: 58.7
click at [59, 110] on div "caprice Caprice Halter Knit Mini Dress - White AUD169.00 Add Caprice Halter Kni…" at bounding box center [203, 221] width 290 height 259
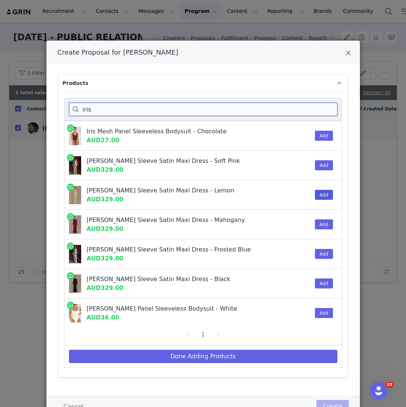
type input "iris"
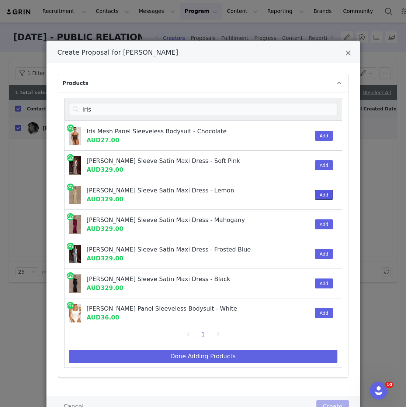
click at [322, 197] on button "Add" at bounding box center [324, 195] width 18 height 10
click at [126, 347] on div "Done Adding Products" at bounding box center [203, 356] width 278 height 23
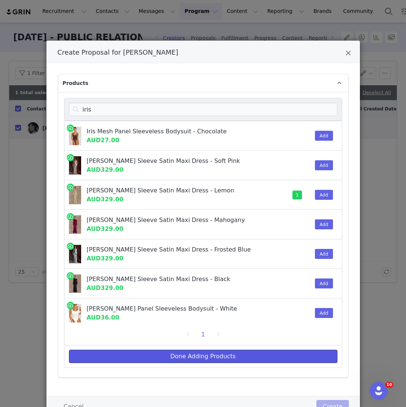
click at [140, 358] on button "Done Adding Products" at bounding box center [203, 356] width 269 height 13
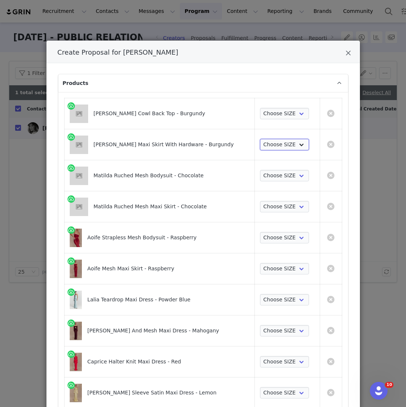
click at [275, 143] on select "Choose SIZE XXS XS S M L XL XXL 3XL" at bounding box center [284, 145] width 49 height 12
click at [285, 114] on select "Choose SIZE XXS XS S M L XL XXL 3XL" at bounding box center [284, 114] width 49 height 12
select select "27695552"
click at [260, 108] on select "Choose SIZE XXS XS S M L XL XXL 3XL" at bounding box center [284, 114] width 49 height 12
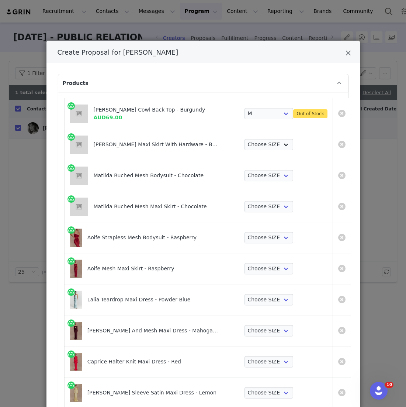
click at [272, 150] on div "Choose SIZE XXS XS S M L XL XXL 3XL" at bounding box center [269, 145] width 49 height 12
click at [269, 142] on select "Choose SIZE XXS XS S M L XL XXL 3XL" at bounding box center [269, 145] width 49 height 12
select select "27696062"
click at [245, 139] on select "Choose SIZE XXS XS S M L XL XXL 3XL" at bounding box center [269, 145] width 49 height 12
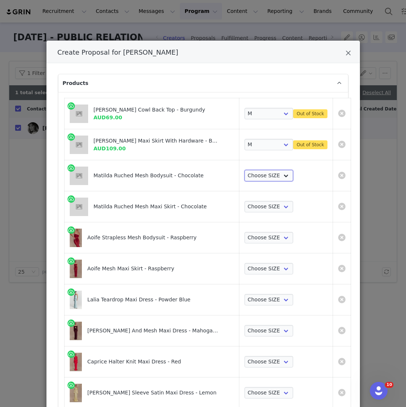
click at [251, 172] on select "Choose SIZE XXS XS S M L XL XXL 3XL" at bounding box center [269, 176] width 49 height 12
select select "27694239"
click at [245, 170] on select "Choose SIZE XXS XS S M L XL XXL 3XL" at bounding box center [269, 176] width 49 height 12
drag, startPoint x: 251, startPoint y: 172, endPoint x: 249, endPoint y: 210, distance: 38.5
click at [249, 210] on select "Choose SIZE XXS XS S M L XL XXL 3XL" at bounding box center [269, 207] width 49 height 12
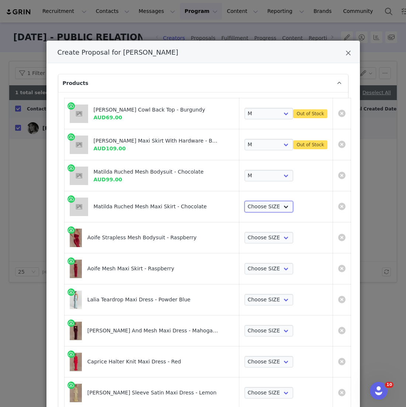
select select "27695903"
click at [245, 201] on select "Choose SIZE XXS XS S M L XL XXL 3XL" at bounding box center [269, 207] width 49 height 12
click at [250, 239] on select "Choose SIZE XXS XS S M L XL XXL 3XL" at bounding box center [269, 238] width 49 height 12
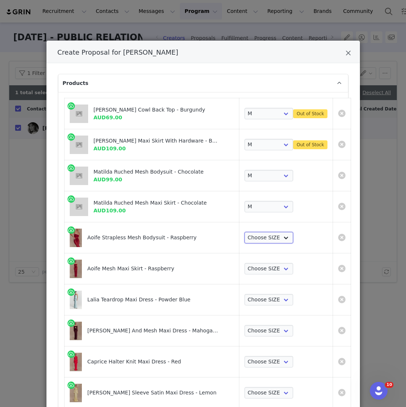
select select "27127675"
click at [245, 232] on select "Choose SIZE XXS XS S M L XL XXL 3XL" at bounding box center [269, 238] width 49 height 12
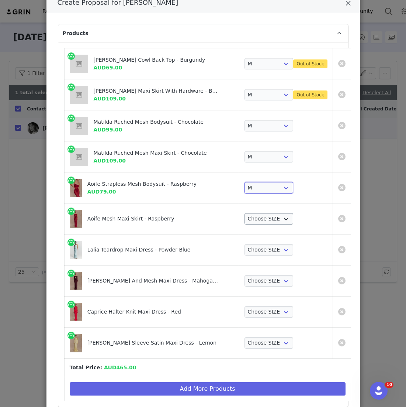
scroll to position [99, 0]
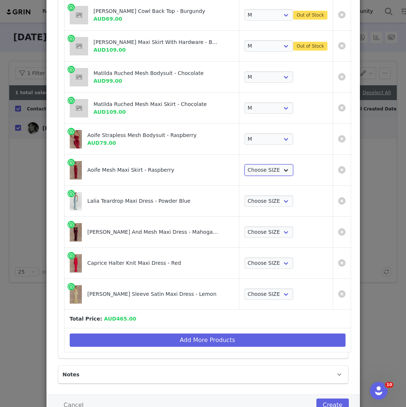
click at [264, 166] on select "Choose SIZE XXS XS S M L XL XXL 3XL" at bounding box center [269, 170] width 49 height 12
select select "27127796"
click at [245, 164] on select "Choose SIZE XXS XS S M L XL XXL 3XL" at bounding box center [269, 170] width 49 height 12
click at [251, 197] on select "Choose SIZE XXS XS S M L XL XXL 3XL" at bounding box center [269, 201] width 49 height 12
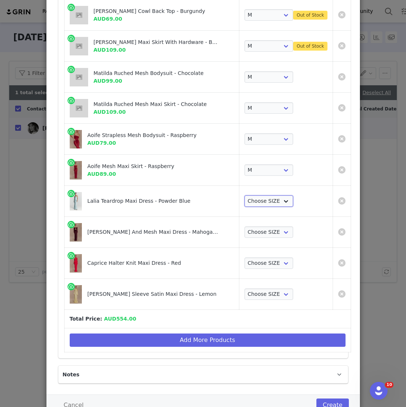
select select "27418090"
click at [245, 195] on select "Choose SIZE XXS XS S M L XL XXL 3XL" at bounding box center [269, 201] width 49 height 12
click at [250, 227] on select "Choose SIZE XXS XS S M L XL XXL 3XL" at bounding box center [269, 232] width 49 height 12
select select "27441623"
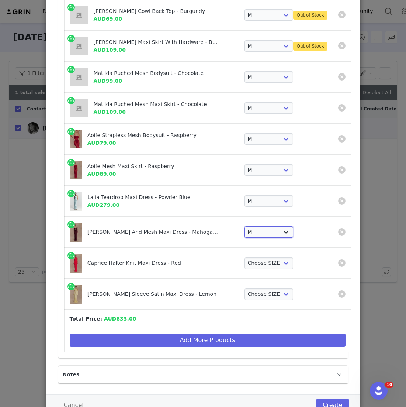
click at [245, 226] on select "Choose SIZE XXS XS S M L XL XXL 3XL" at bounding box center [269, 232] width 49 height 12
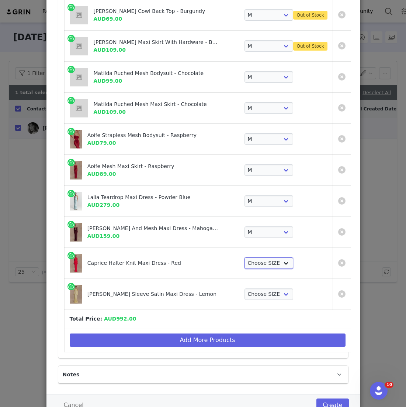
drag, startPoint x: 250, startPoint y: 227, endPoint x: 247, endPoint y: 266, distance: 40.0
click at [247, 266] on select "Choose SIZE XXS XS S M L XL XXL 3XL" at bounding box center [269, 263] width 49 height 12
select select "27556601"
click at [245, 257] on select "Choose SIZE XXS XS S M L XL XXL 3XL" at bounding box center [269, 263] width 49 height 12
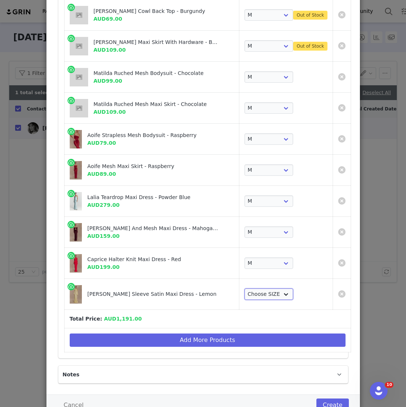
click at [250, 294] on select "Choose SIZE XXS XS S M L XL XXL 3XL" at bounding box center [269, 294] width 49 height 12
select select "27410632"
click at [245, 288] on select "Choose SIZE XXS XS S M L XL XXL 3XL" at bounding box center [269, 294] width 49 height 12
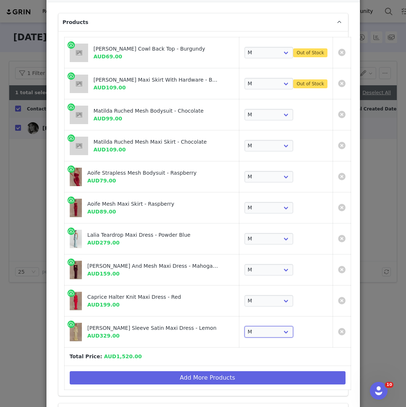
scroll to position [55, 0]
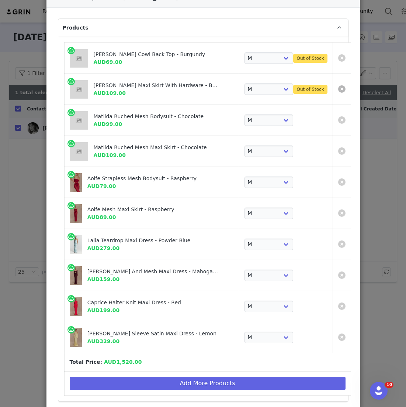
click at [338, 87] on link "Create Proposal for Maddison Brown" at bounding box center [341, 88] width 7 height 7
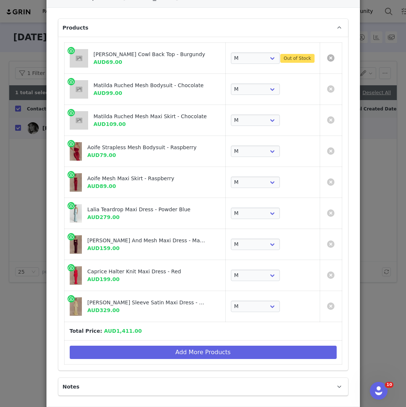
click at [330, 58] on link "Create Proposal for Maddison Brown" at bounding box center [330, 57] width 7 height 7
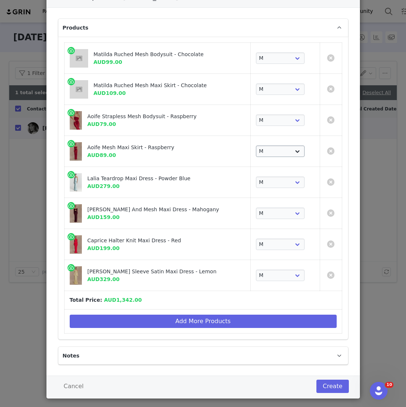
scroll to position [64, 0]
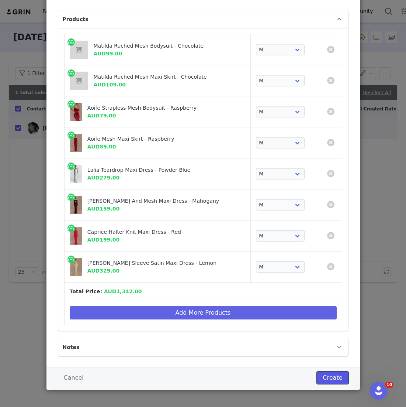
click at [341, 373] on button "Create" at bounding box center [333, 377] width 32 height 13
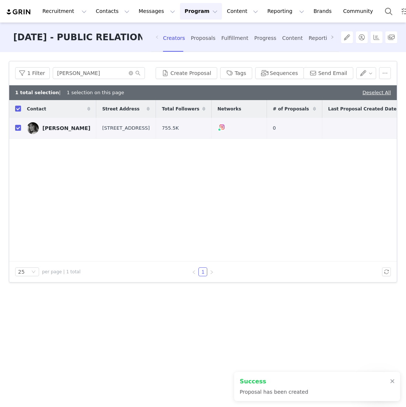
click at [207, 60] on div "Filters Filter Logic And Or Archived Select No Application Status Select Contac…" at bounding box center [203, 229] width 406 height 354
click at [217, 45] on div "Creators Proposals Fulfillment Progress Content Reporting Payments" at bounding box center [264, 38] width 202 height 20
click at [222, 43] on div "Fulfillment" at bounding box center [234, 38] width 27 height 20
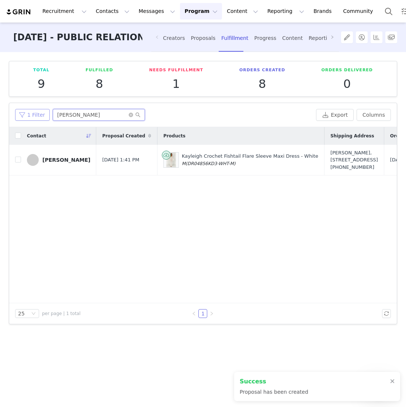
drag, startPoint x: 100, startPoint y: 118, endPoint x: 16, endPoint y: 110, distance: 84.2
click at [18, 111] on div "1 Filter georgina" at bounding box center [164, 115] width 298 height 12
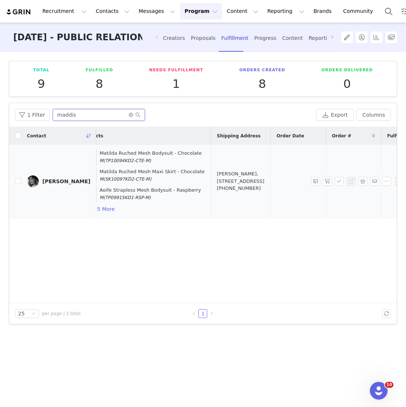
scroll to position [0, 127]
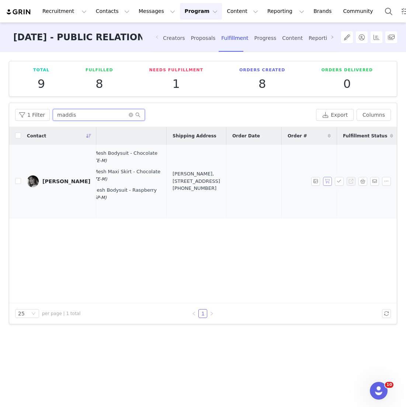
type input "maddis"
click at [328, 182] on button "button" at bounding box center [327, 181] width 9 height 9
click at [340, 182] on button "button" at bounding box center [339, 181] width 9 height 9
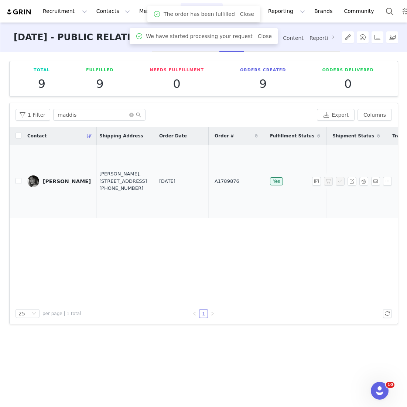
scroll to position [0, 206]
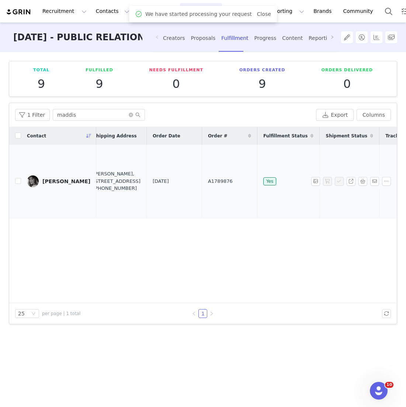
drag, startPoint x: 227, startPoint y: 183, endPoint x: 174, endPoint y: 183, distance: 52.8
click at [174, 183] on tr "Maddison Brown Sep 2, 2025 4:31 PM Matilda Ruched Mesh Bodysuit - Chocolate M (…" at bounding box center [119, 181] width 632 height 73
copy tr "A1789876"
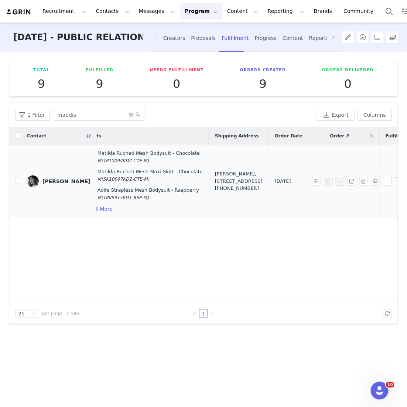
scroll to position [0, 0]
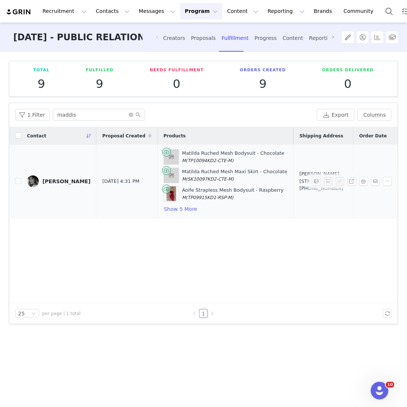
click at [303, 192] on div "Maddison Brown, 19A Boundary St. Suite 102 Darlinghurst, New South Wales 2010 A…" at bounding box center [323, 181] width 48 height 22
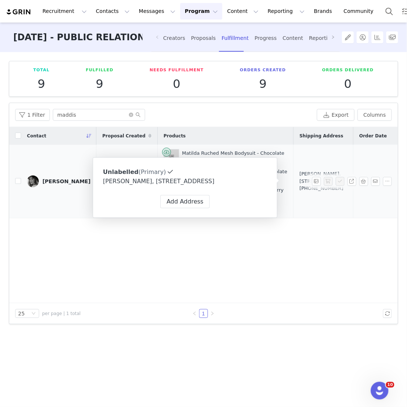
drag, startPoint x: 303, startPoint y: 196, endPoint x: 280, endPoint y: 165, distance: 38.1
click at [293, 165] on td "Maddison Brown, 19A Boundary St. Suite 102 Darlinghurst, New South Wales 2010 A…" at bounding box center [323, 181] width 60 height 73
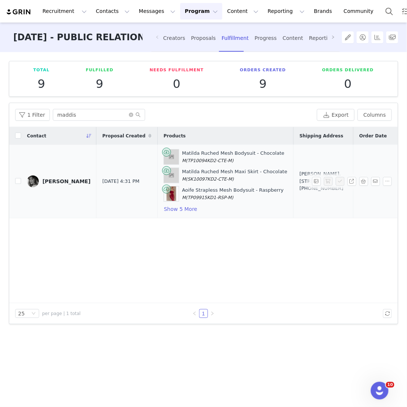
copy div "19A Boundary St. Suite 102 Darlinghurst, New South Wales 2010 Australia"
click at [178, 209] on button "Show 5 More" at bounding box center [180, 208] width 34 height 9
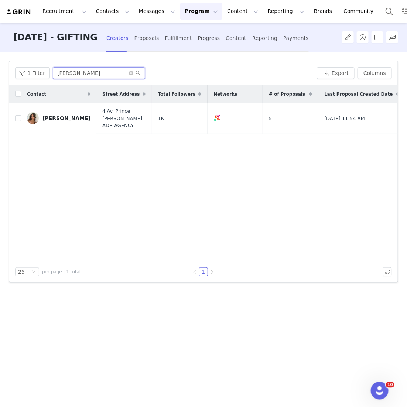
click at [69, 75] on input "[PERSON_NAME]" at bounding box center [99, 73] width 92 height 12
drag, startPoint x: 100, startPoint y: 75, endPoint x: 15, endPoint y: 75, distance: 85.3
click at [15, 75] on div "1 Filter [PERSON_NAME]" at bounding box center [164, 73] width 299 height 12
click at [97, 69] on input "[PERSON_NAME]" at bounding box center [99, 73] width 92 height 12
click at [111, 18] on button "Contacts Contacts" at bounding box center [113, 11] width 42 height 17
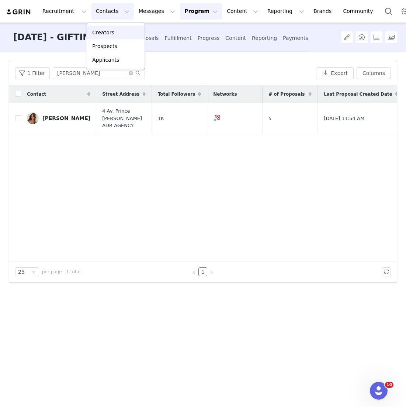
click at [109, 29] on p "Creators" at bounding box center [103, 33] width 22 height 8
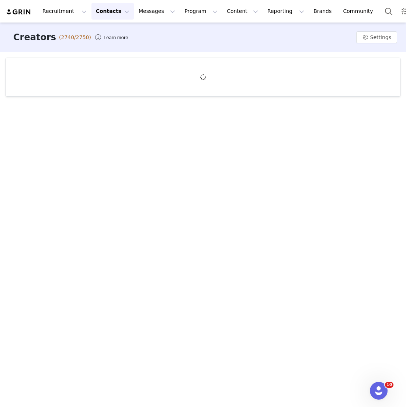
click at [81, 71] on div at bounding box center [203, 77] width 395 height 38
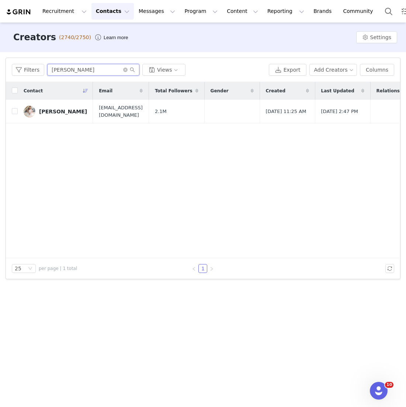
drag, startPoint x: 98, startPoint y: 72, endPoint x: 0, endPoint y: 57, distance: 98.9
click at [0, 58] on div "Filters Filter Logic And Or Archived Select Owner Select Contact Tag Select Rel…" at bounding box center [203, 168] width 406 height 233
click at [90, 72] on input "[PERSON_NAME]" at bounding box center [93, 70] width 92 height 12
drag, startPoint x: 90, startPoint y: 72, endPoint x: 32, endPoint y: 72, distance: 57.6
click at [32, 72] on div "Filters [PERSON_NAME] Views" at bounding box center [139, 70] width 254 height 12
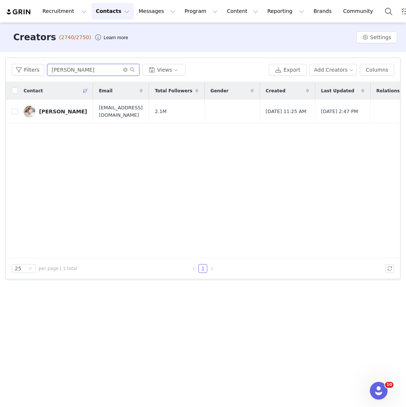
click at [83, 64] on input "[PERSON_NAME]" at bounding box center [93, 70] width 92 height 12
drag, startPoint x: 97, startPoint y: 75, endPoint x: 31, endPoint y: 59, distance: 67.5
click at [32, 60] on div "Filters [PERSON_NAME] Views Export Add Creators Columns" at bounding box center [203, 70] width 395 height 24
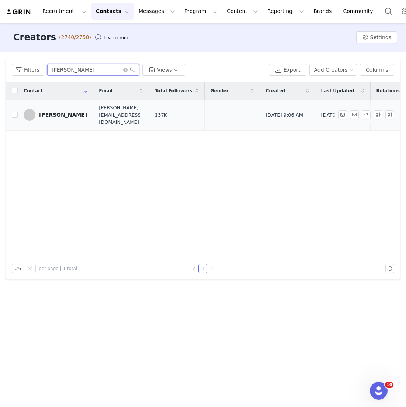
type input "[PERSON_NAME]"
click at [56, 112] on div "[PERSON_NAME]" at bounding box center [63, 115] width 48 height 6
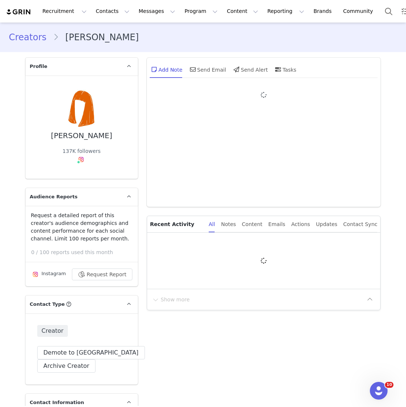
type input "+1 ([GEOGRAPHIC_DATA])"
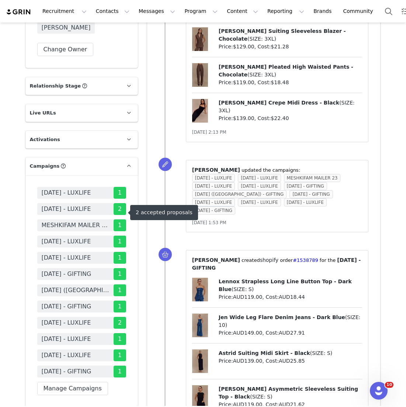
scroll to position [1434, 0]
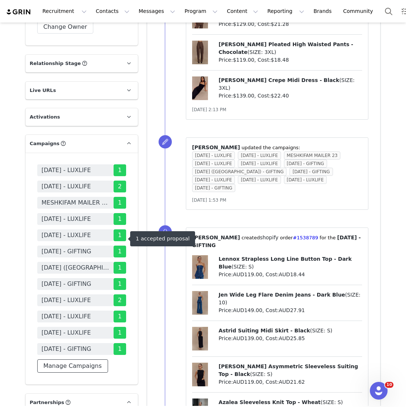
click at [76, 359] on button "Manage Campaigns" at bounding box center [72, 365] width 71 height 13
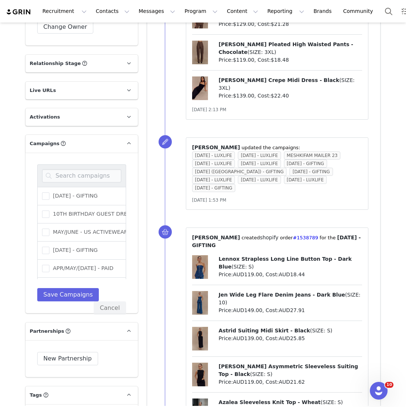
click at [90, 164] on div at bounding box center [81, 175] width 89 height 23
click at [91, 169] on input at bounding box center [81, 175] width 79 height 13
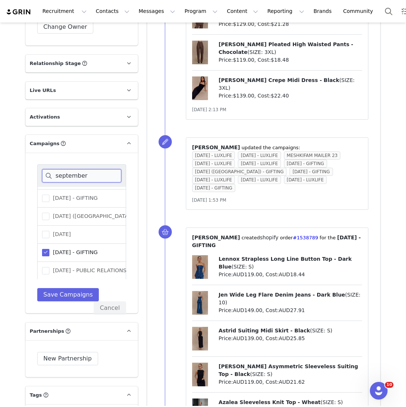
type input "september"
click at [85, 262] on div "[DATE] - PUBLIC RELATIONS" at bounding box center [81, 271] width 89 height 18
click at [85, 267] on span "[DATE] - PUBLIC RELATIONS" at bounding box center [87, 270] width 77 height 7
click at [49, 267] on input "[DATE] - PUBLIC RELATIONS" at bounding box center [49, 267] width 0 height 0
click at [70, 288] on button "Save Campaigns" at bounding box center [68, 294] width 62 height 13
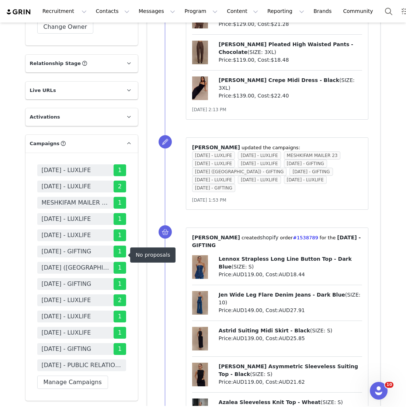
click at [80, 361] on span "[DATE] - PUBLIC RELATIONS" at bounding box center [82, 365] width 80 height 9
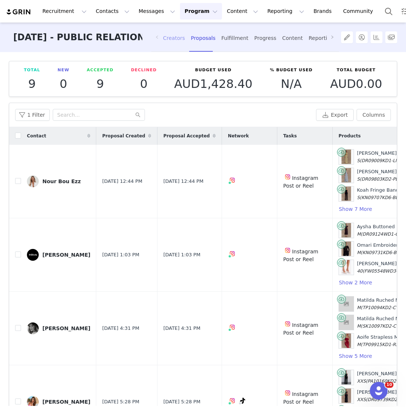
click at [179, 34] on div "Creators" at bounding box center [174, 38] width 22 height 20
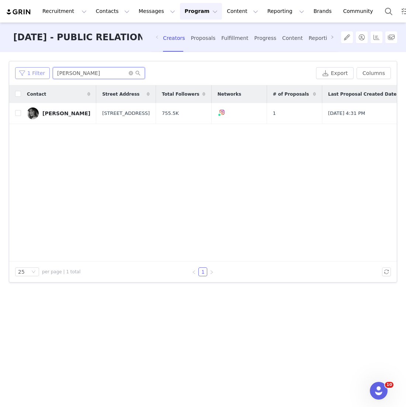
drag, startPoint x: 78, startPoint y: 76, endPoint x: 17, endPoint y: 70, distance: 61.1
click at [18, 70] on div "1 Filter maddison" at bounding box center [164, 73] width 298 height 12
type input "[PERSON_NAME]"
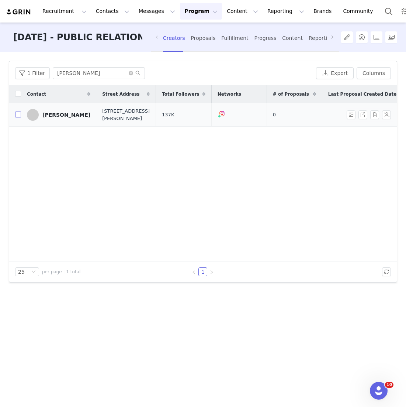
click at [19, 117] on input "checkbox" at bounding box center [18, 114] width 6 height 6
checkbox input "true"
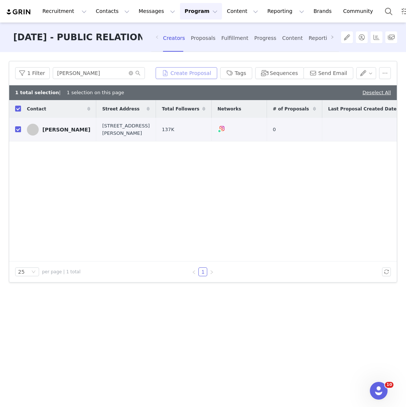
click at [189, 72] on button "Create Proposal" at bounding box center [186, 73] width 61 height 12
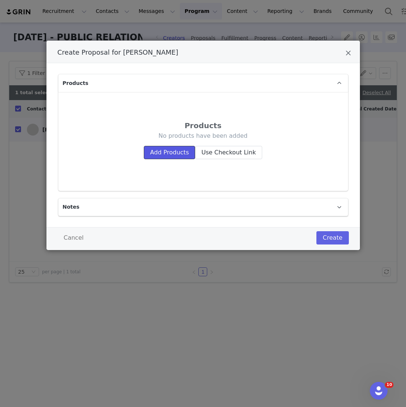
click at [171, 151] on button "Add Products" at bounding box center [169, 152] width 51 height 13
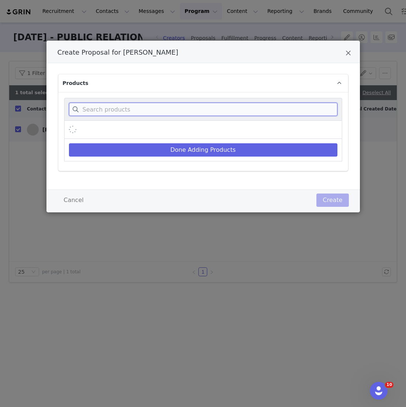
click at [171, 110] on input "Create Proposal for Jill Jacobs" at bounding box center [203, 109] width 269 height 13
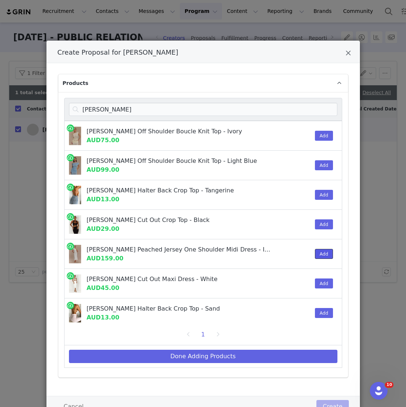
click at [327, 253] on button "Add" at bounding box center [324, 254] width 18 height 10
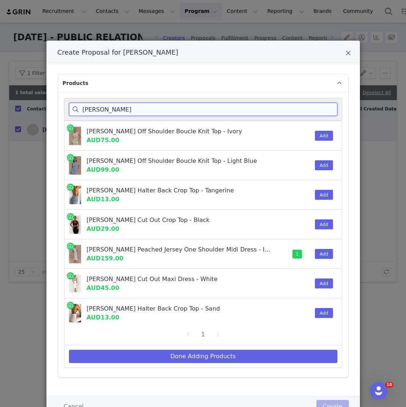
drag, startPoint x: 119, startPoint y: 112, endPoint x: 45, endPoint y: 111, distance: 74.2
click at [45, 111] on div "Create Proposal for [PERSON_NAME] Products [PERSON_NAME] Off Shoulder Boucle Kn…" at bounding box center [203, 203] width 406 height 407
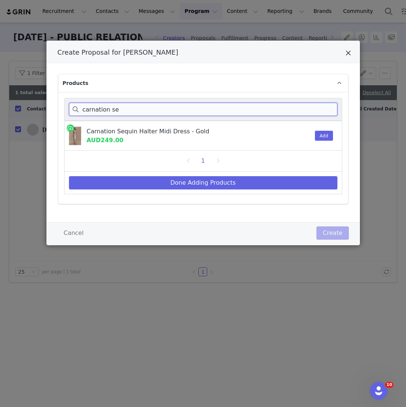
type input "carnation se"
click at [351, 56] on icon "Close" at bounding box center [349, 52] width 6 height 7
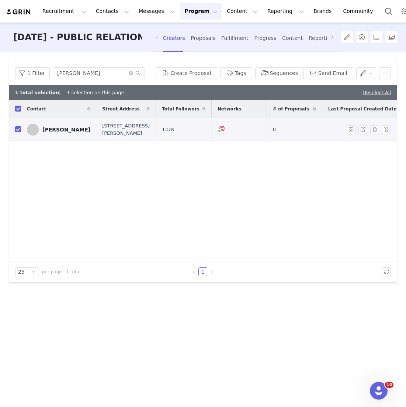
click at [60, 132] on div "[PERSON_NAME]" at bounding box center [66, 130] width 48 height 6
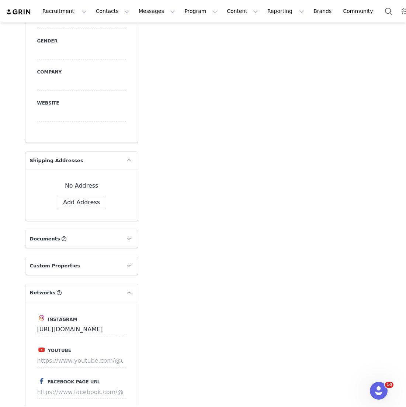
scroll to position [1064, 0]
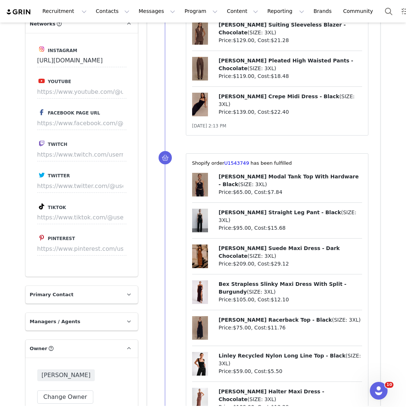
type input "+1 ([GEOGRAPHIC_DATA])"
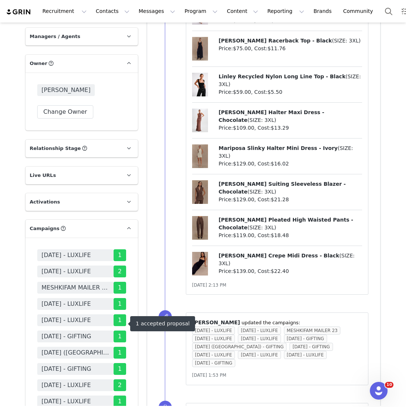
scroll to position [0, 0]
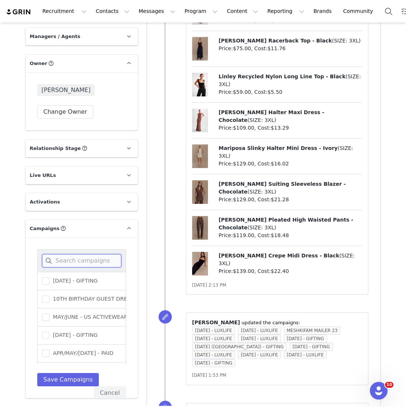
click at [89, 254] on input at bounding box center [81, 260] width 79 height 13
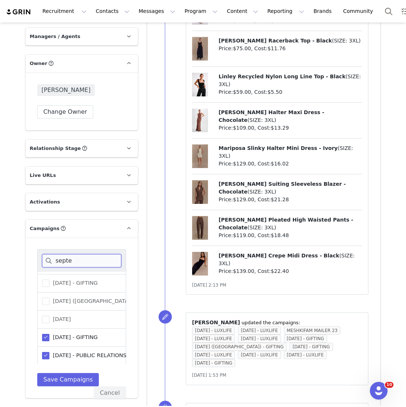
type input "septe"
click at [63, 352] on span "[DATE] - PUBLIC RELATIONS" at bounding box center [87, 355] width 77 height 7
click at [49, 352] on input "[DATE] - PUBLIC RELATIONS" at bounding box center [49, 352] width 0 height 0
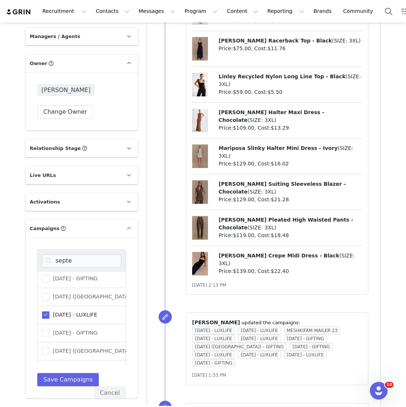
scroll to position [0, 0]
click at [86, 295] on span "[DATE] ([GEOGRAPHIC_DATA]) - PUBLIC RELATIONS" at bounding box center [118, 298] width 139 height 7
click at [49, 295] on input "[DATE] ([GEOGRAPHIC_DATA]) - PUBLIC RELATIONS" at bounding box center [49, 295] width 0 height 0
click at [76, 276] on div "septe [DATE] - GIFTING [DATE] ([GEOGRAPHIC_DATA]) - PUBLIC RELATIONS [DATE] - L…" at bounding box center [81, 317] width 113 height 161
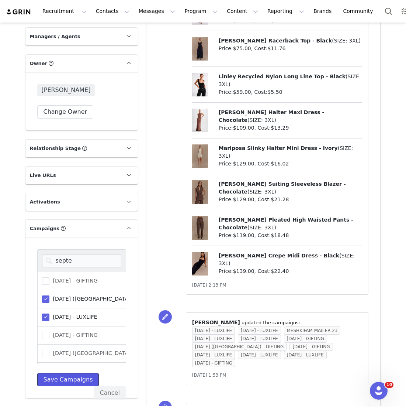
click at [78, 373] on button "Save Campaigns" at bounding box center [68, 379] width 62 height 13
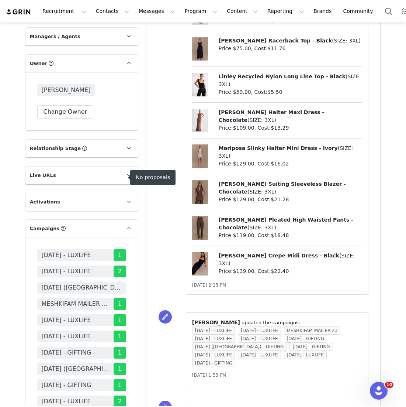
click at [100, 283] on span "[DATE] ([GEOGRAPHIC_DATA]) - PUBLIC RELATIONS" at bounding box center [82, 287] width 80 height 9
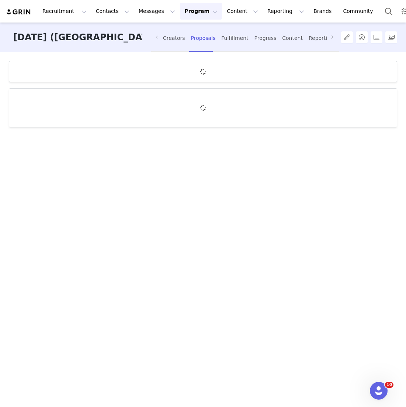
click at [161, 31] on span at bounding box center [157, 37] width 12 height 29
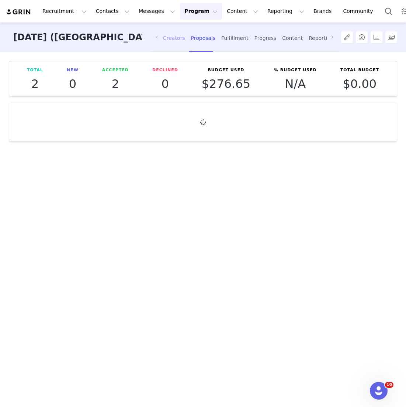
click at [171, 36] on div "Creators" at bounding box center [174, 38] width 22 height 20
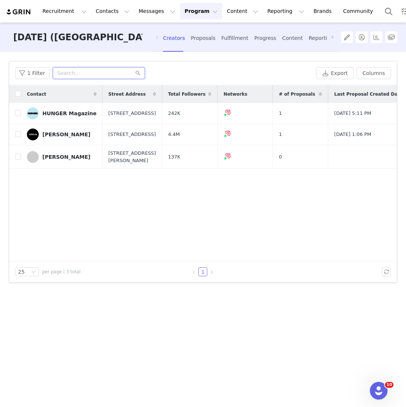
click at [89, 73] on input "text" at bounding box center [99, 73] width 92 height 12
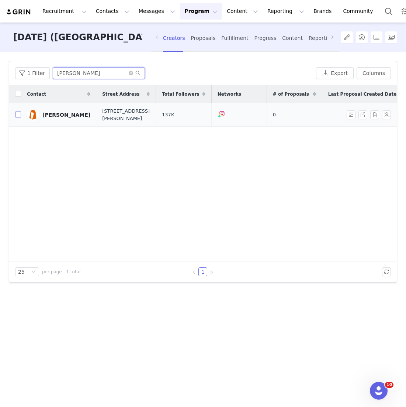
type input "jill jacobs"
click at [20, 117] on input "checkbox" at bounding box center [18, 114] width 6 height 6
checkbox input "true"
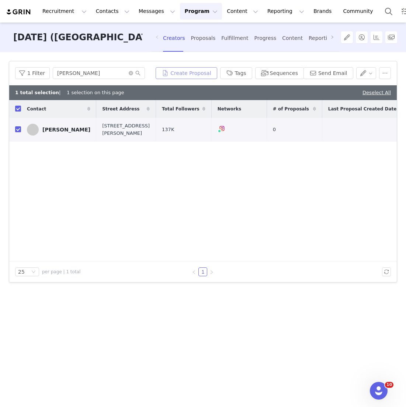
click at [193, 73] on button "Create Proposal" at bounding box center [186, 73] width 61 height 12
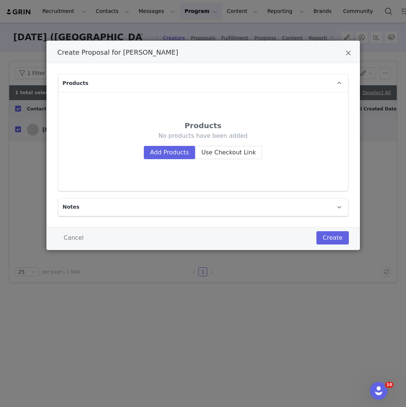
click at [175, 144] on div "No products have been added Add Products Use Checkout Link" at bounding box center [203, 145] width 249 height 27
click at [174, 150] on button "Add Products" at bounding box center [169, 152] width 51 height 13
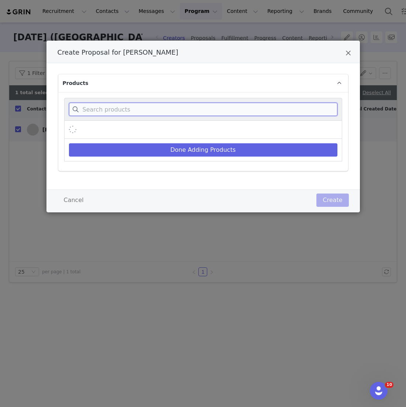
click at [179, 103] on input "Create Proposal for Jill Jacobs" at bounding box center [203, 109] width 269 height 13
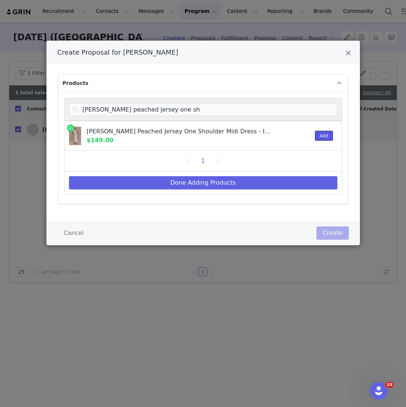
click at [316, 132] on button "Add" at bounding box center [324, 136] width 18 height 10
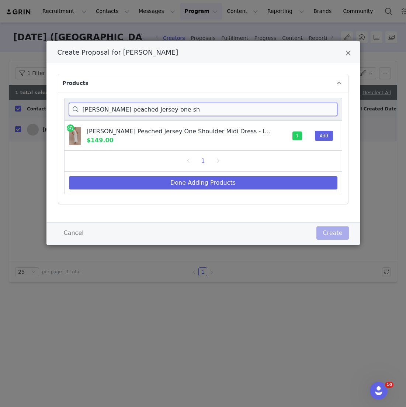
drag, startPoint x: 182, startPoint y: 110, endPoint x: 18, endPoint y: 106, distance: 163.9
click at [19, 107] on div "Create Proposal for Jill Jacobs Products chloe peached jersey one sh Chloe Peac…" at bounding box center [203, 203] width 406 height 407
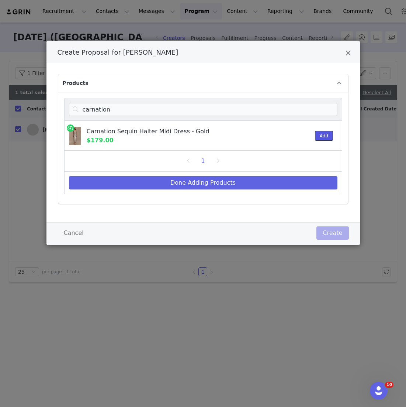
click at [324, 135] on button "Add" at bounding box center [324, 136] width 18 height 10
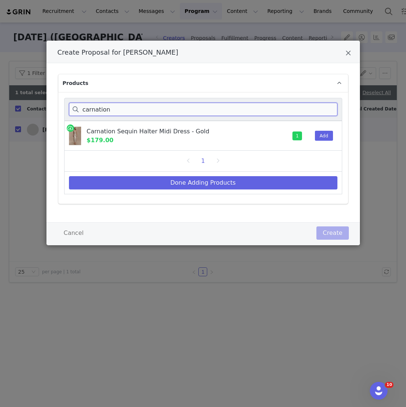
drag, startPoint x: 120, startPoint y: 110, endPoint x: 48, endPoint y: 109, distance: 71.2
click at [48, 109] on div "Products carnation Carnation Sequin Halter Midi Dress - Gold $179.00 1 Add 1 Do…" at bounding box center [204, 142] width 314 height 159
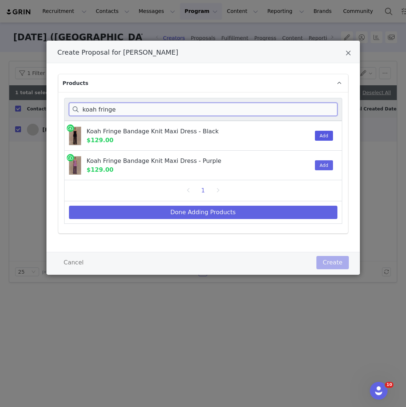
type input "koah fringe"
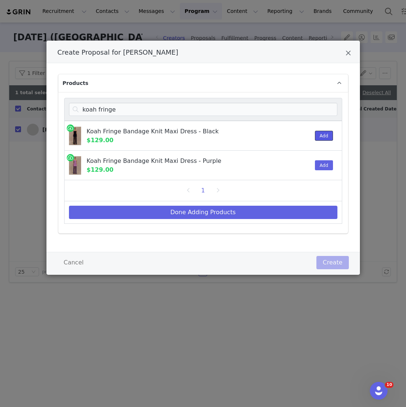
click at [327, 138] on button "Add" at bounding box center [324, 136] width 18 height 10
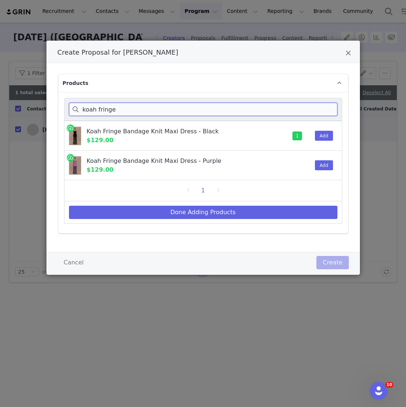
drag, startPoint x: 127, startPoint y: 108, endPoint x: 46, endPoint y: 108, distance: 81.6
click at [46, 108] on div "Create Proposal for Jill Jacobs Products koah fringe Koah Fringe Bandage Knit M…" at bounding box center [203, 203] width 406 height 407
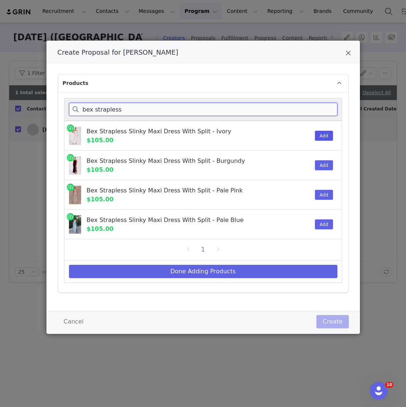
type input "bex strapless"
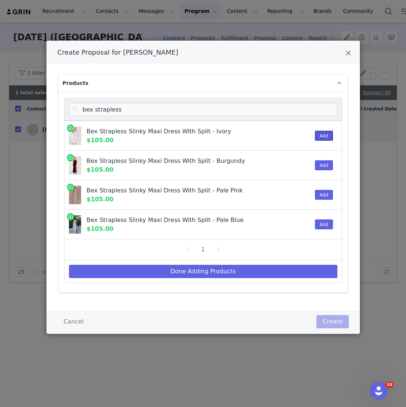
click at [326, 135] on button "Add" at bounding box center [324, 136] width 18 height 10
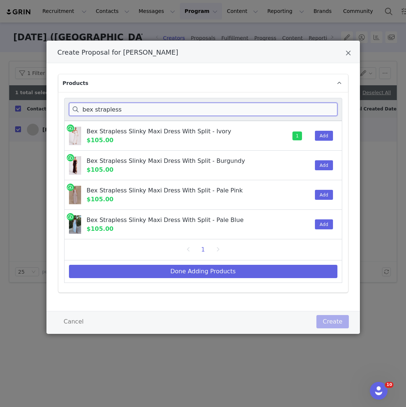
drag, startPoint x: 142, startPoint y: 109, endPoint x: 31, endPoint y: 86, distance: 113.9
click at [31, 86] on div "Create Proposal for Jill Jacobs Products bex strapless Bex Strapless Slinky Max…" at bounding box center [203, 203] width 406 height 407
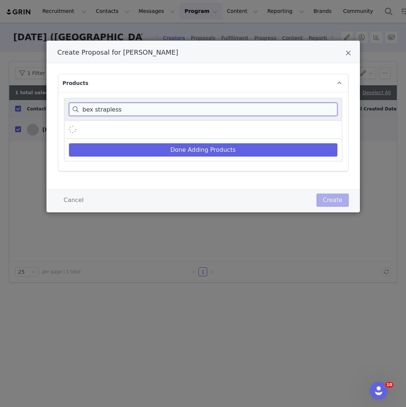
type input "bex strapless"
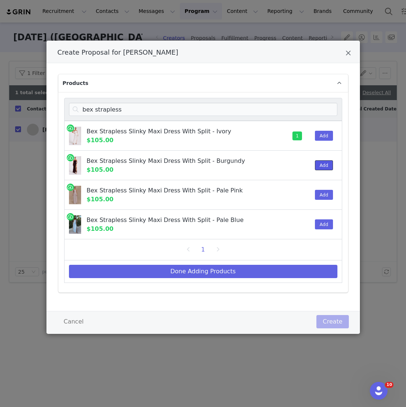
click at [321, 161] on button "Add" at bounding box center [324, 165] width 18 height 10
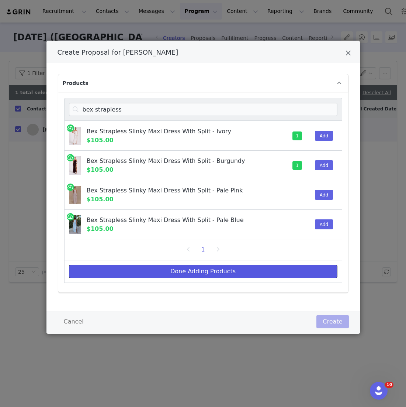
click at [218, 271] on button "Done Adding Products" at bounding box center [203, 271] width 269 height 13
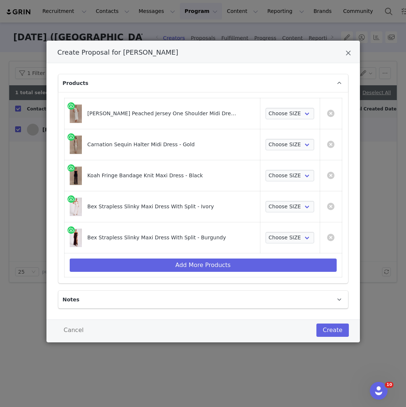
click at [284, 123] on td "Choose SIZE XXS XS S M L XL XXL 3XL" at bounding box center [290, 113] width 60 height 31
click at [286, 109] on select "Choose SIZE XXS XS S M L XL XXL 3XL" at bounding box center [290, 114] width 49 height 12
select select "28076992"
click at [266, 108] on select "Choose SIZE XXS XS S M L XL XXL 3XL" at bounding box center [290, 114] width 49 height 12
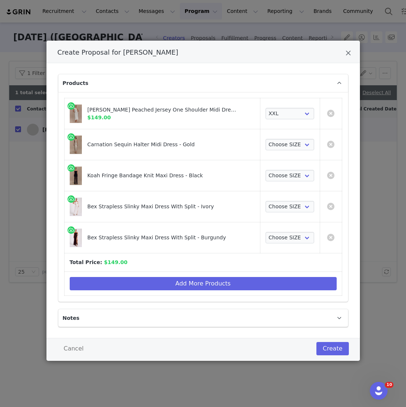
click at [279, 133] on td "Choose SIZE XXS XS S M L XL XXL 3XL" at bounding box center [290, 144] width 60 height 31
click at [279, 141] on select "Choose SIZE XXS XS S M L XL XXL 3XL" at bounding box center [290, 145] width 49 height 12
select select "28154590"
click at [266, 139] on select "Choose SIZE XXS XS S M L XL XXL 3XL" at bounding box center [290, 145] width 49 height 12
click at [276, 170] on select "Choose SIZE XXS XS S M L XL XXL 3XL" at bounding box center [290, 176] width 49 height 12
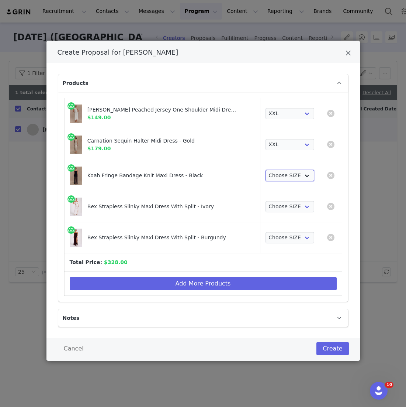
select select "28014589"
click at [266, 170] on select "Choose SIZE XXS XS S M L XL XXL 3XL" at bounding box center [290, 176] width 49 height 12
click at [276, 205] on select "Choose SIZE XXS XS S M L XL XXL 3XL" at bounding box center [290, 207] width 49 height 12
select select "27568682"
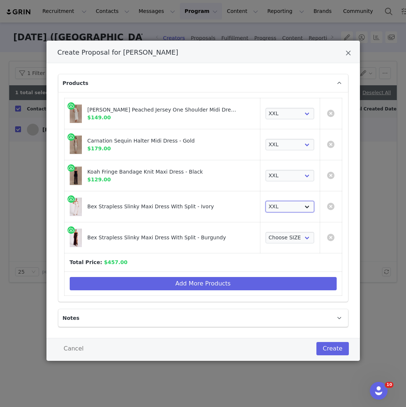
click at [266, 201] on select "Choose SIZE XXS XS S M L XL XXL 3XL" at bounding box center [290, 207] width 49 height 12
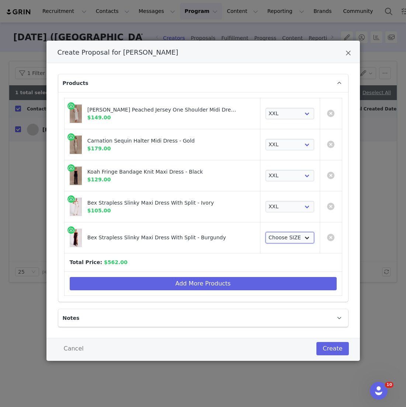
click at [276, 233] on select "Choose SIZE XXS XS S M L XL XXL 3XL" at bounding box center [290, 238] width 49 height 12
select select "27568674"
click at [266, 232] on select "Choose SIZE XXS XS S M L XL XXL 3XL" at bounding box center [290, 238] width 49 height 12
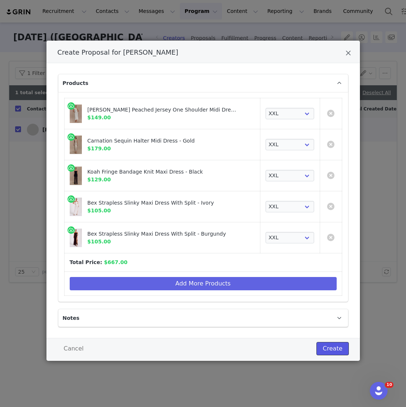
click at [331, 346] on button "Create" at bounding box center [333, 348] width 32 height 13
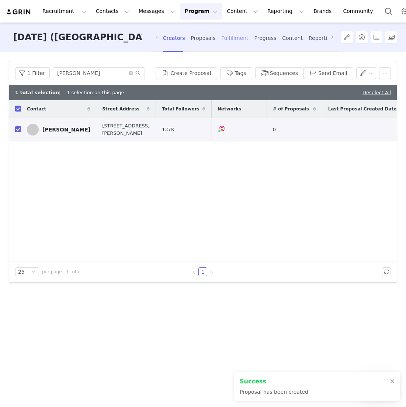
click at [232, 35] on div "Fulfillment" at bounding box center [234, 38] width 27 height 20
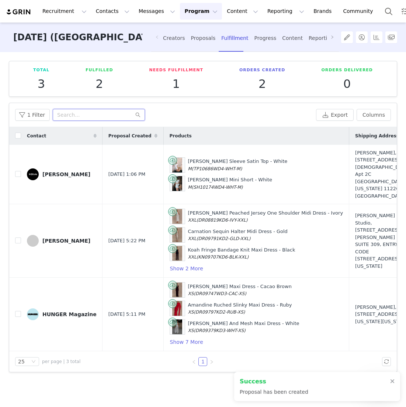
click at [97, 109] on input "text" at bounding box center [99, 115] width 92 height 12
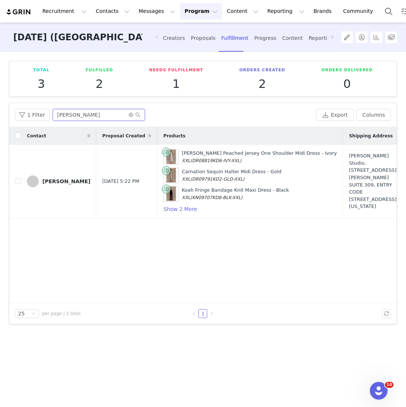
type input "jill jacobs"
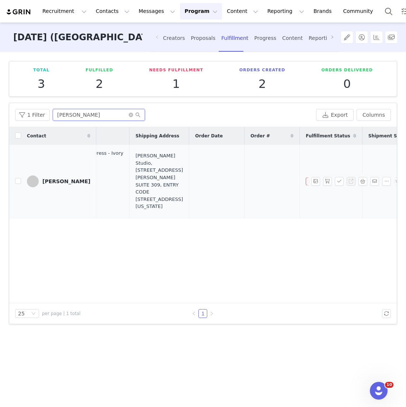
scroll to position [0, 195]
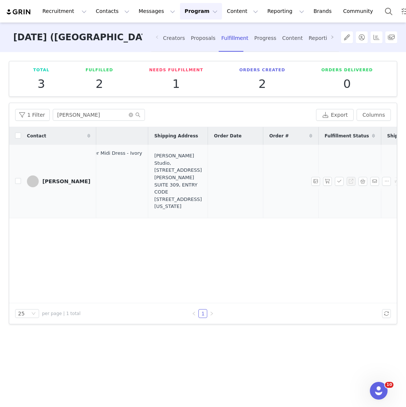
click at [154, 171] on div "Jill Jacobs Studio, 8455 Beverly Blvd. SUITE 309, ENTRY CODE 2112 Los Angeles, …" at bounding box center [178, 181] width 48 height 58
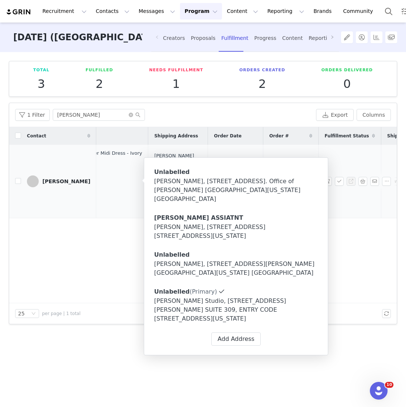
type input "Jill"
type input "Jacobs Studio"
type input "pegauh@luxlifeconsulting.com"
type input "US"
select select
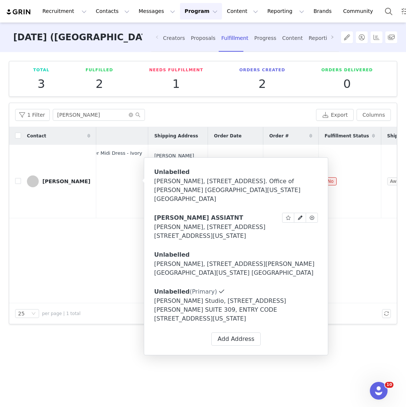
type input "+1 ([GEOGRAPHIC_DATA])"
click at [234, 332] on button "Add Address" at bounding box center [235, 338] width 49 height 13
select select
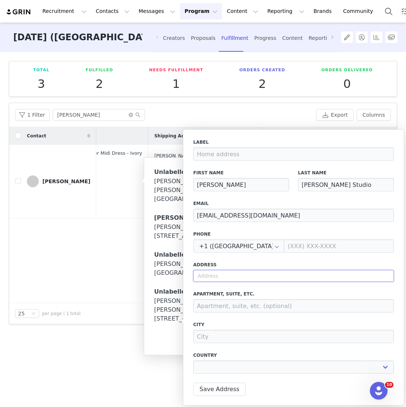
click at [252, 270] on input "text" at bounding box center [293, 276] width 201 height 12
type input "v"
select select
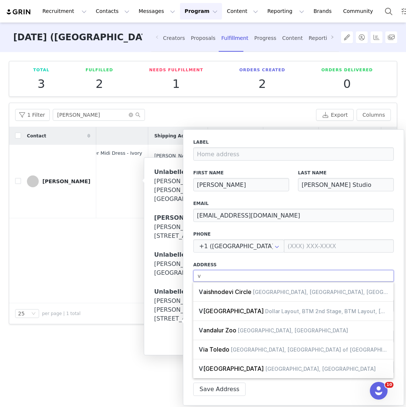
select select
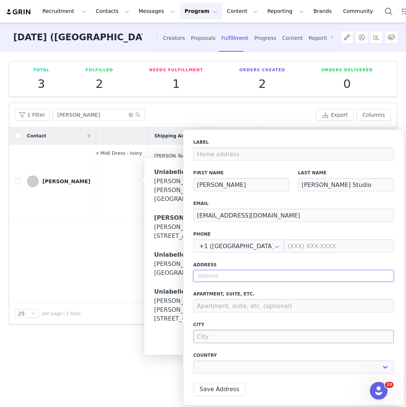
paste input "8170 Beverly Blvd Suite 200 LA CA 90048"
type input "8170 Beverly Blvd Suite 200 LA CA 90048"
select select
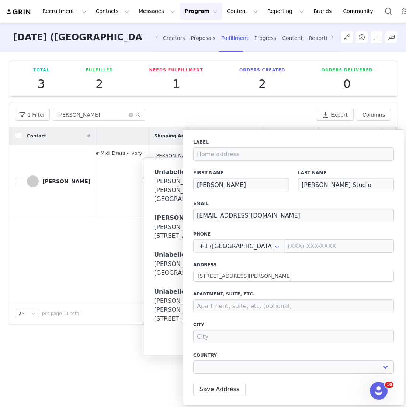
type input "8170 Beverly Blvd"
type input "Los Angeles"
select select "[object Object]"
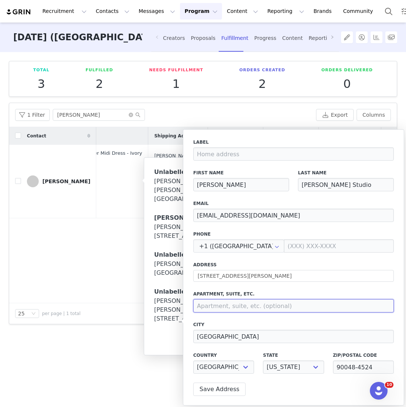
click at [227, 304] on input at bounding box center [293, 305] width 201 height 13
type input "Suite 200"
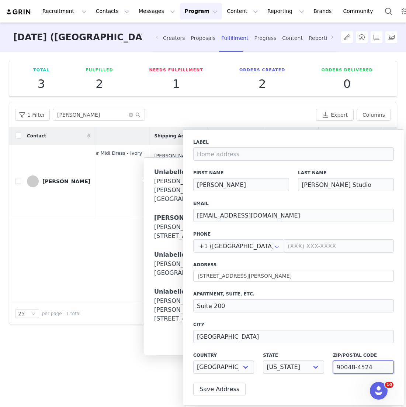
click at [376, 366] on input "90048-4524" at bounding box center [363, 366] width 61 height 13
type input "90048"
click at [235, 392] on button "Save Address" at bounding box center [219, 388] width 52 height 13
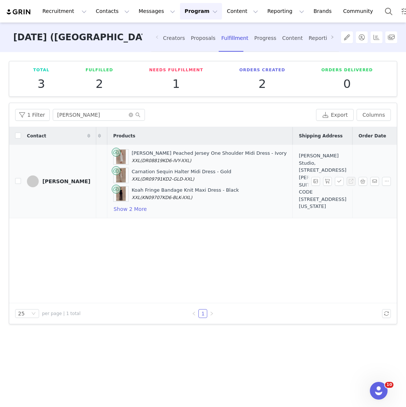
scroll to position [0, 96]
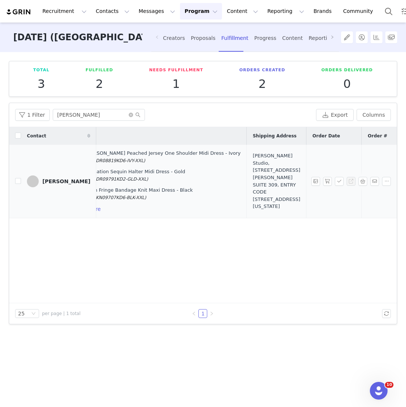
click at [253, 169] on div "Jill Jacobs Studio, 8455 Beverly Blvd. SUITE 309, ENTRY CODE 2112 Los Angeles, …" at bounding box center [277, 181] width 48 height 58
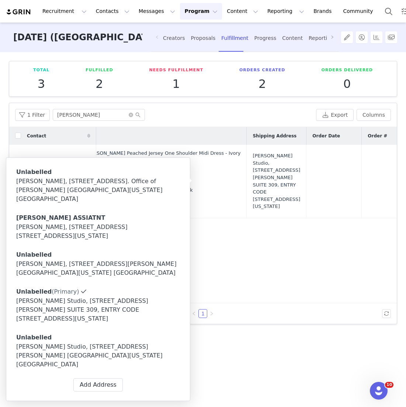
click at [69, 342] on div "Jill Jacobs Studio, 8170 Beverly Blvd. Suite 200 Los Angeles, California 90048 …" at bounding box center [98, 355] width 164 height 27
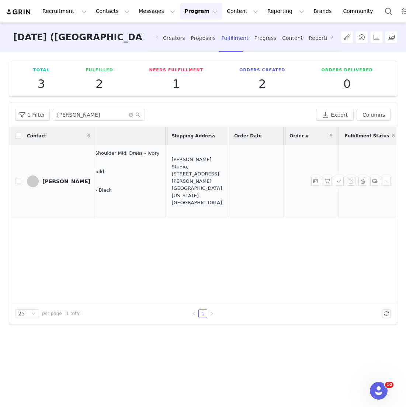
scroll to position [0, 190]
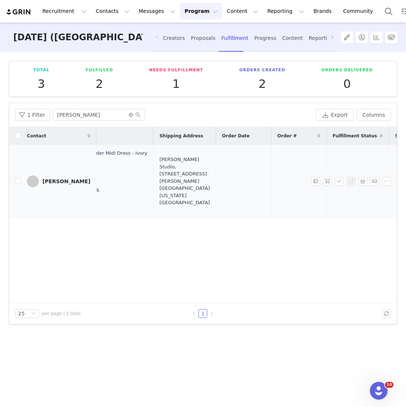
click at [327, 197] on td "No" at bounding box center [358, 181] width 62 height 73
click at [327, 191] on td "No" at bounding box center [358, 181] width 62 height 73
click at [330, 182] on button "button" at bounding box center [327, 181] width 9 height 9
click at [337, 182] on button "button" at bounding box center [339, 181] width 9 height 9
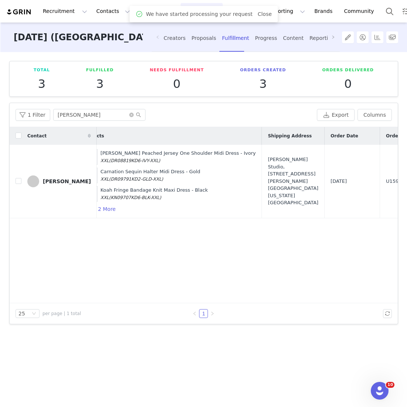
scroll to position [0, 186]
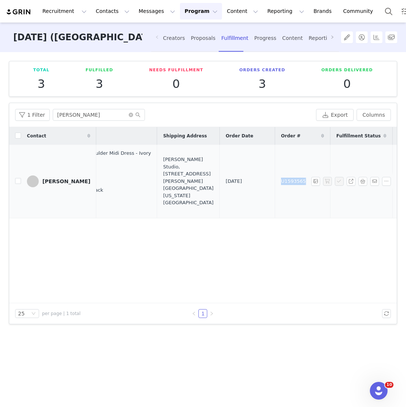
drag, startPoint x: 242, startPoint y: 183, endPoint x: 210, endPoint y: 181, distance: 31.8
click at [275, 182] on td "U1593565" at bounding box center [302, 181] width 55 height 73
copy span "U1593565"
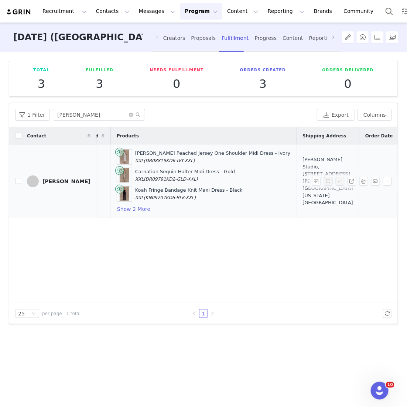
scroll to position [0, 0]
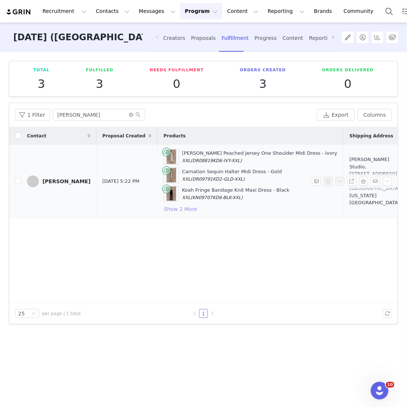
click at [163, 207] on button "Show 2 More" at bounding box center [180, 208] width 34 height 9
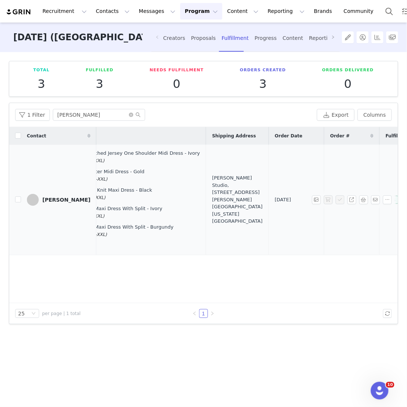
scroll to position [0, 163]
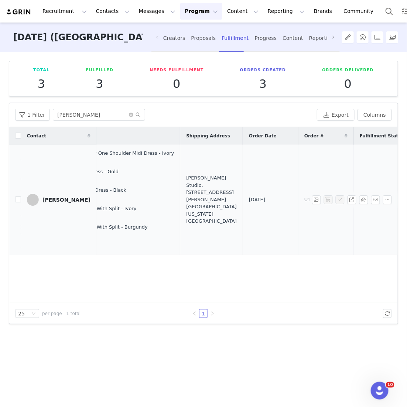
click at [243, 205] on td "Sep 2, 2025" at bounding box center [270, 200] width 55 height 110
drag, startPoint x: 275, startPoint y: 200, endPoint x: 236, endPoint y: 199, distance: 39.5
click at [298, 199] on td "U1593565" at bounding box center [325, 200] width 55 height 110
copy span "U1593565"
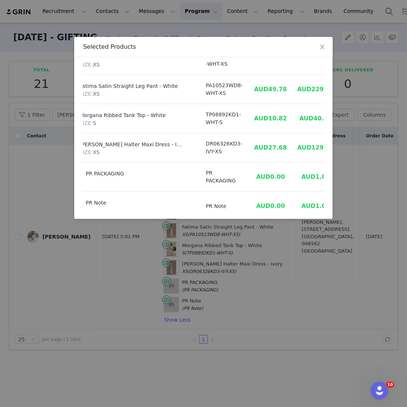
scroll to position [0, 27]
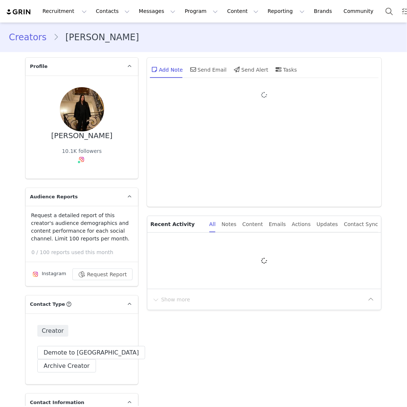
type input "+1 ([GEOGRAPHIC_DATA])"
type input "[PERSON_NAME]"
type input "Eshaghpour"
type input "US"
select select
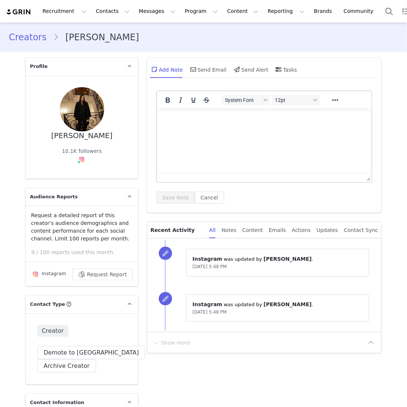
type input "+1 ([GEOGRAPHIC_DATA])"
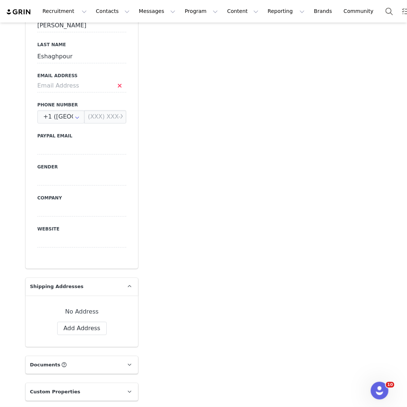
scroll to position [472, 0]
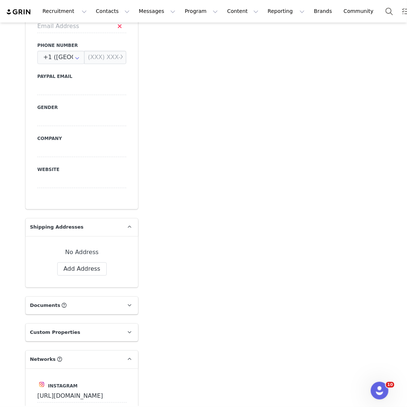
click at [73, 265] on div "No Address Label First Name [PERSON_NAME] Last Name [PERSON_NAME] Email Phone +…" at bounding box center [81, 262] width 89 height 28
click at [77, 271] on button "Add Address" at bounding box center [81, 268] width 49 height 13
select select
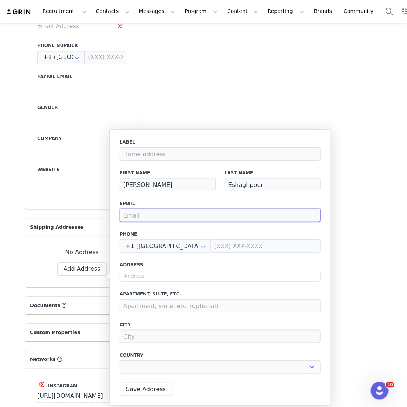
click at [193, 220] on input "email" at bounding box center [220, 215] width 201 height 13
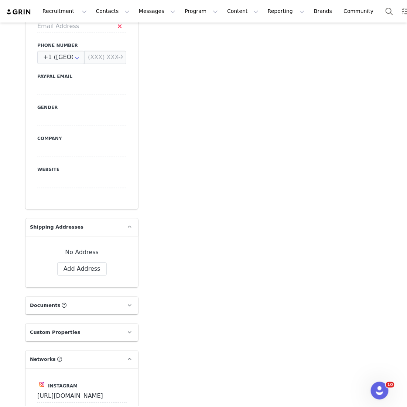
scroll to position [57, 0]
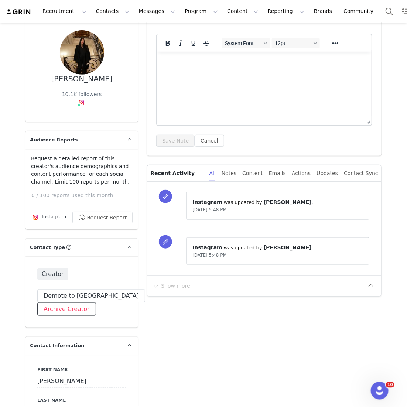
click at [54, 316] on button "Archive Creator" at bounding box center [66, 308] width 59 height 13
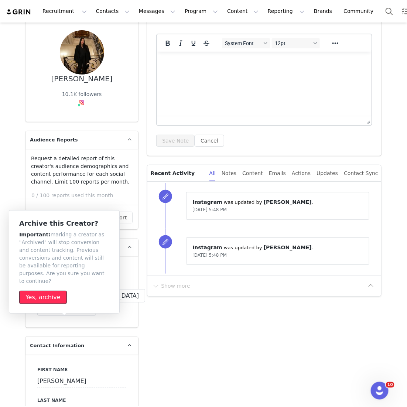
click at [55, 290] on button "Yes, archive" at bounding box center [43, 296] width 48 height 13
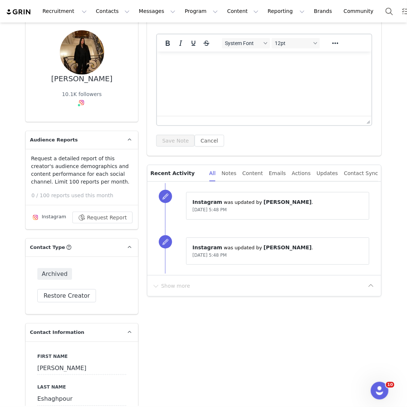
drag, startPoint x: 107, startPoint y: 87, endPoint x: 38, endPoint y: 78, distance: 70.0
click at [51, 78] on div "[PERSON_NAME]" at bounding box center [81, 79] width 61 height 8
copy div "[PERSON_NAME]"
